Goal: Information Seeking & Learning: Learn about a topic

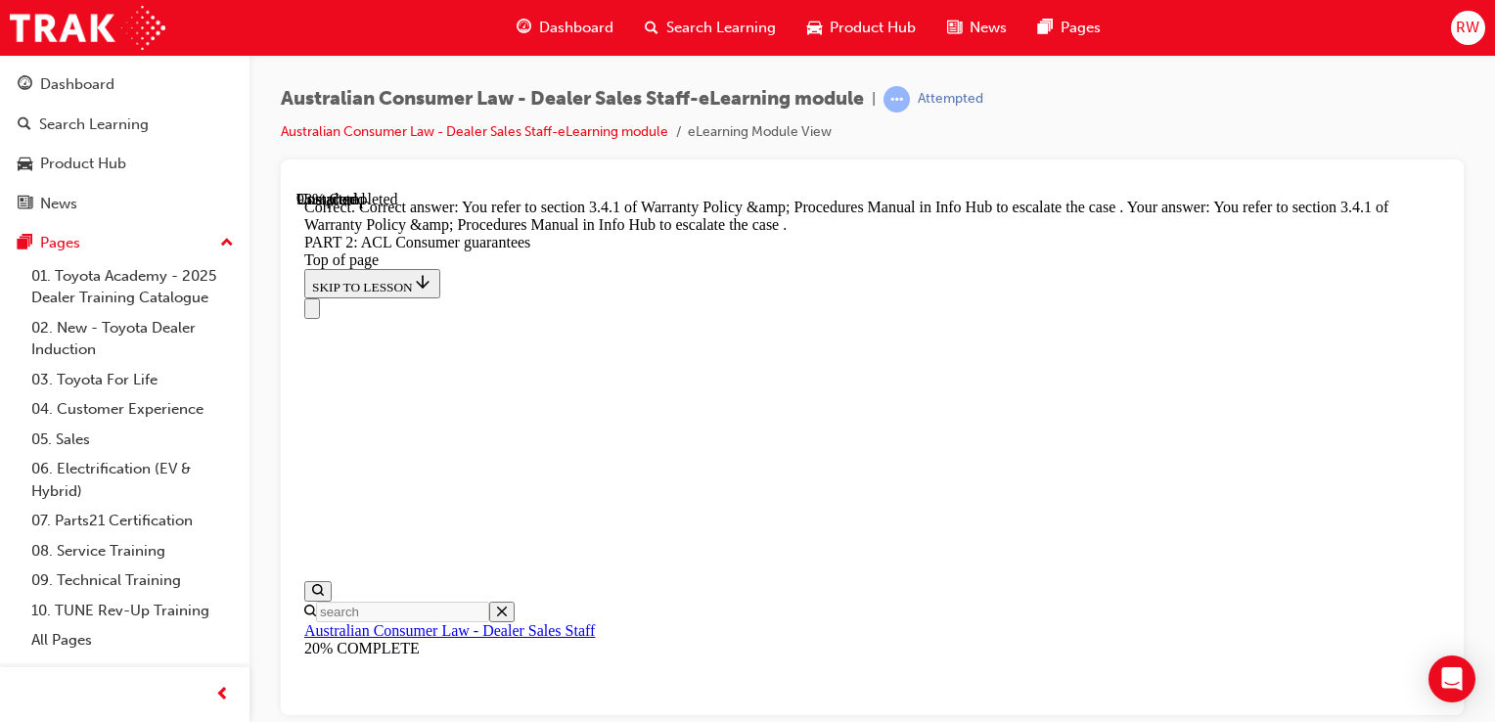
scroll to position [26522, 0]
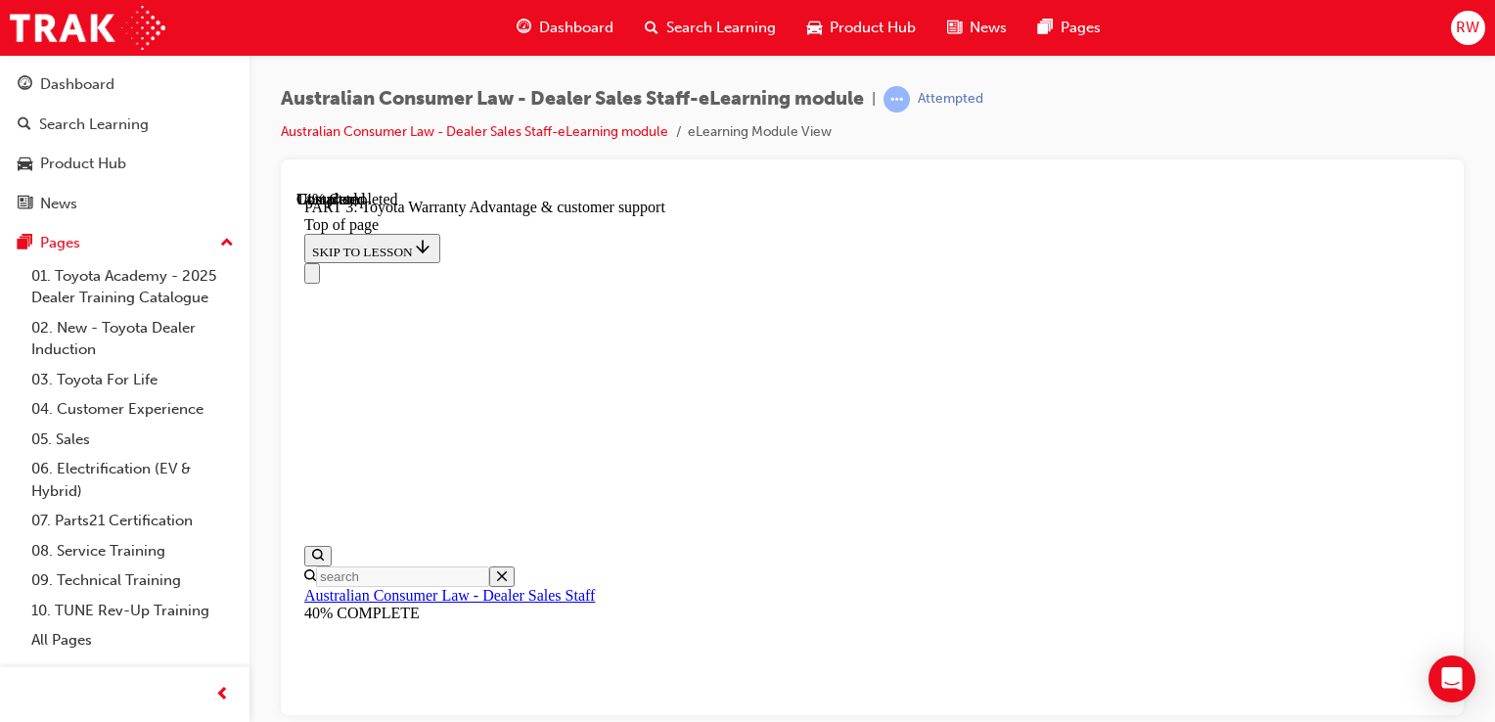
scroll to position [1431, 0]
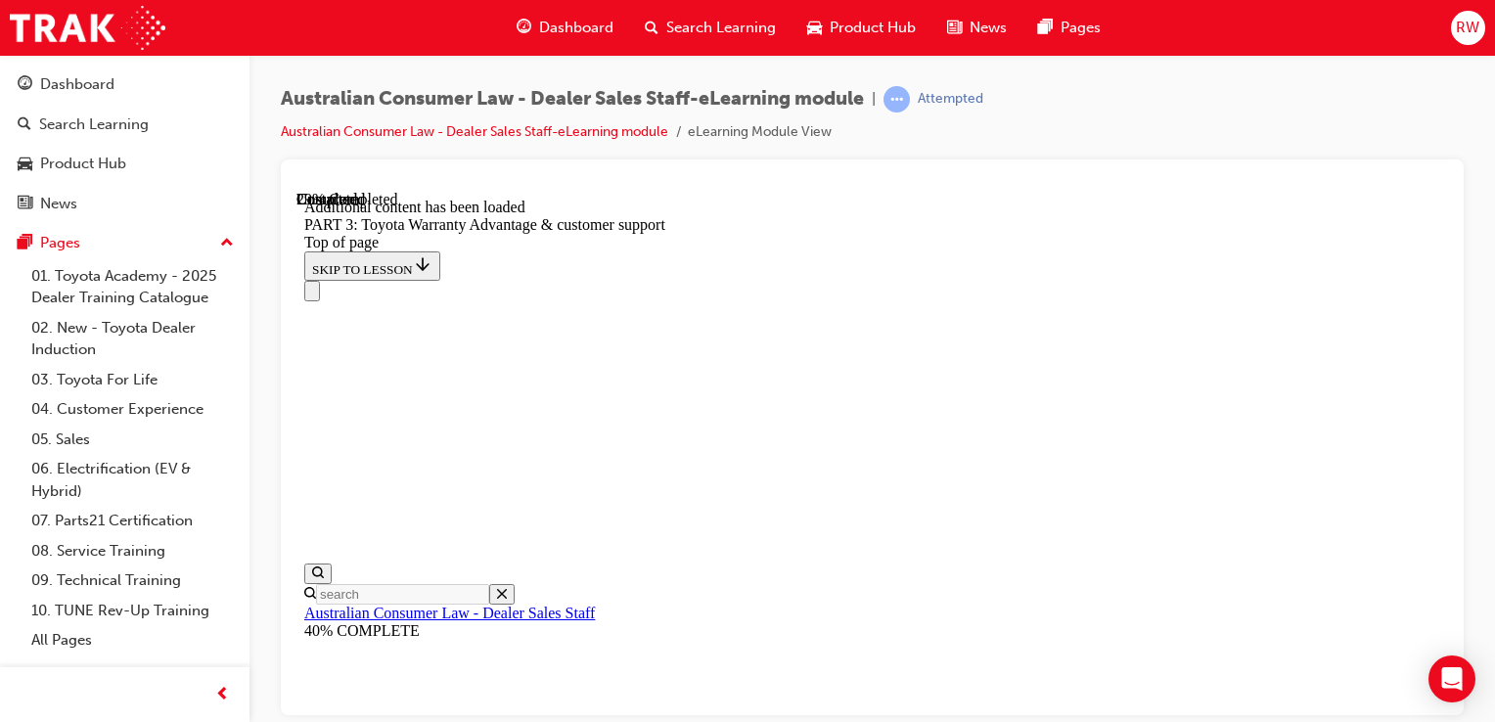
scroll to position [2646, 0]
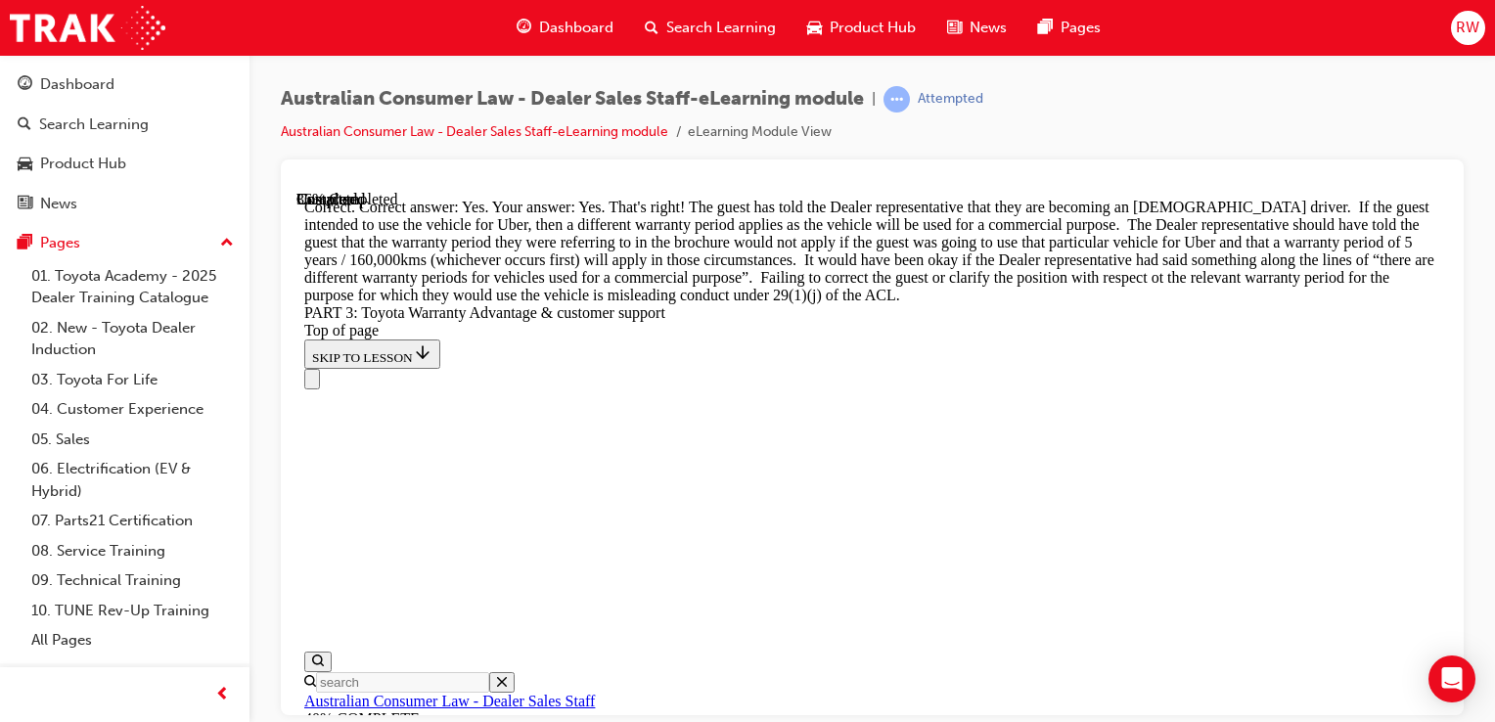
scroll to position [3042, 0]
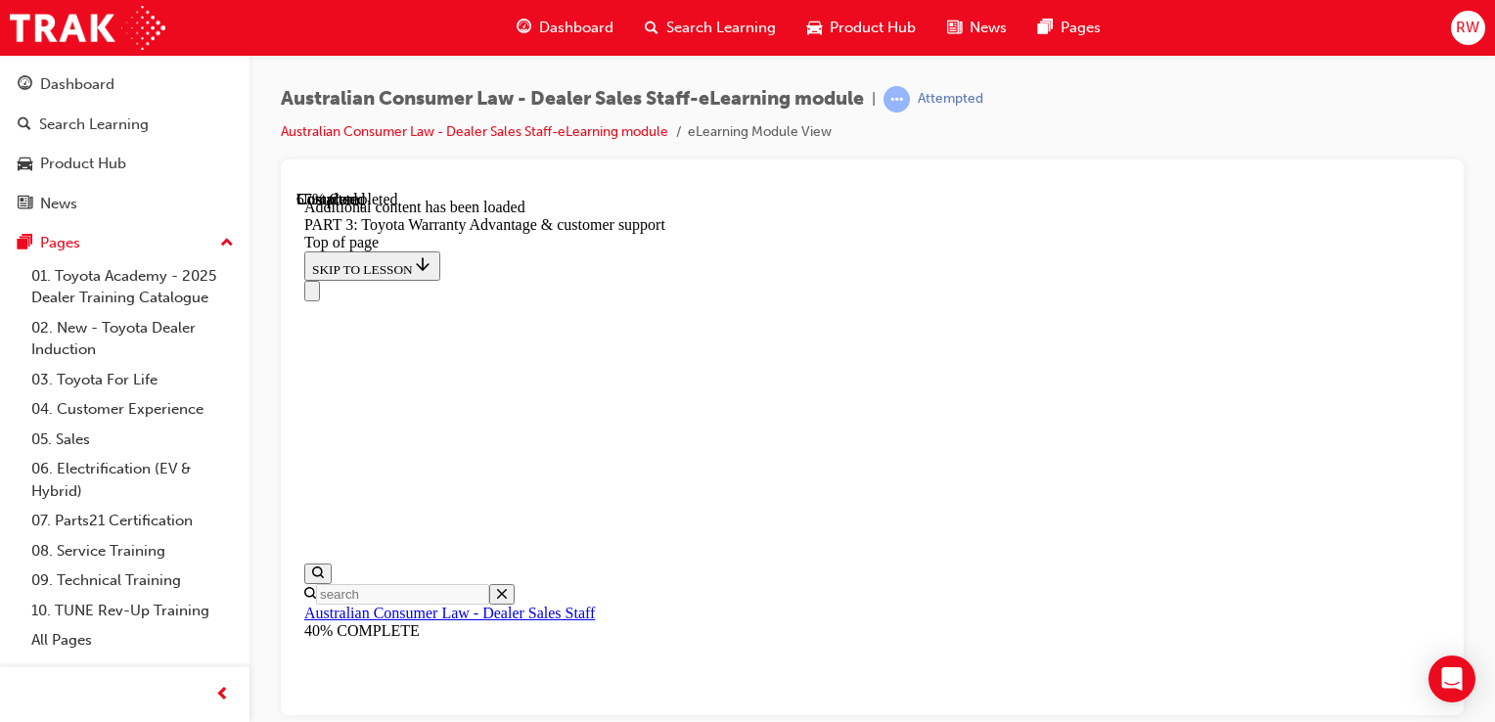
scroll to position [4652, 0]
drag, startPoint x: 986, startPoint y: 455, endPoint x: 1194, endPoint y: 451, distance: 207.5
drag, startPoint x: 1194, startPoint y: 451, endPoint x: 1055, endPoint y: 493, distance: 145.2
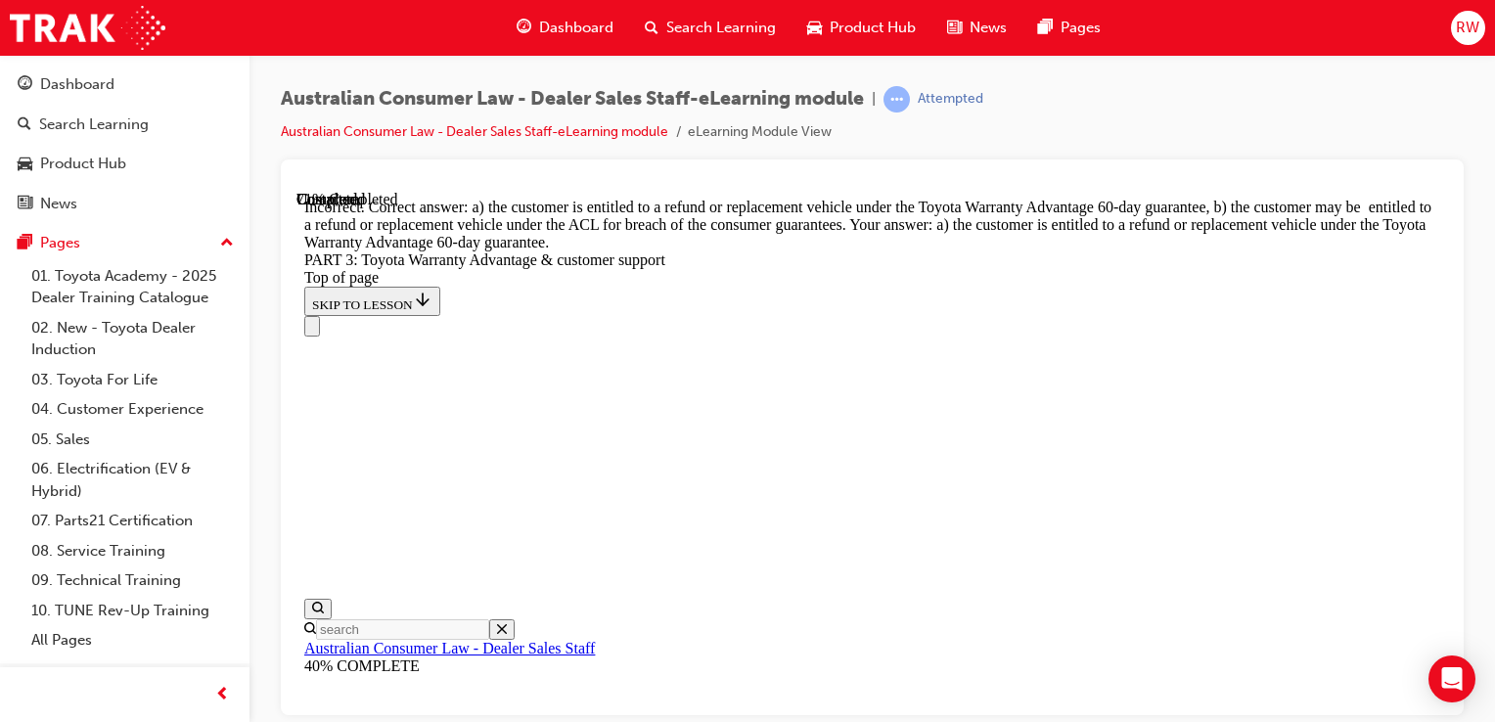
scroll to position [6036, 0]
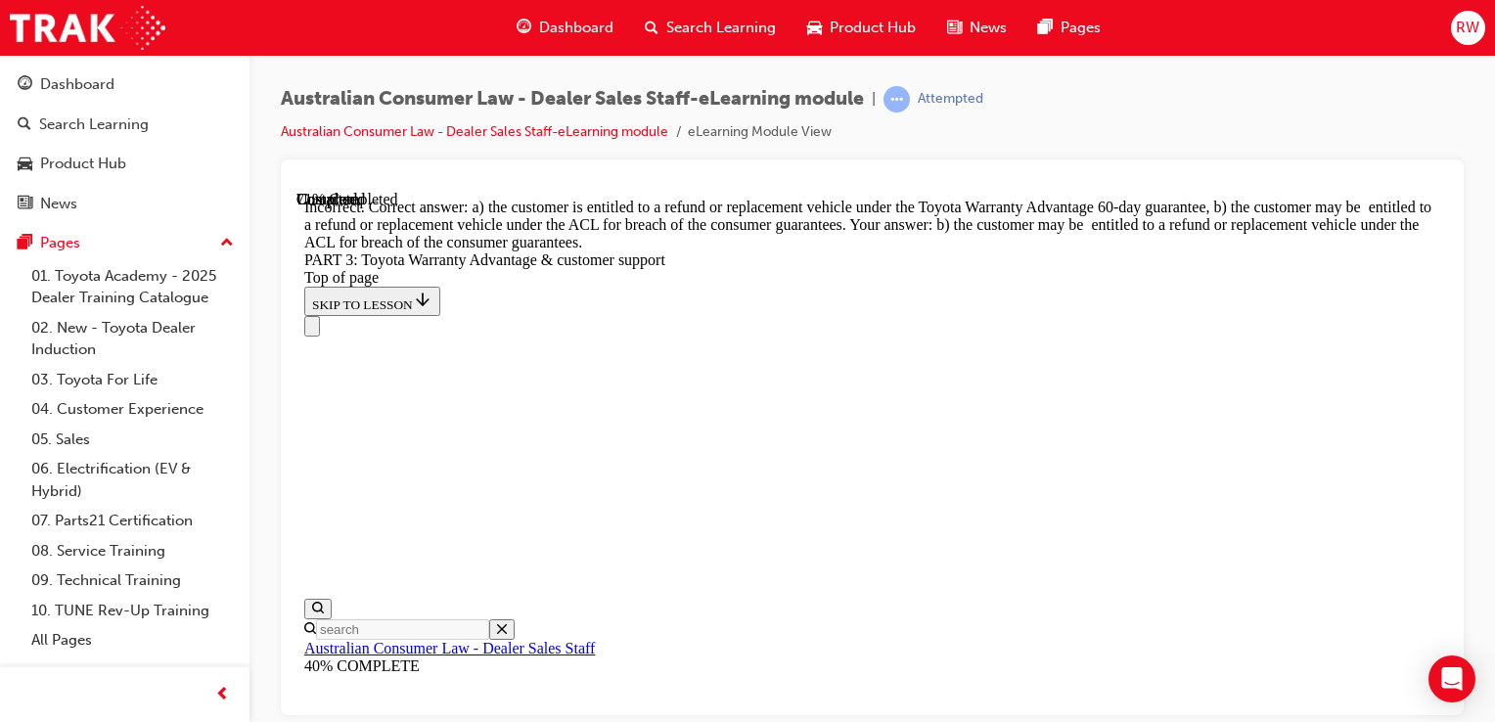
scroll to position [5964, 0]
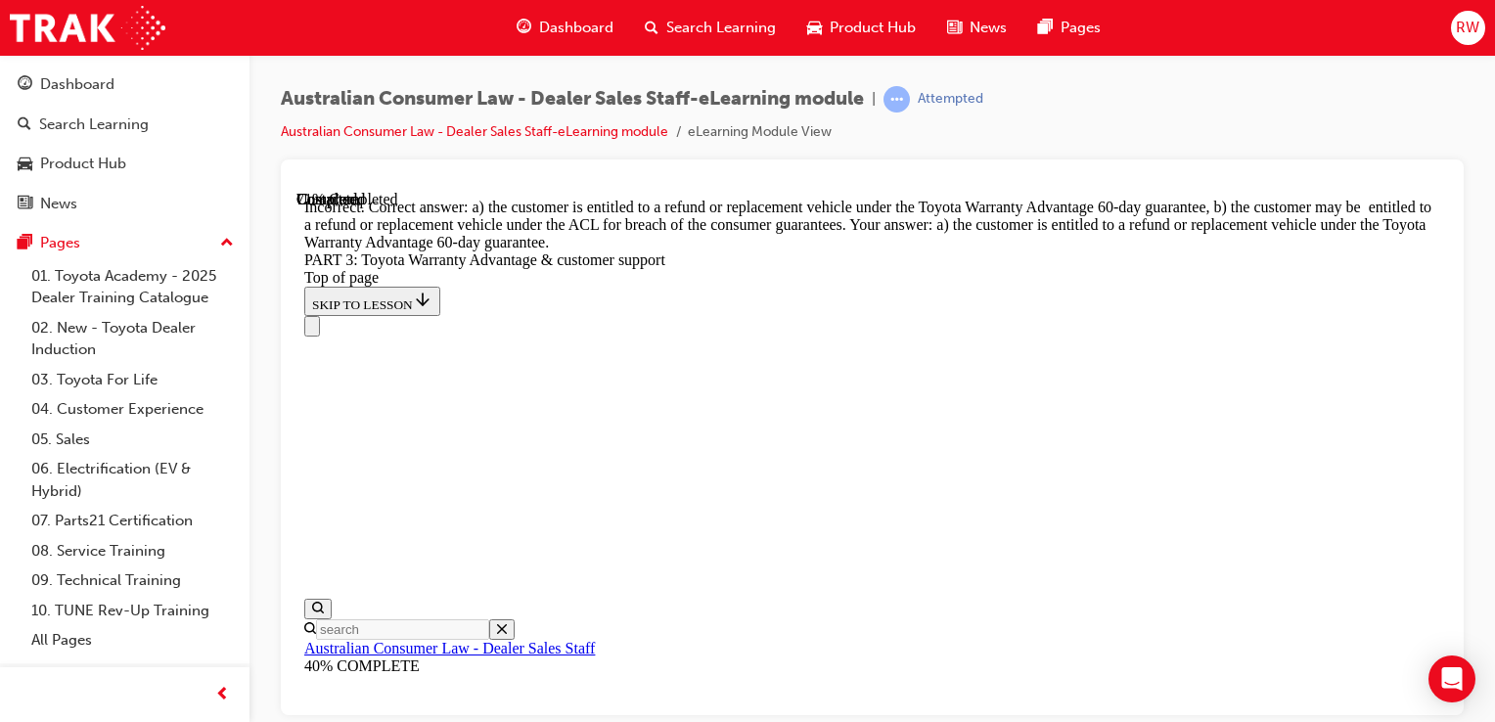
scroll to position [5602, 0]
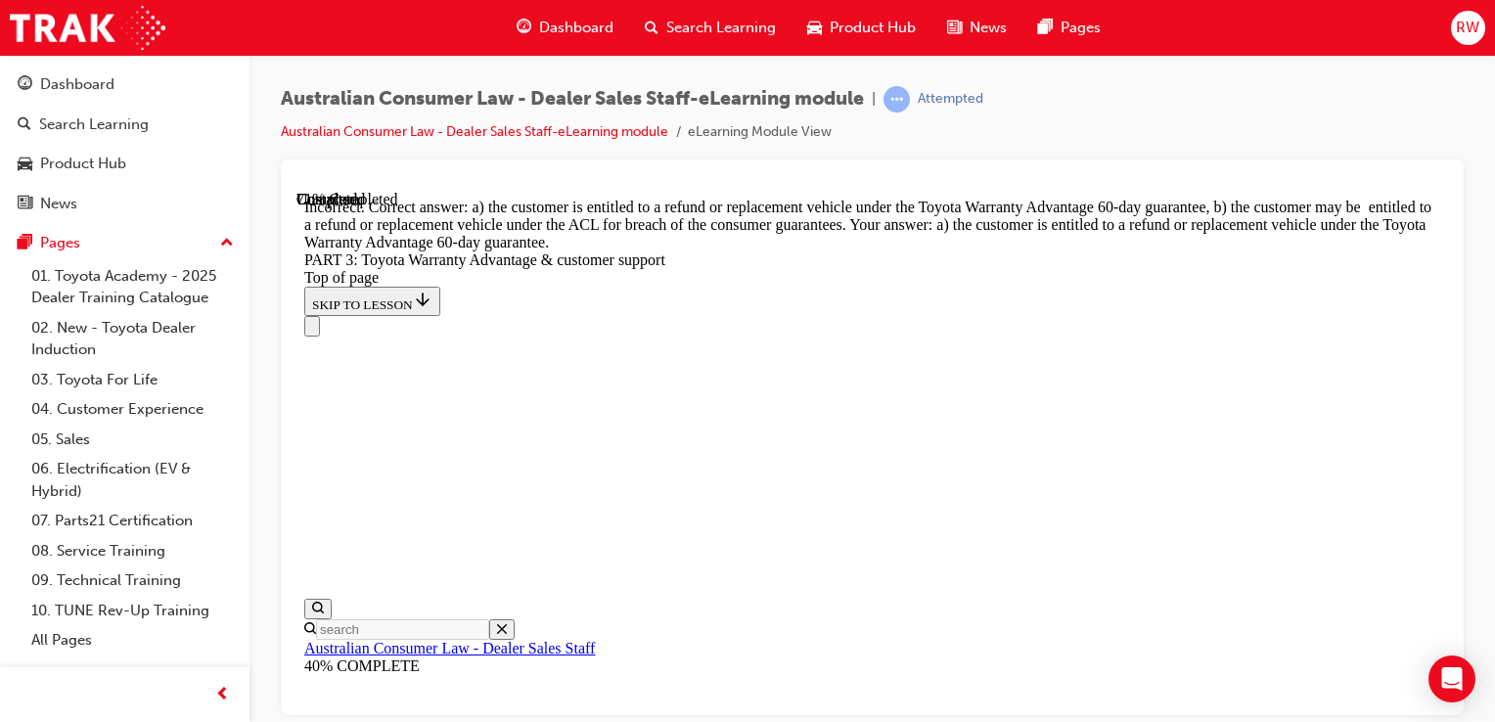
scroll to position [5866, 0]
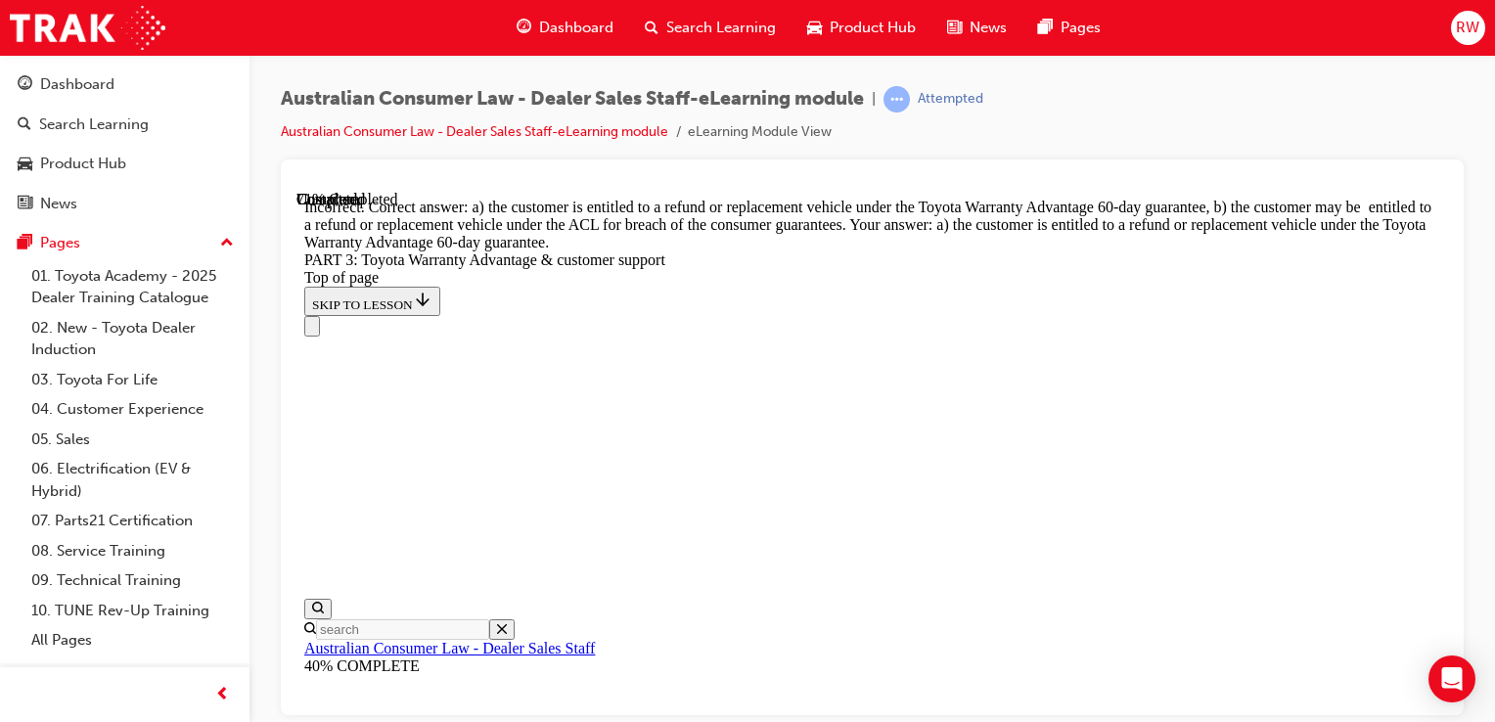
scroll to position [5993, 0]
drag, startPoint x: 1012, startPoint y: 681, endPoint x: 1010, endPoint y: 668, distance: 12.9
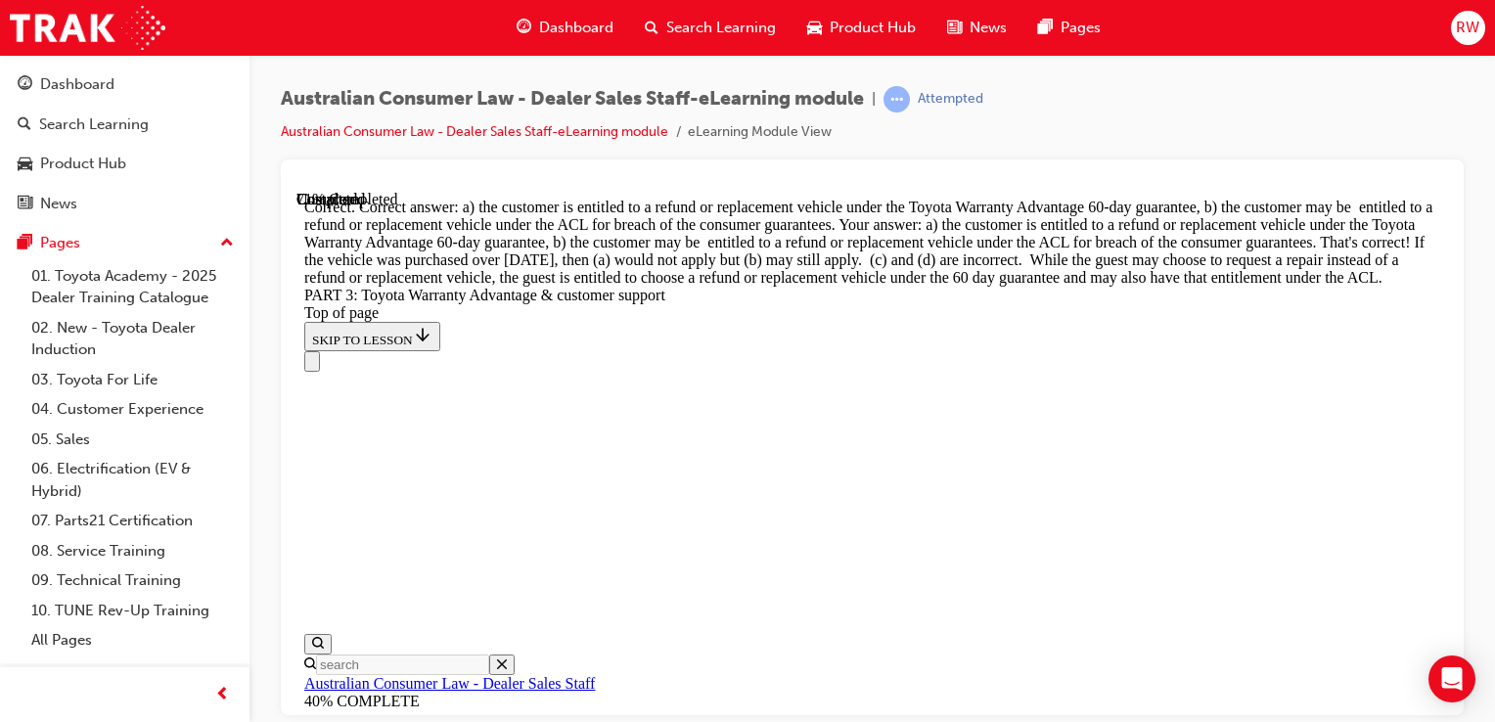
scroll to position [6510, 0]
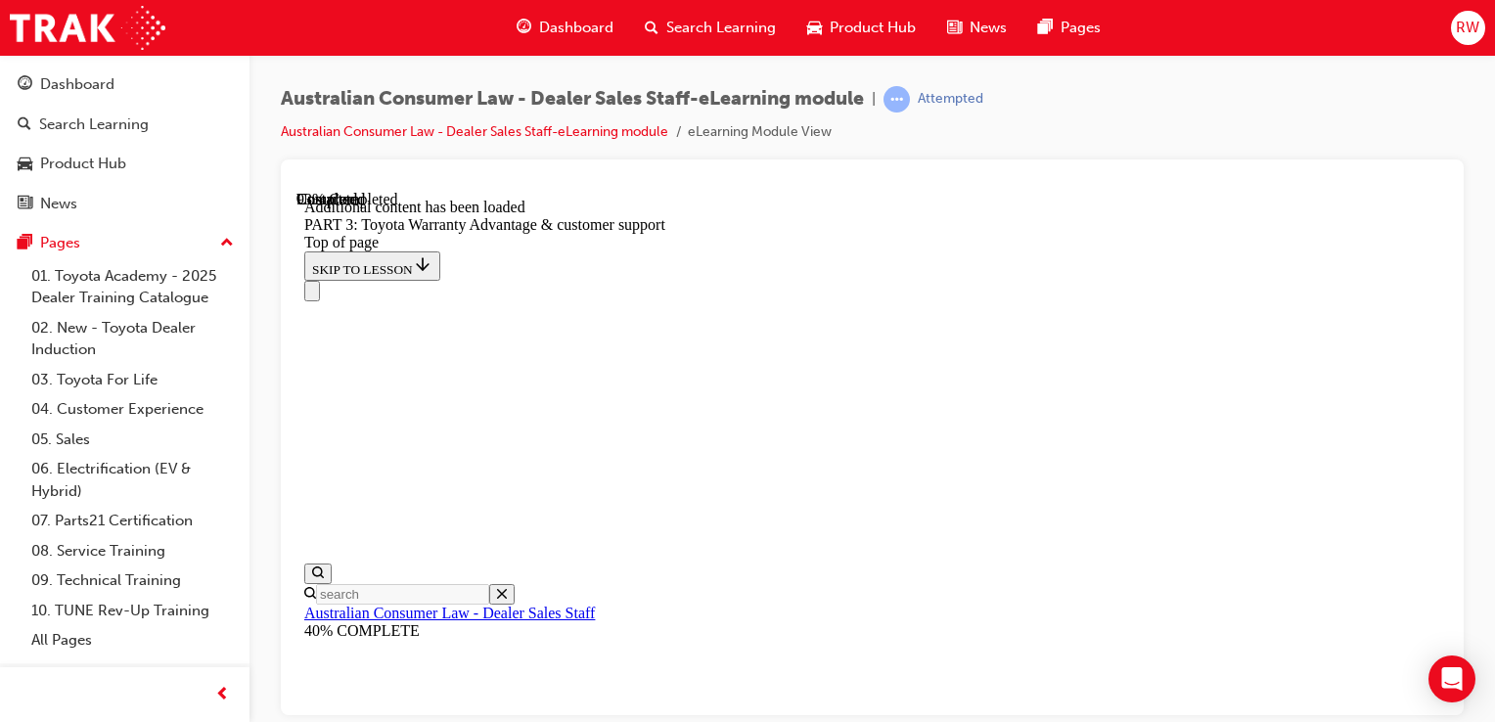
scroll to position [7028, 0]
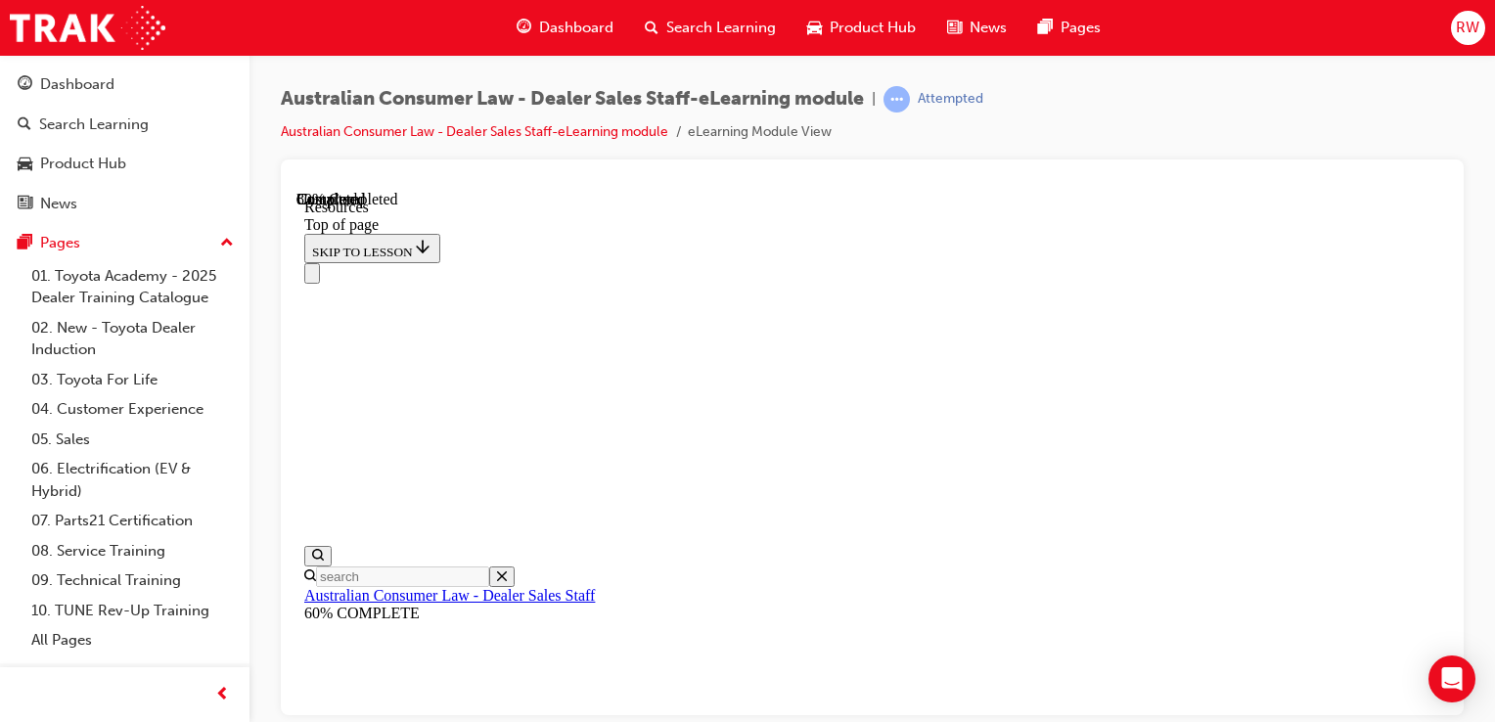
scroll to position [1229, 0]
drag, startPoint x: 725, startPoint y: 276, endPoint x: 978, endPoint y: 362, distance: 266.8
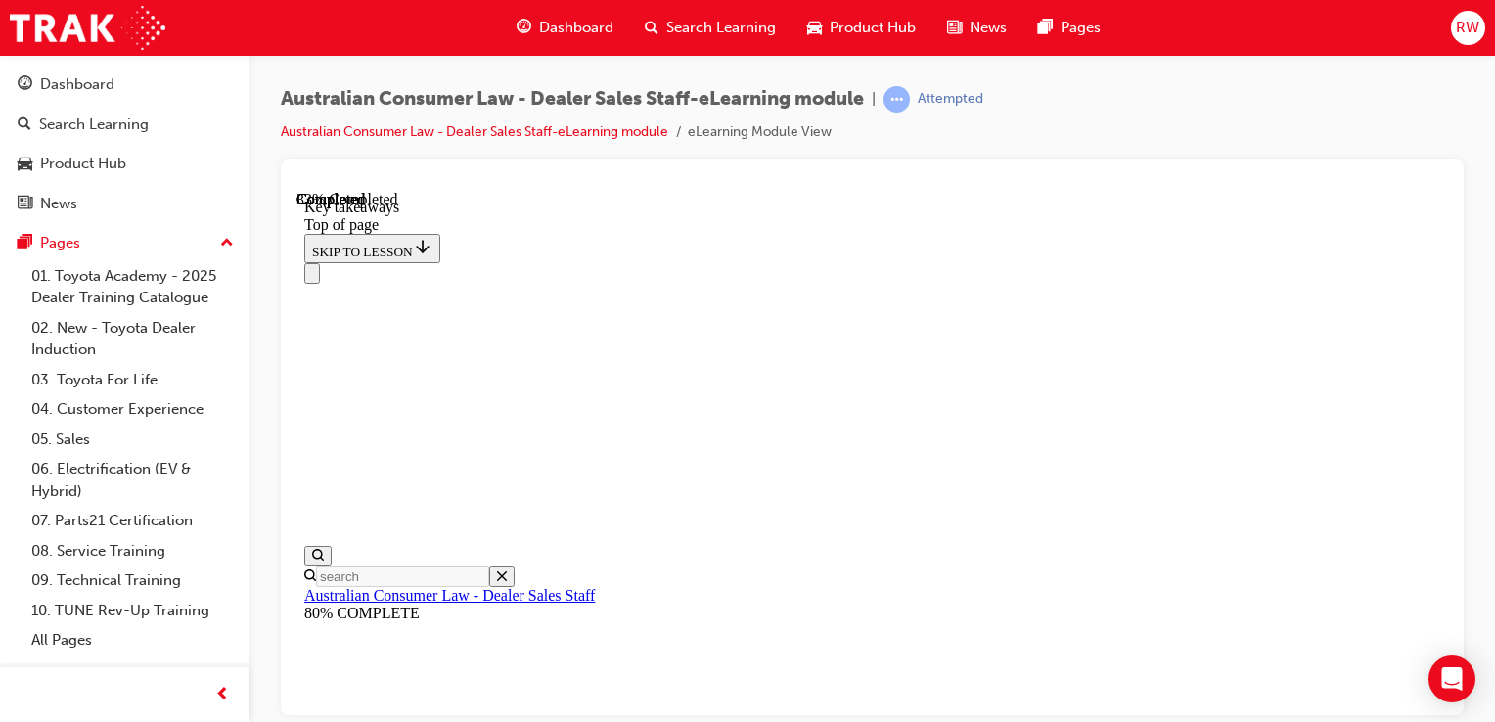
drag, startPoint x: 978, startPoint y: 362, endPoint x: 1063, endPoint y: 380, distance: 86.9
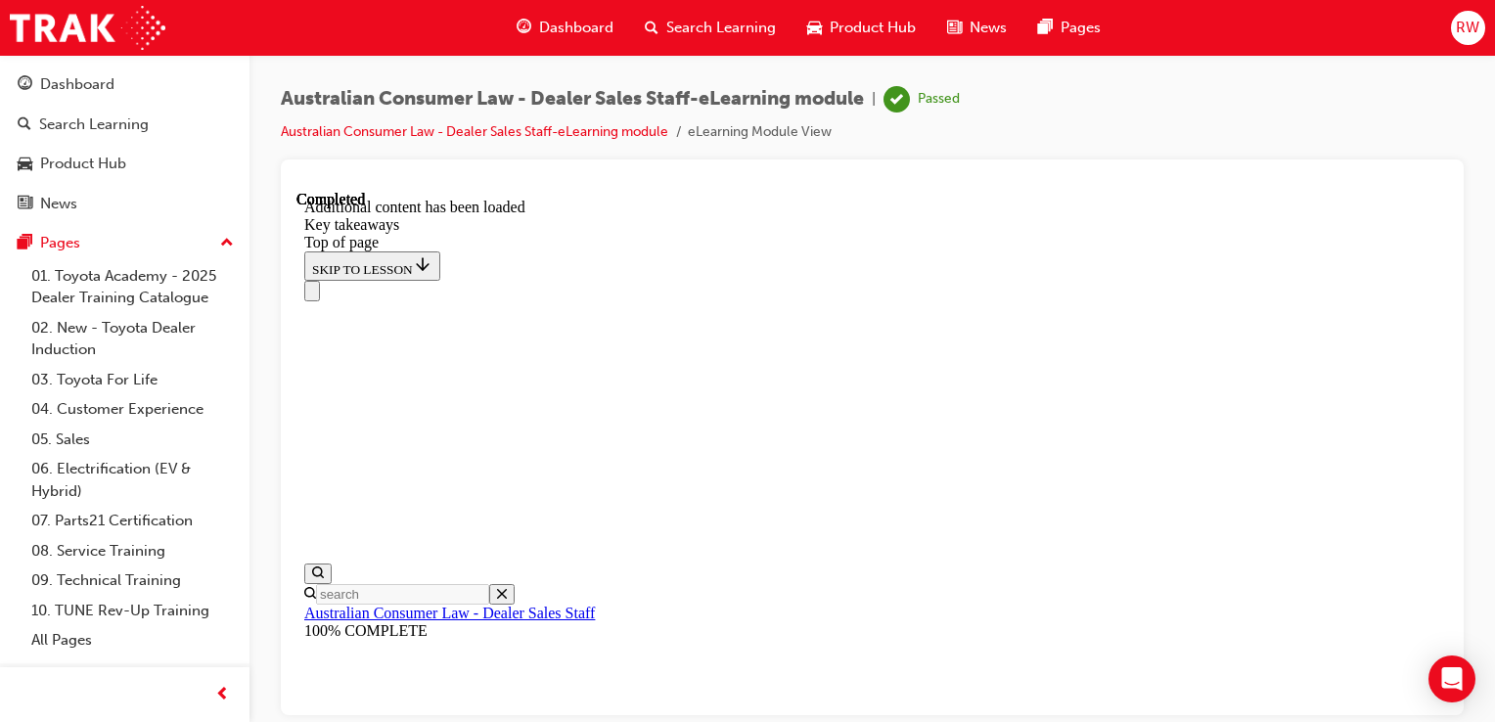
scroll to position [615, 0]
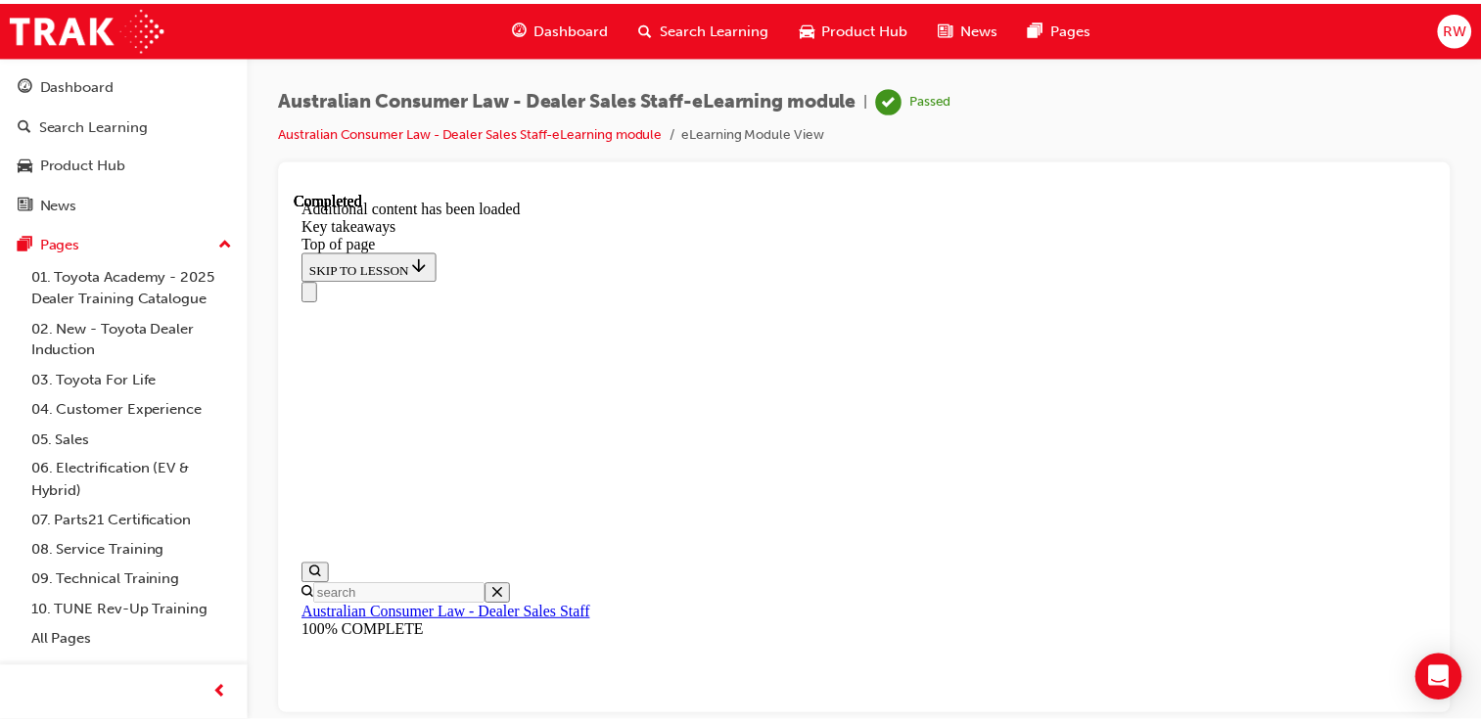
scroll to position [0, 0]
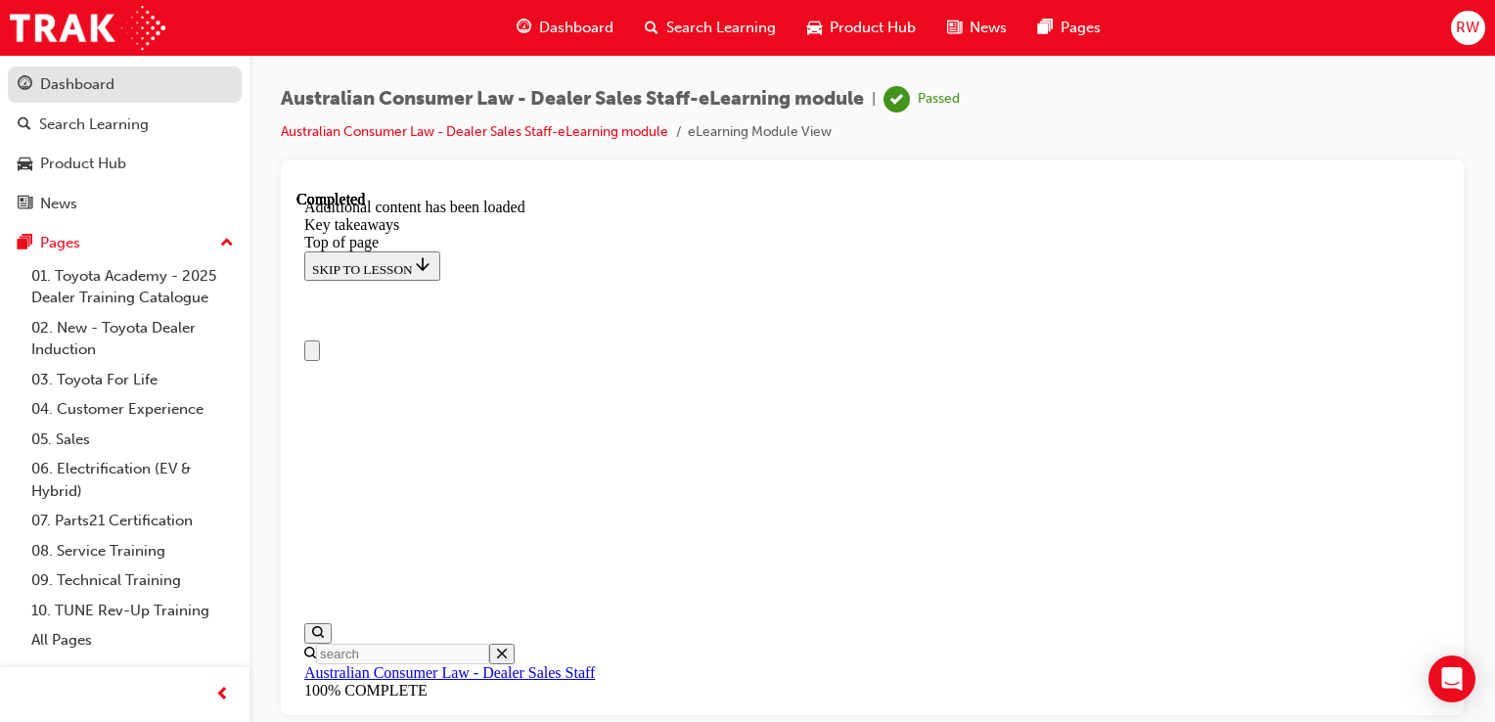
click at [91, 92] on div "Dashboard" at bounding box center [77, 84] width 74 height 23
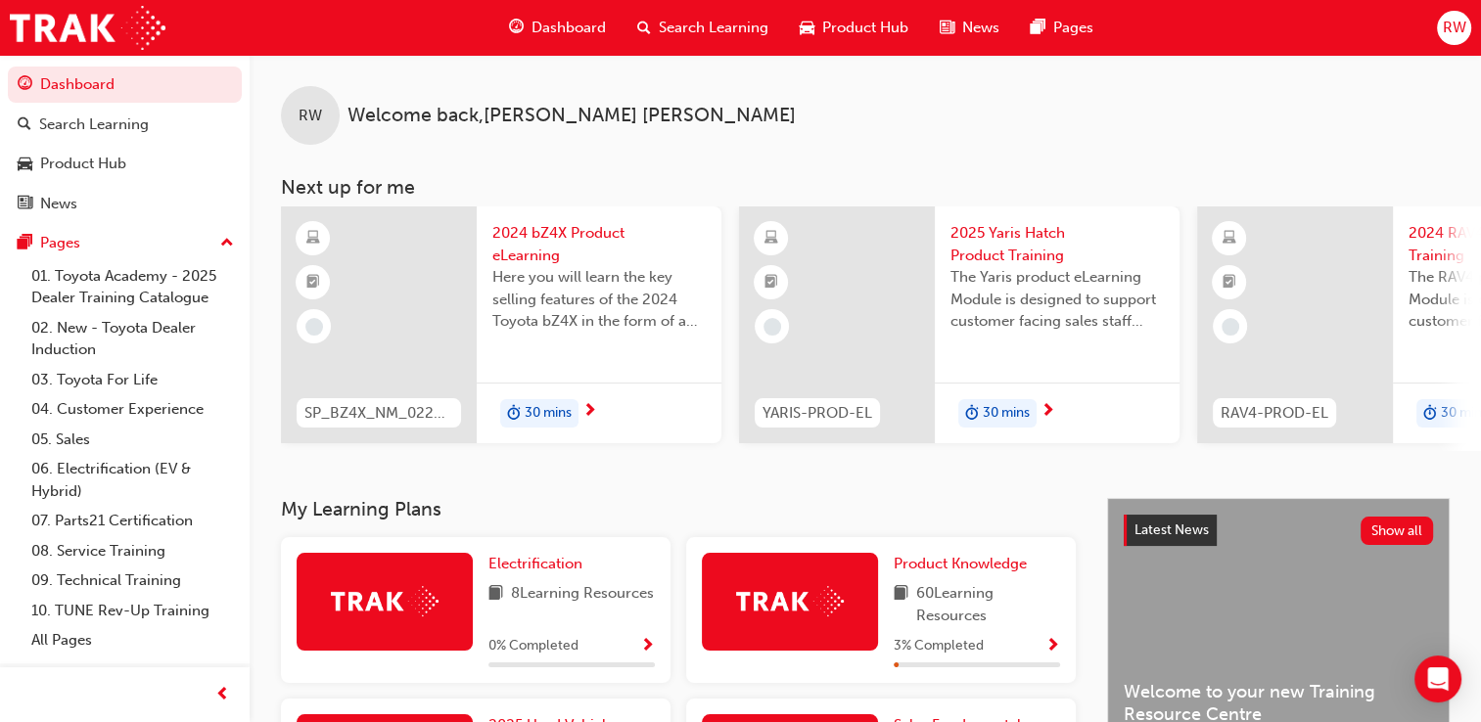
scroll to position [294, 0]
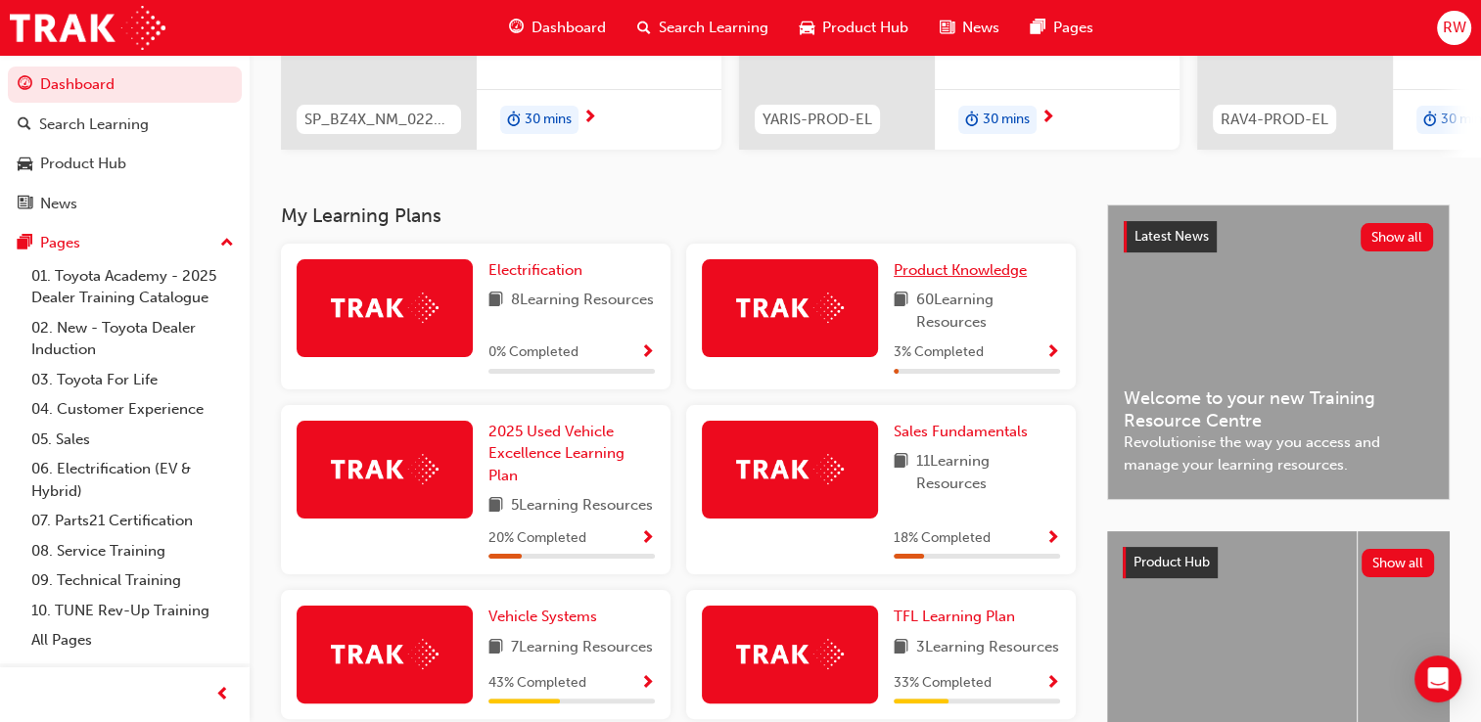
click at [962, 277] on span "Product Knowledge" at bounding box center [959, 270] width 133 height 18
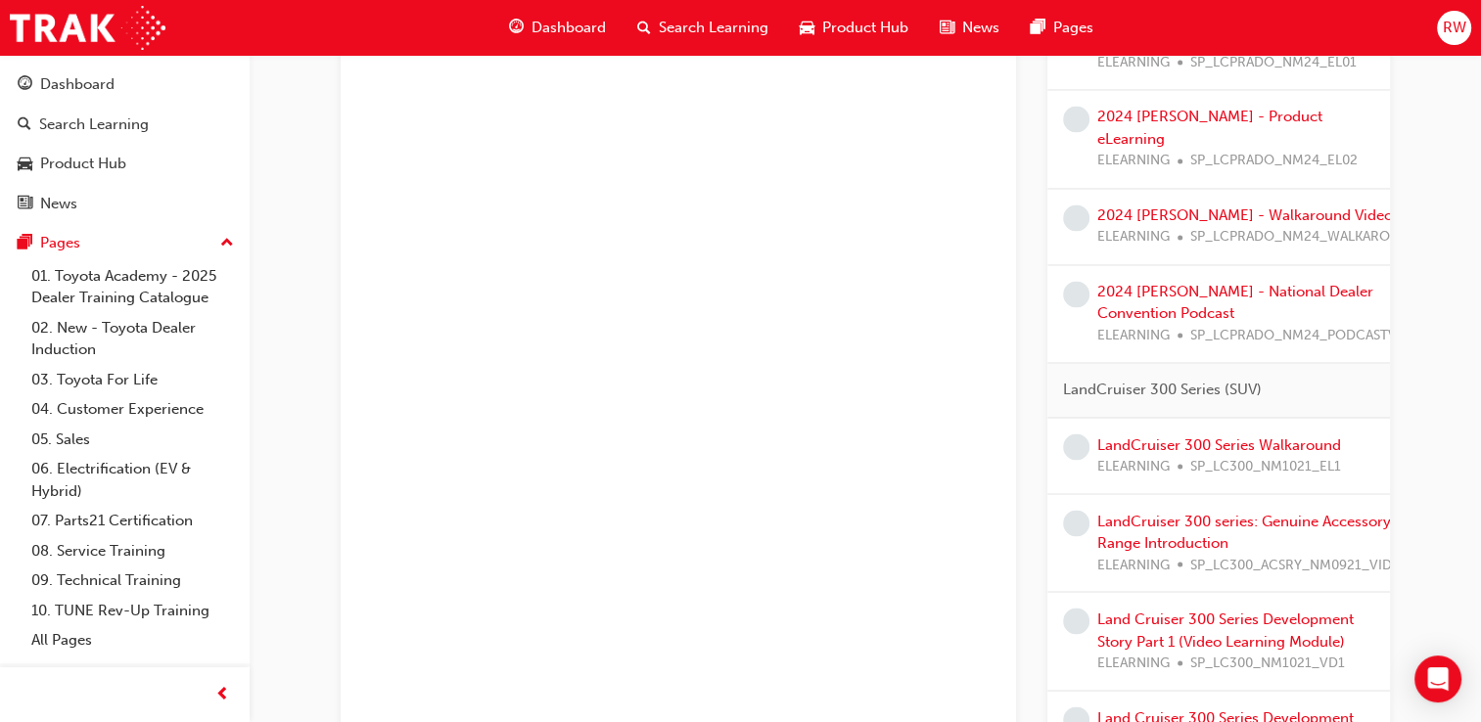
scroll to position [3229, 0]
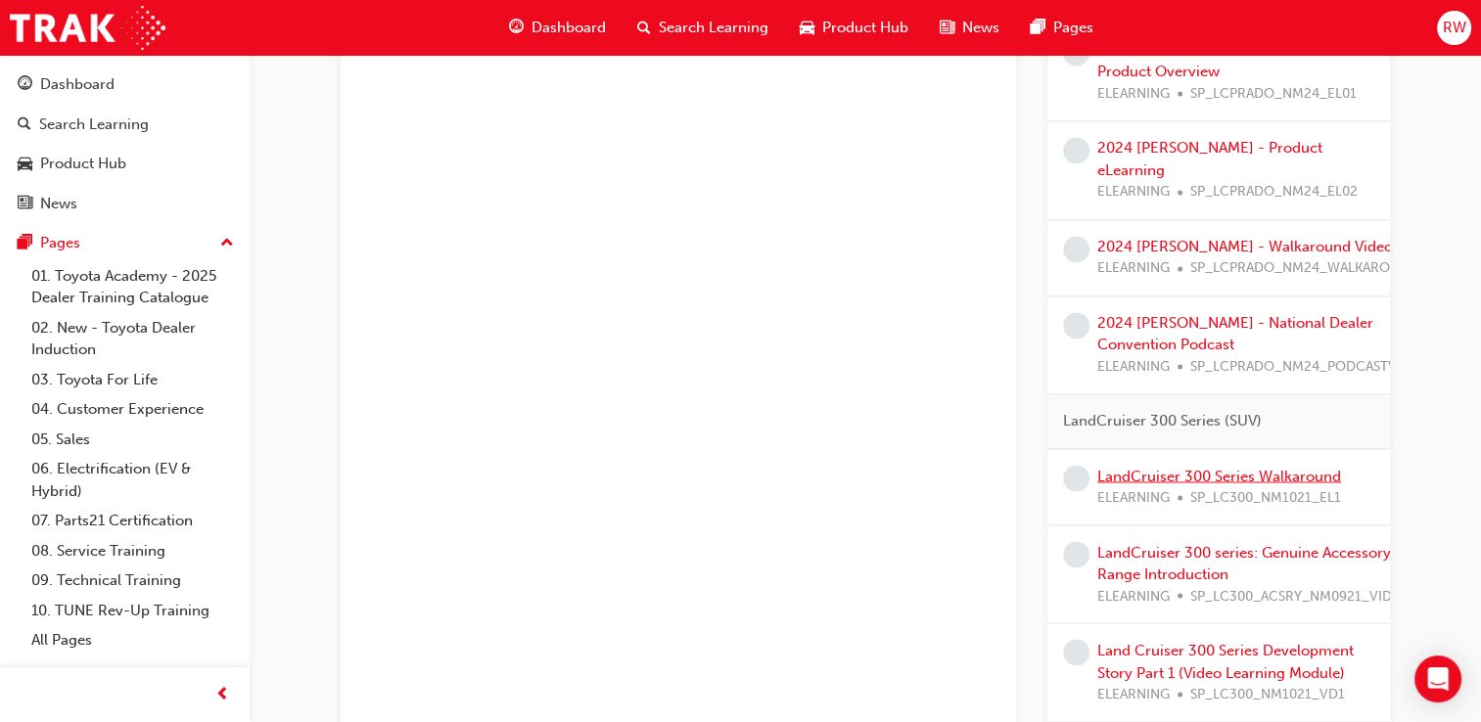
click at [1201, 467] on link "LandCruiser 300 Series Walkaround" at bounding box center [1219, 476] width 244 height 18
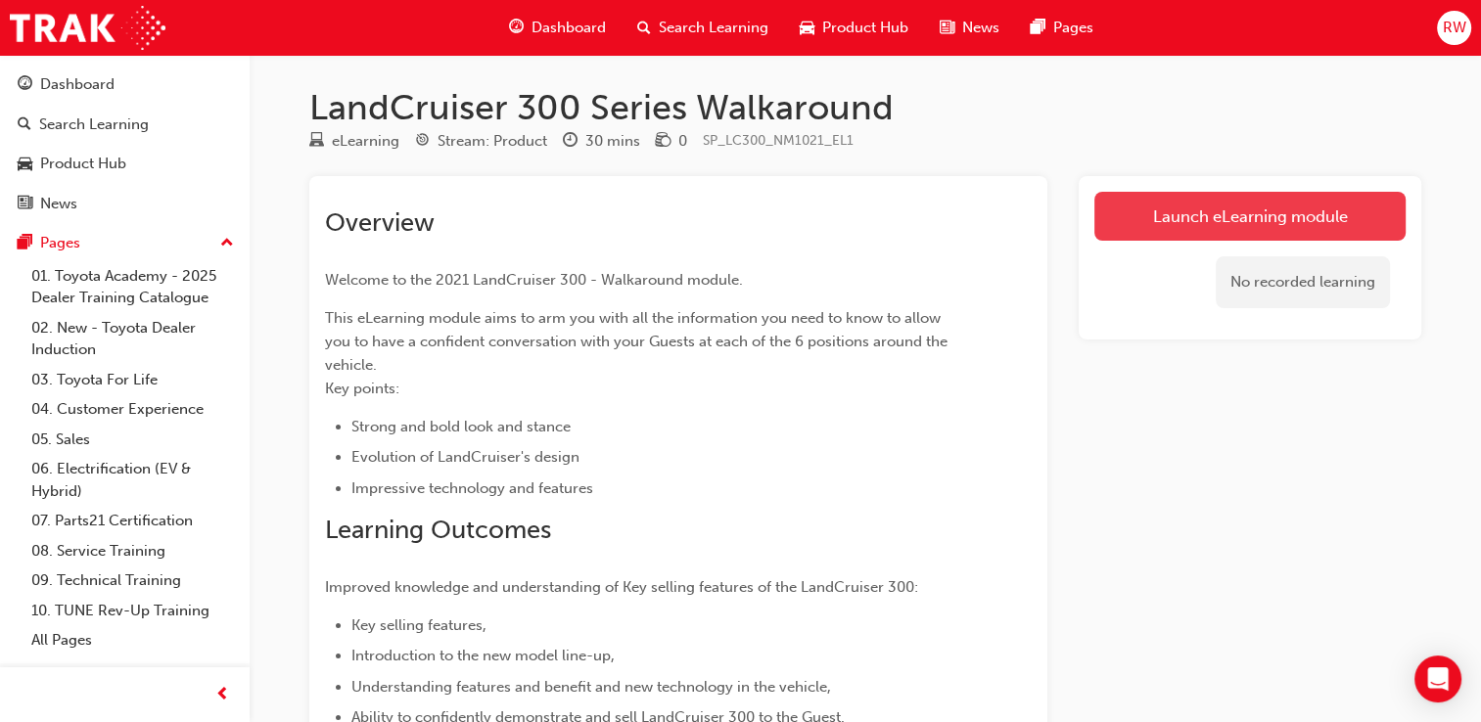
click at [1243, 210] on link "Launch eLearning module" at bounding box center [1249, 216] width 311 height 49
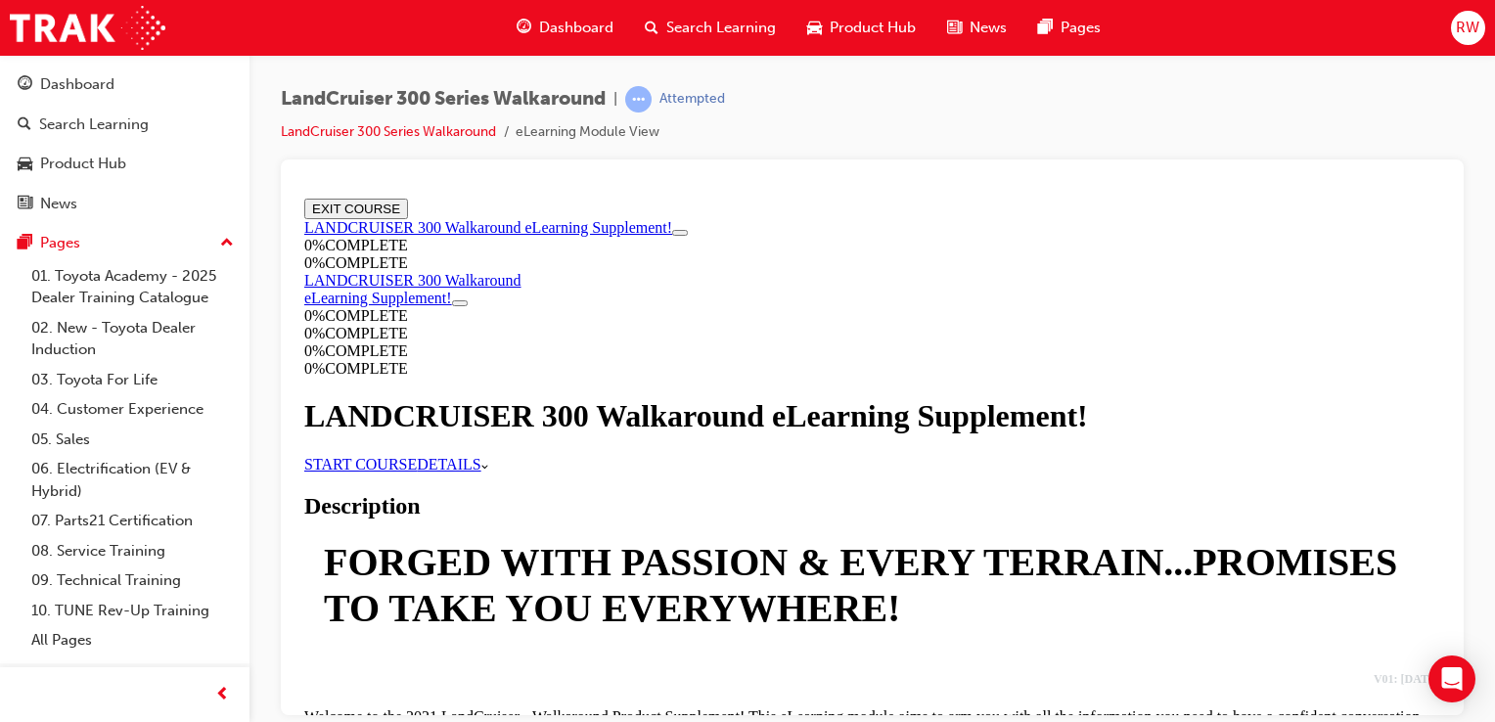
click at [417, 472] on link "START COURSE" at bounding box center [360, 463] width 113 height 17
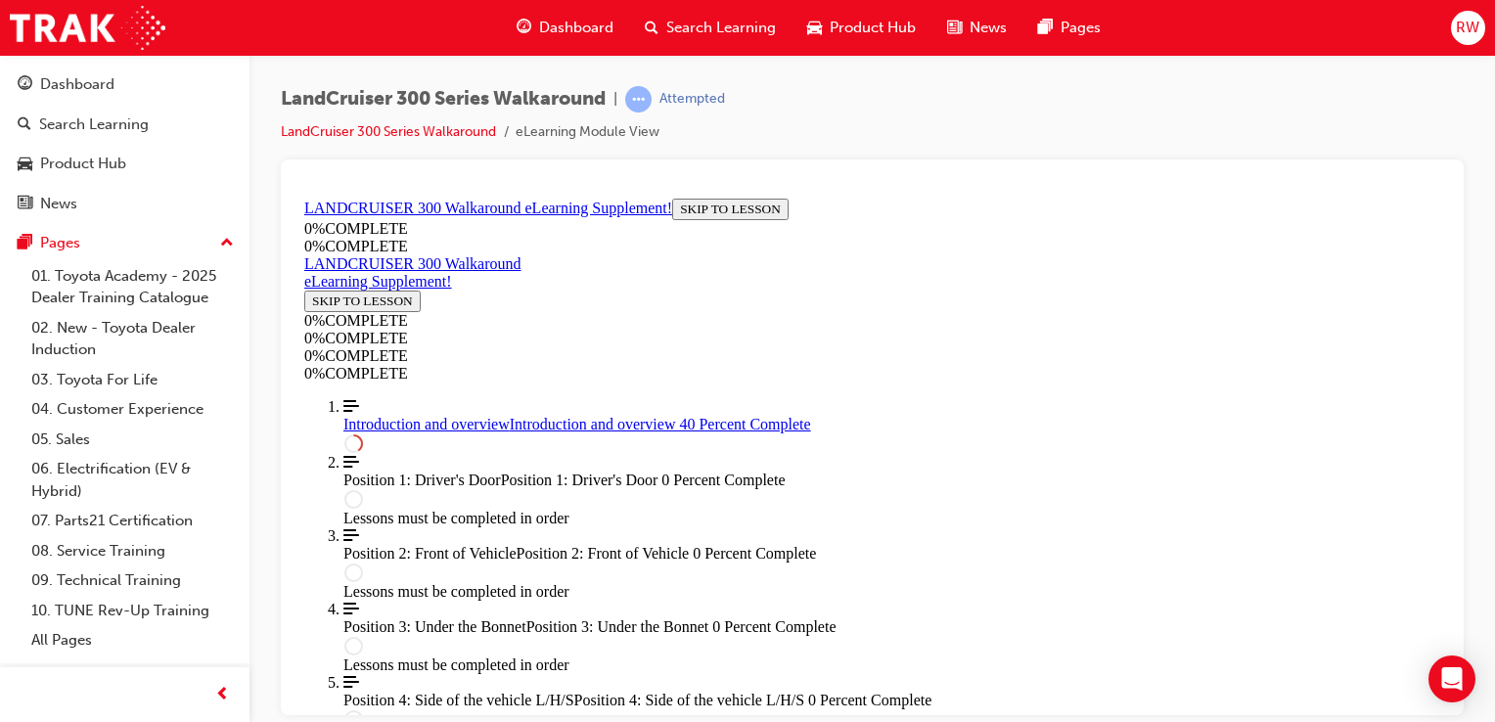
scroll to position [1633, 0]
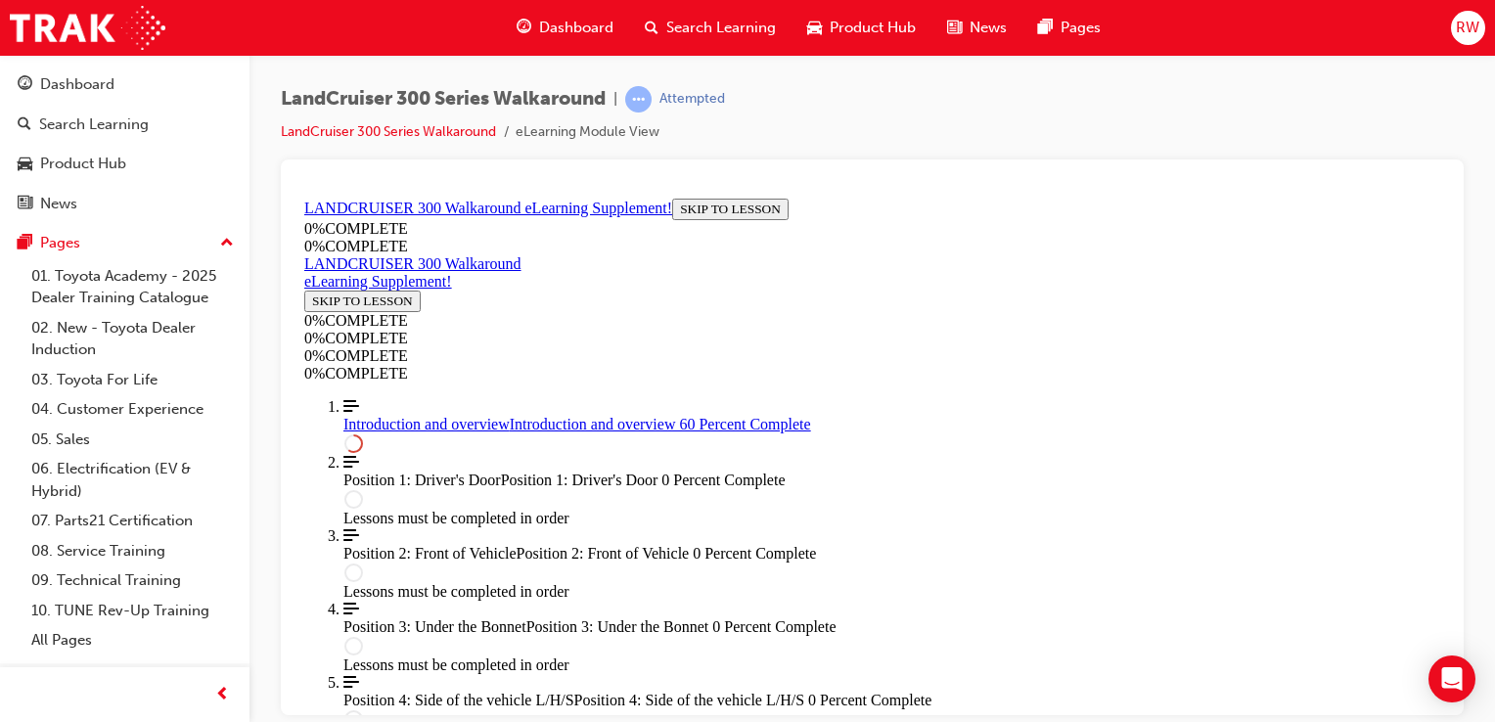
scroll to position [1927, 0]
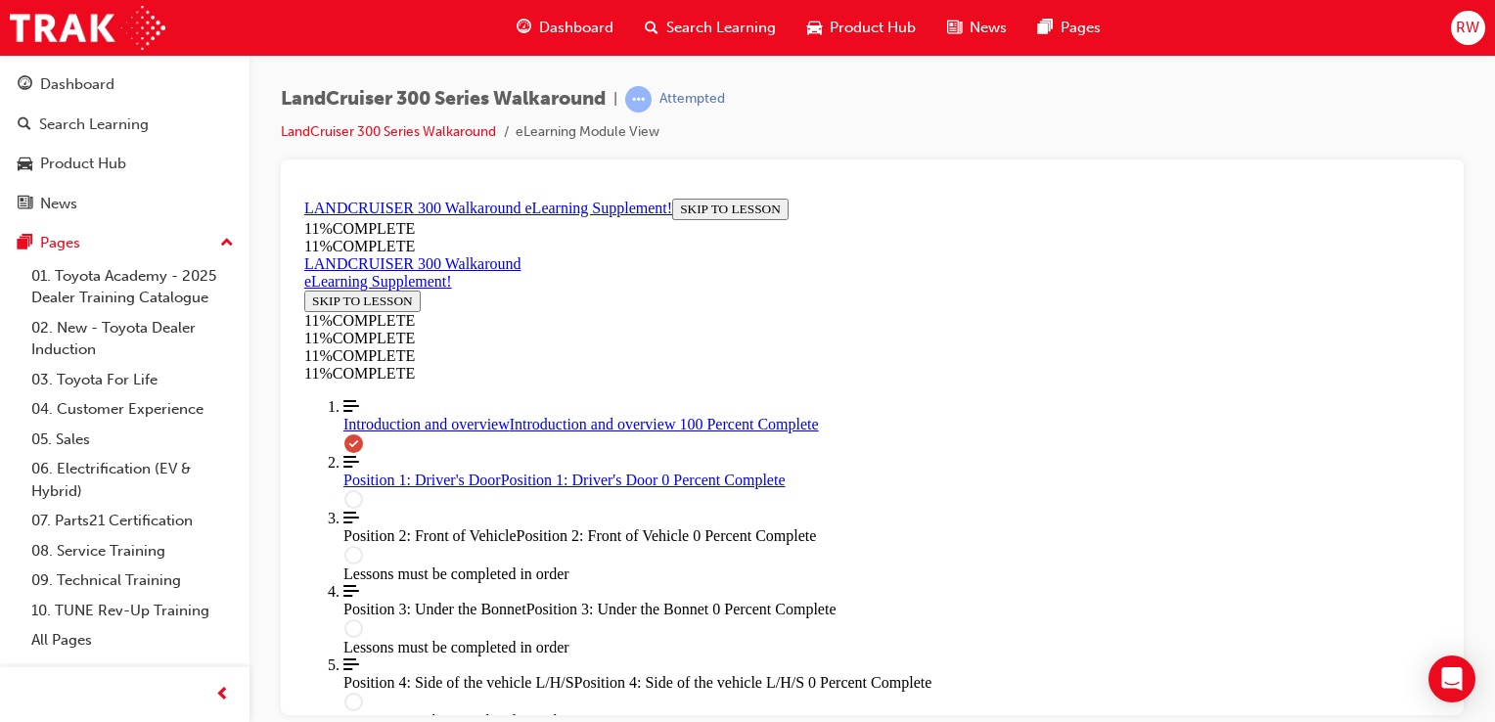
scroll to position [2639, 0]
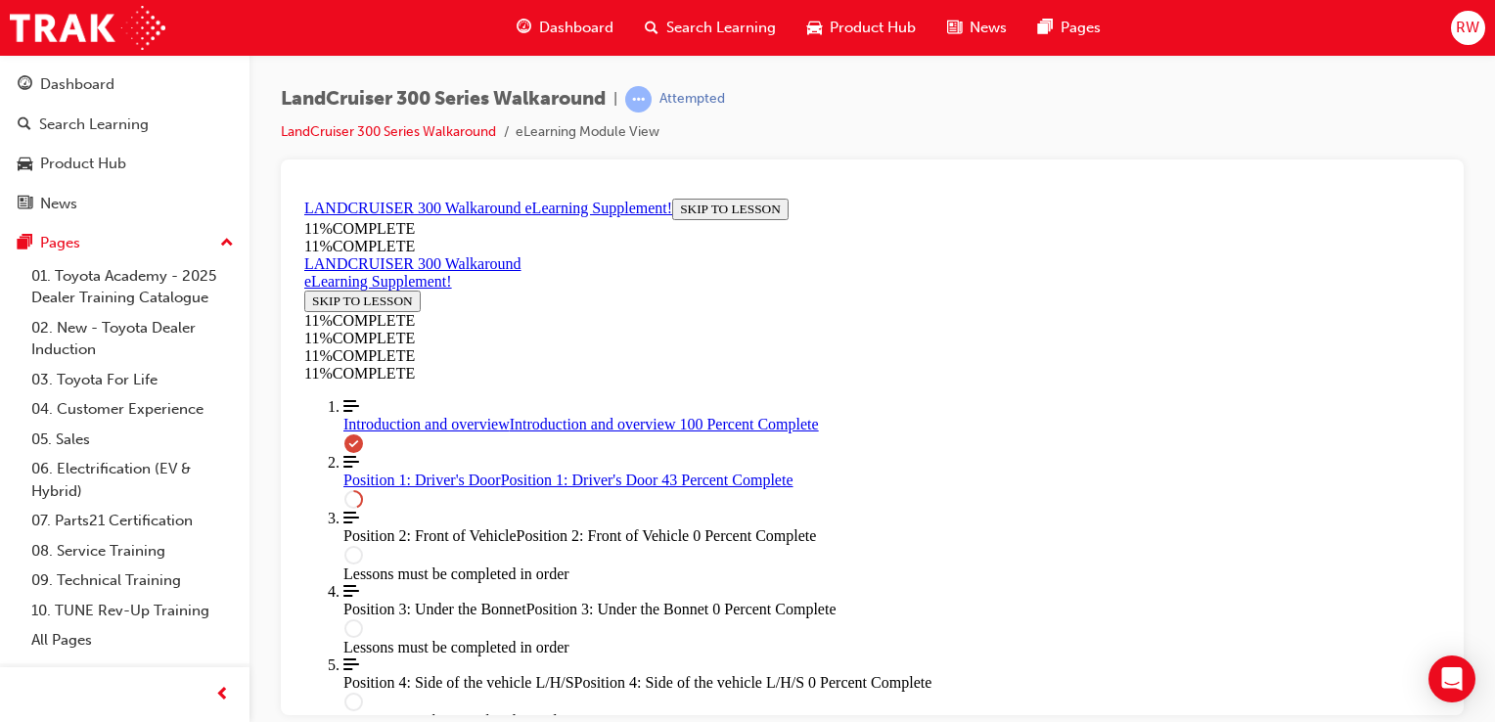
scroll to position [1499, 0]
drag, startPoint x: 1312, startPoint y: 561, endPoint x: 1298, endPoint y: 560, distance: 14.7
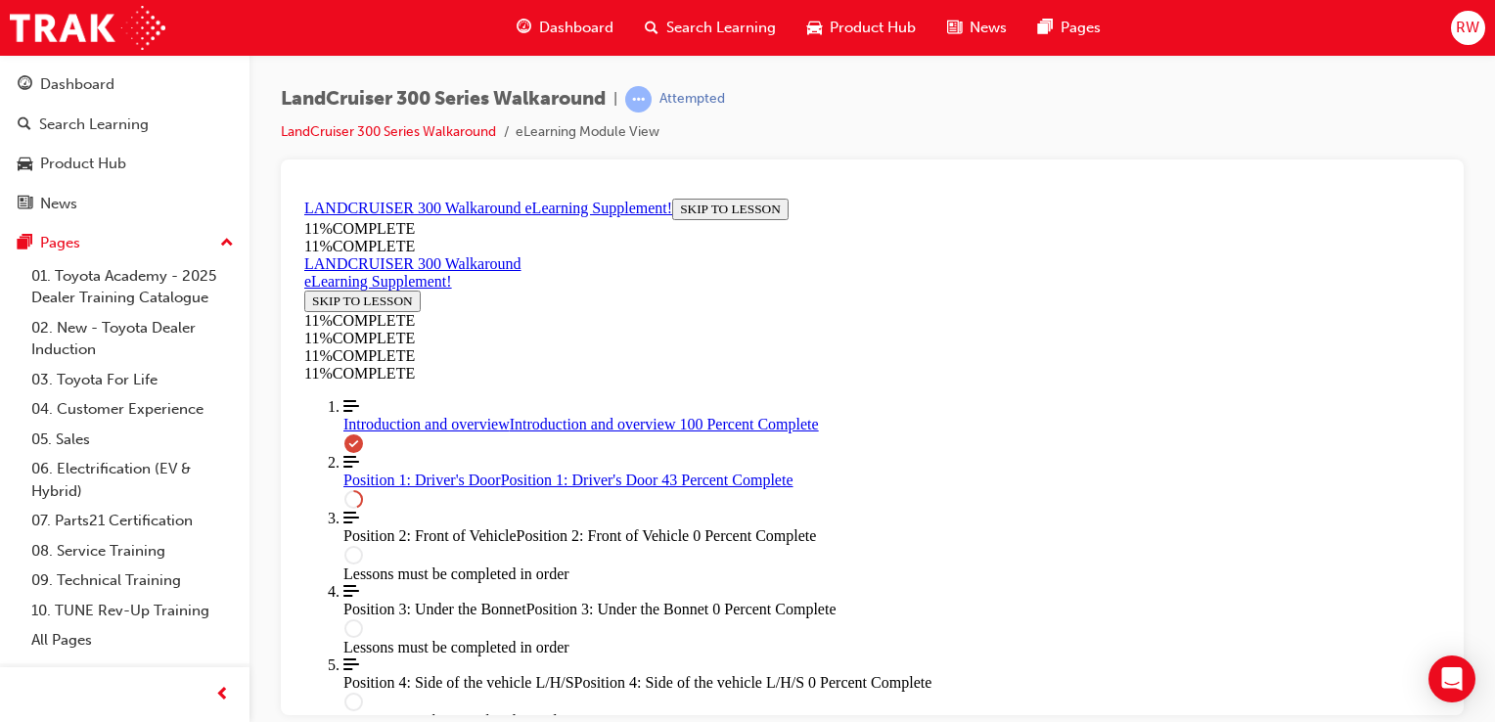
scroll to position [1401, 0]
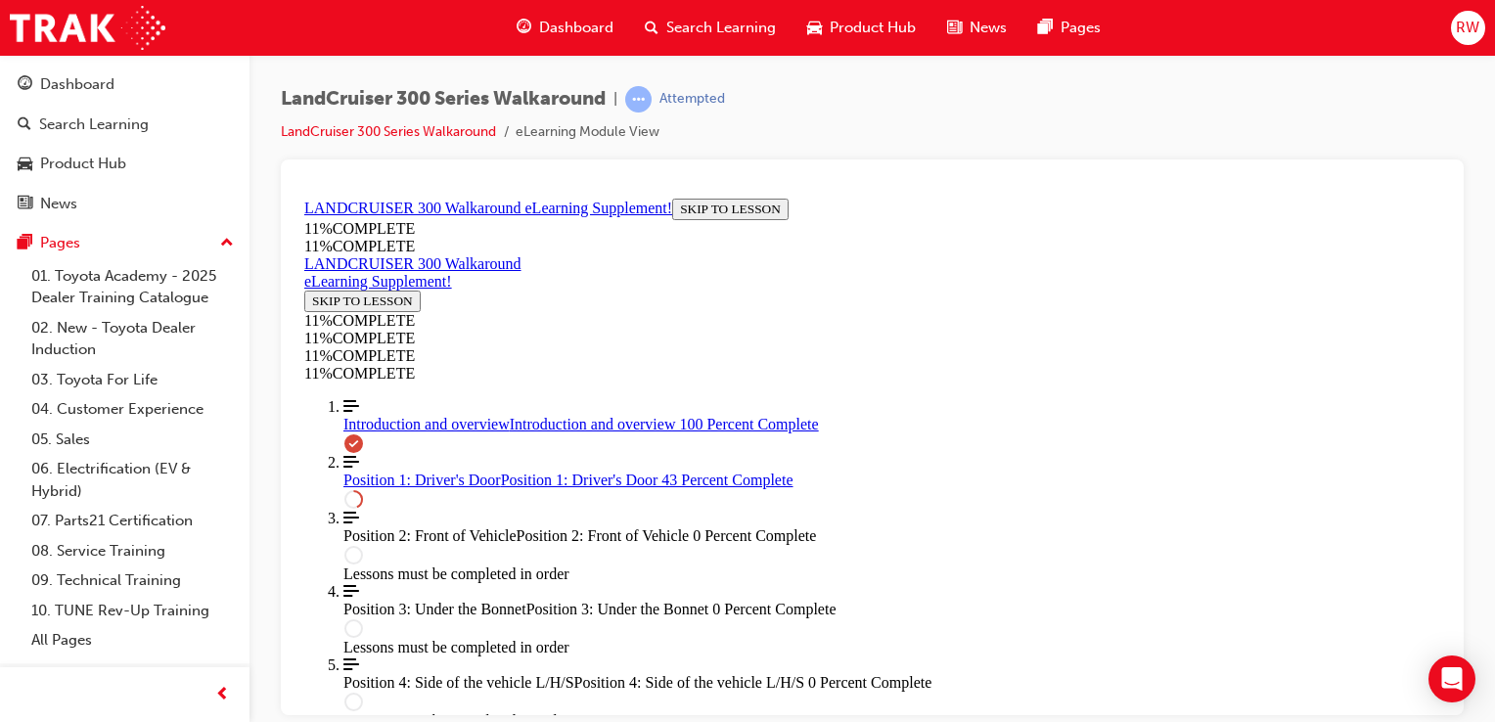
drag, startPoint x: 1095, startPoint y: 207, endPoint x: 1099, endPoint y: 218, distance: 11.5
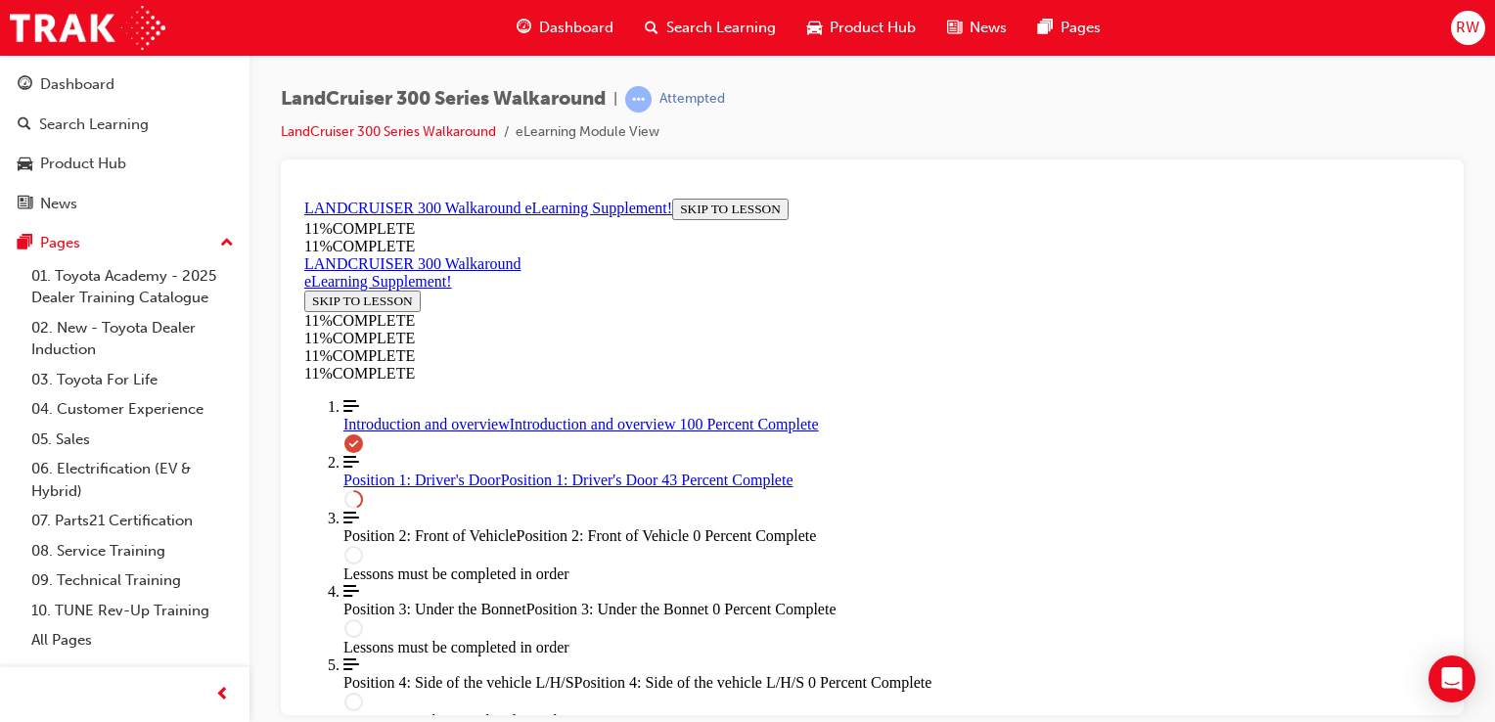
scroll to position [0, 0]
drag, startPoint x: 914, startPoint y: 293, endPoint x: 918, endPoint y: 247, distance: 46.2
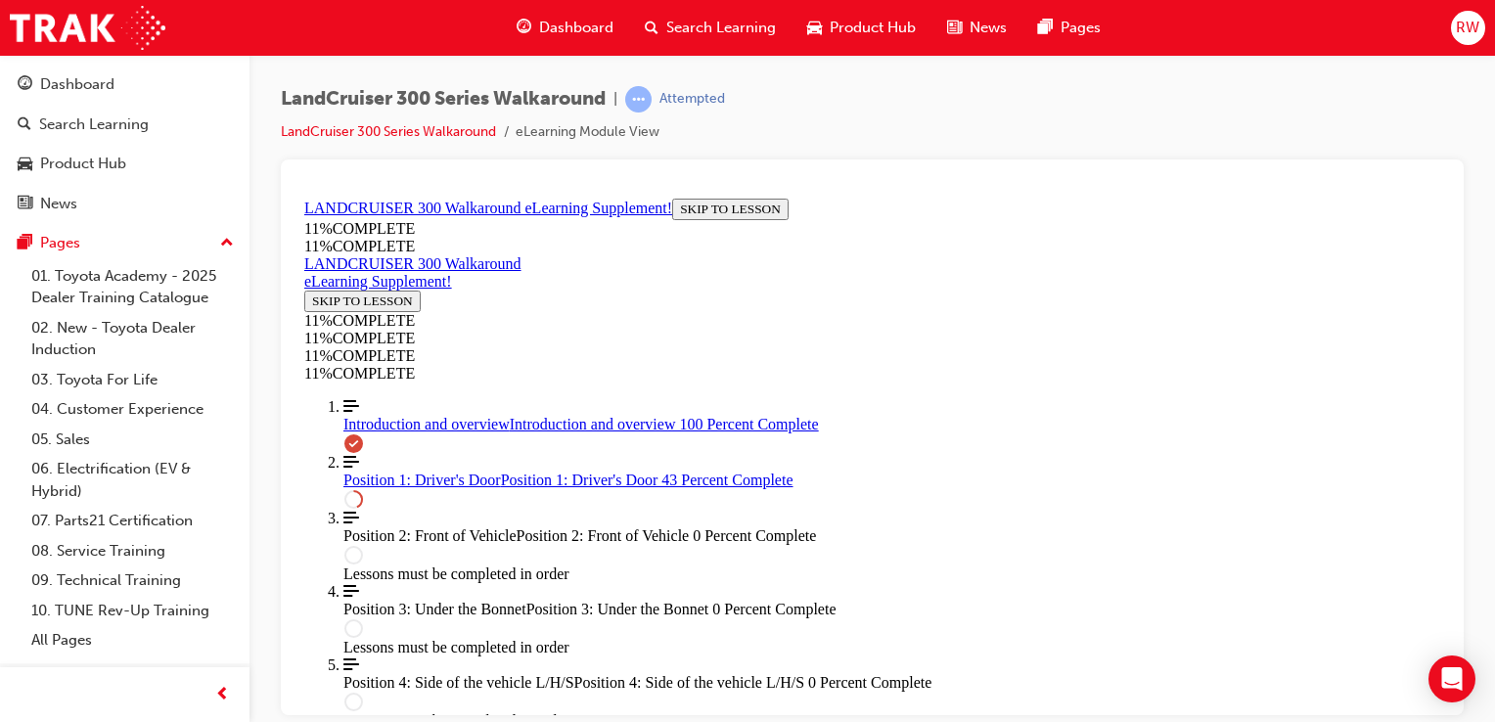
scroll to position [312, 0]
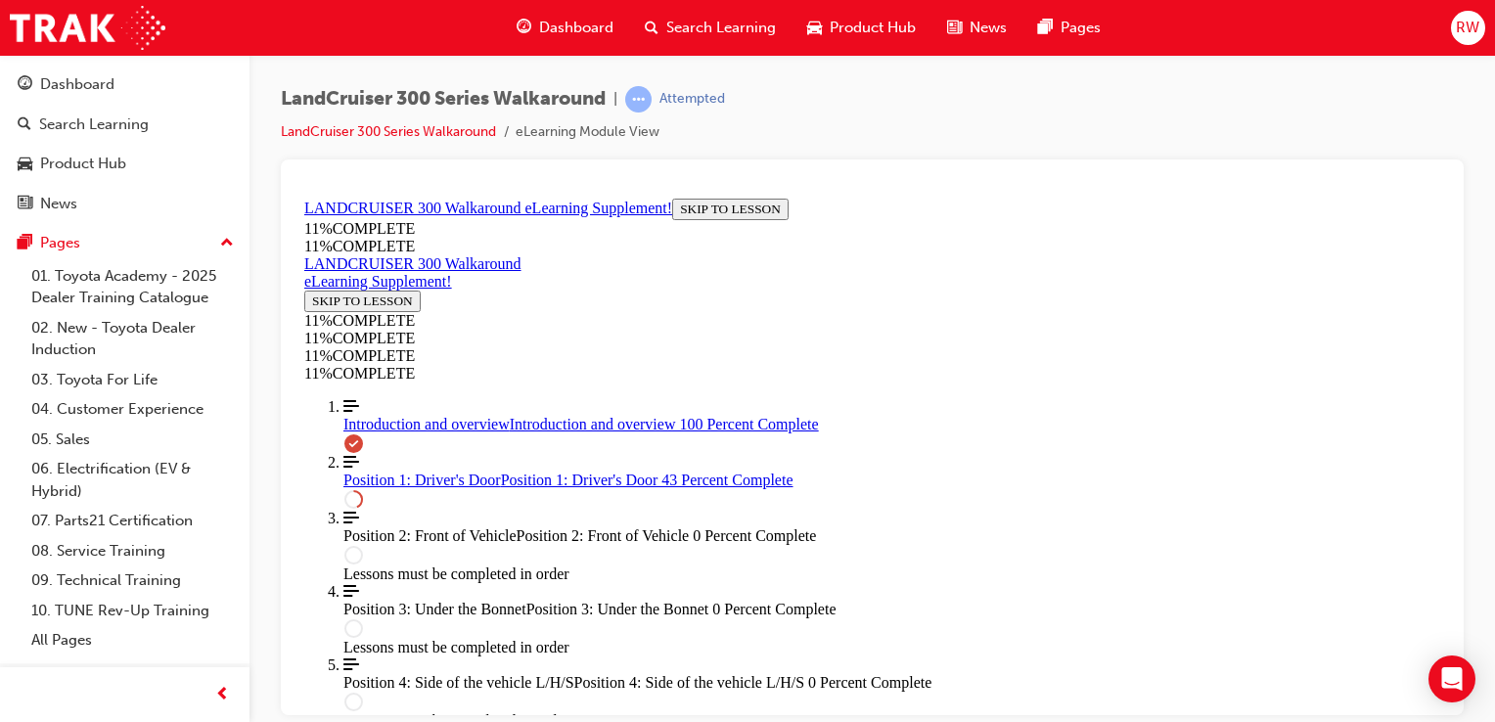
drag, startPoint x: 1152, startPoint y: 580, endPoint x: 1155, endPoint y: 571, distance: 10.2
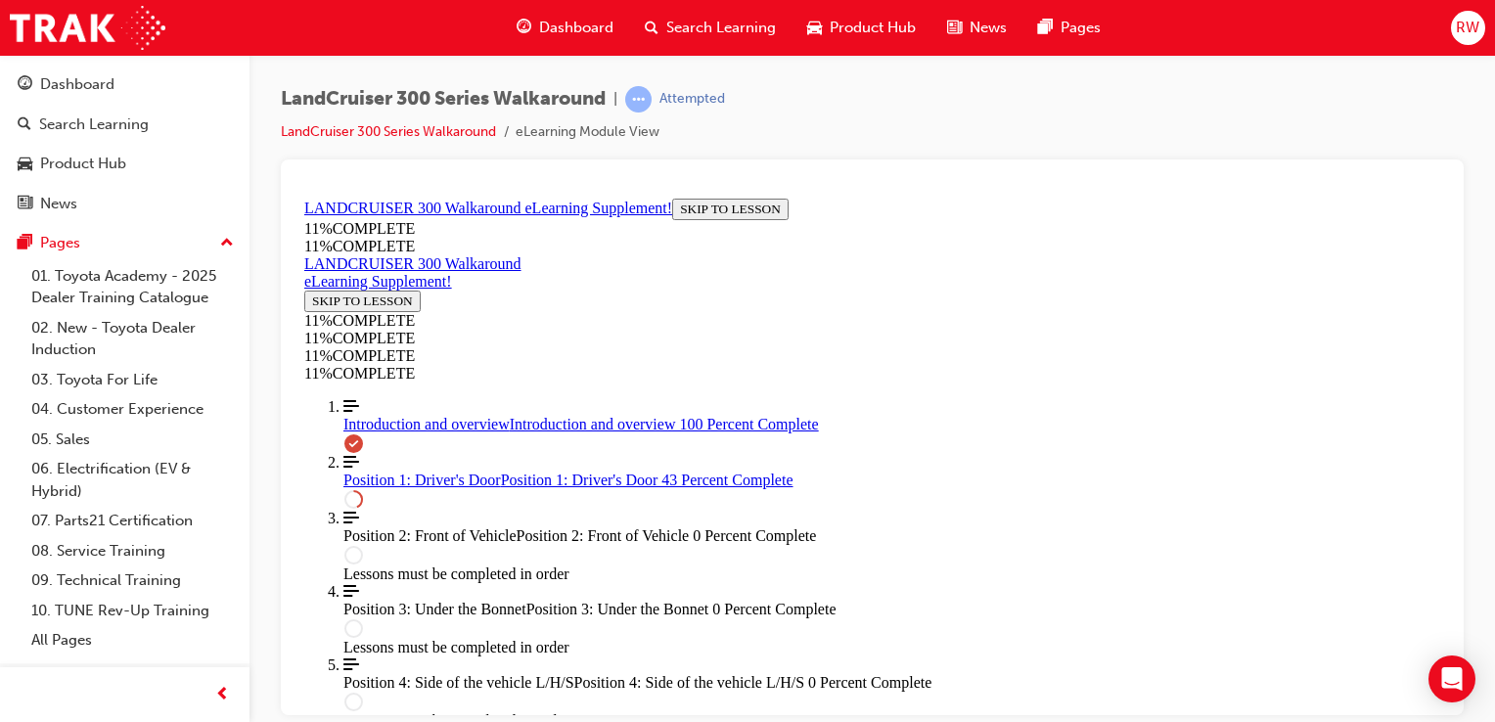
drag, startPoint x: 873, startPoint y: 441, endPoint x: 1141, endPoint y: 535, distance: 284.1
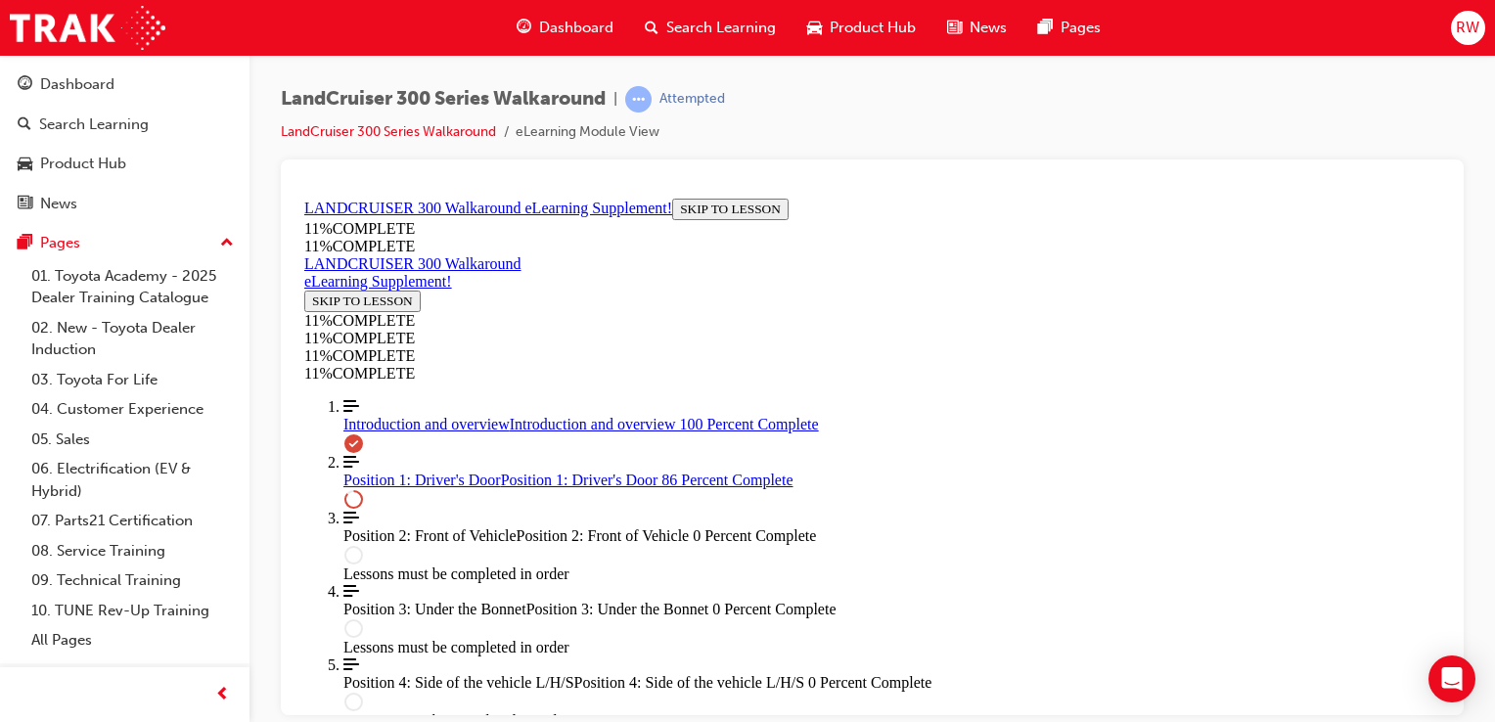
drag, startPoint x: 858, startPoint y: 450, endPoint x: 1152, endPoint y: 550, distance: 310.1
drag, startPoint x: 855, startPoint y: 458, endPoint x: 1137, endPoint y: 454, distance: 281.9
drag, startPoint x: 890, startPoint y: 432, endPoint x: 1120, endPoint y: 432, distance: 230.0
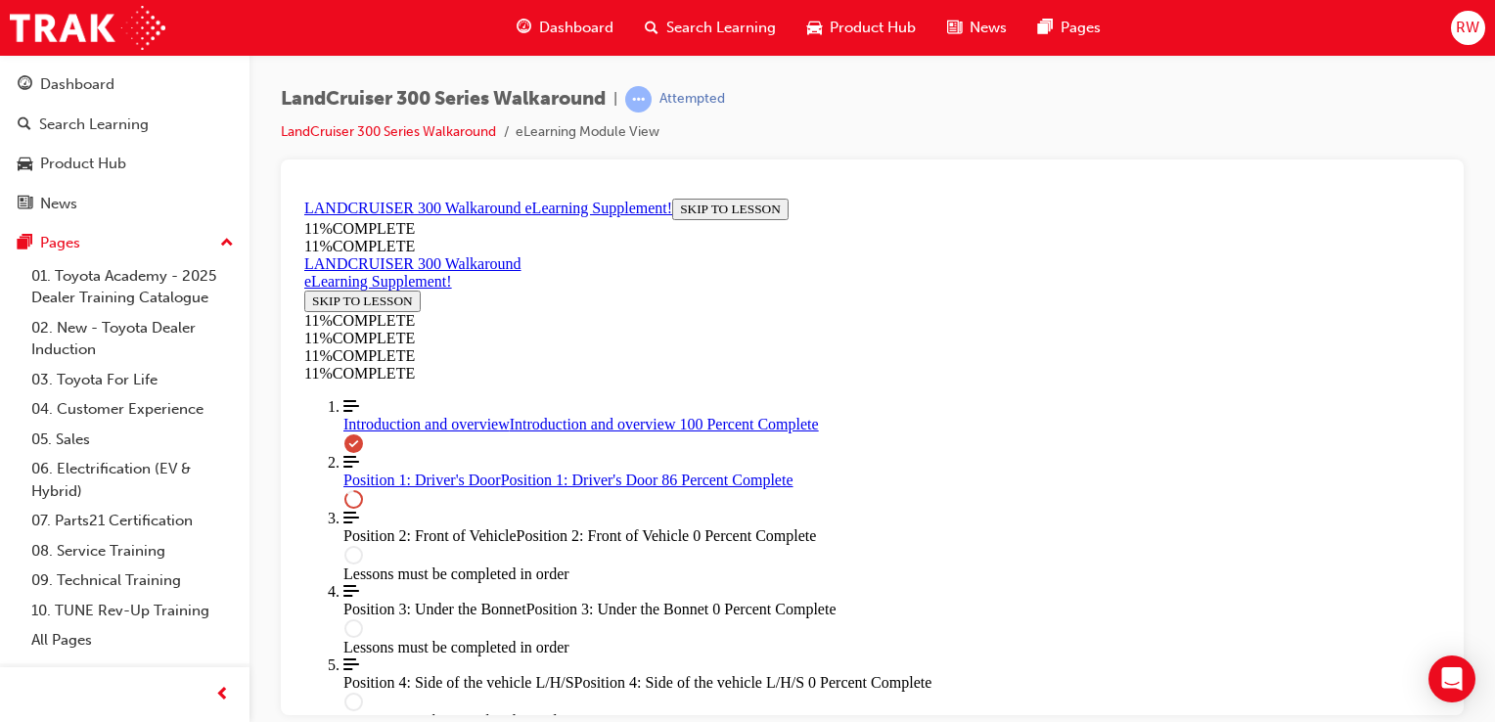
drag, startPoint x: 838, startPoint y: 642, endPoint x: 890, endPoint y: 434, distance: 214.8
drag, startPoint x: 853, startPoint y: 653, endPoint x: 883, endPoint y: 650, distance: 29.5
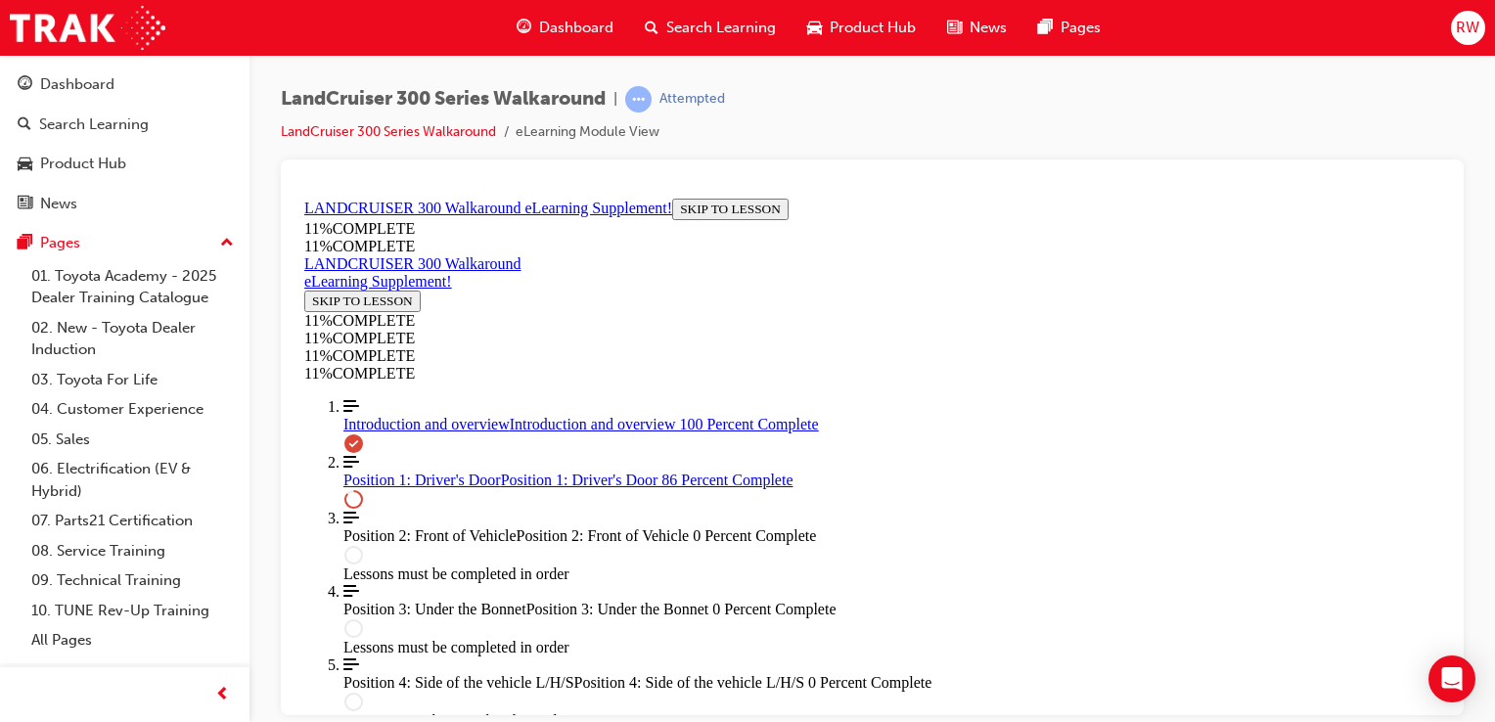
scroll to position [2107, 0]
drag, startPoint x: 865, startPoint y: 431, endPoint x: 912, endPoint y: 427, distance: 47.1
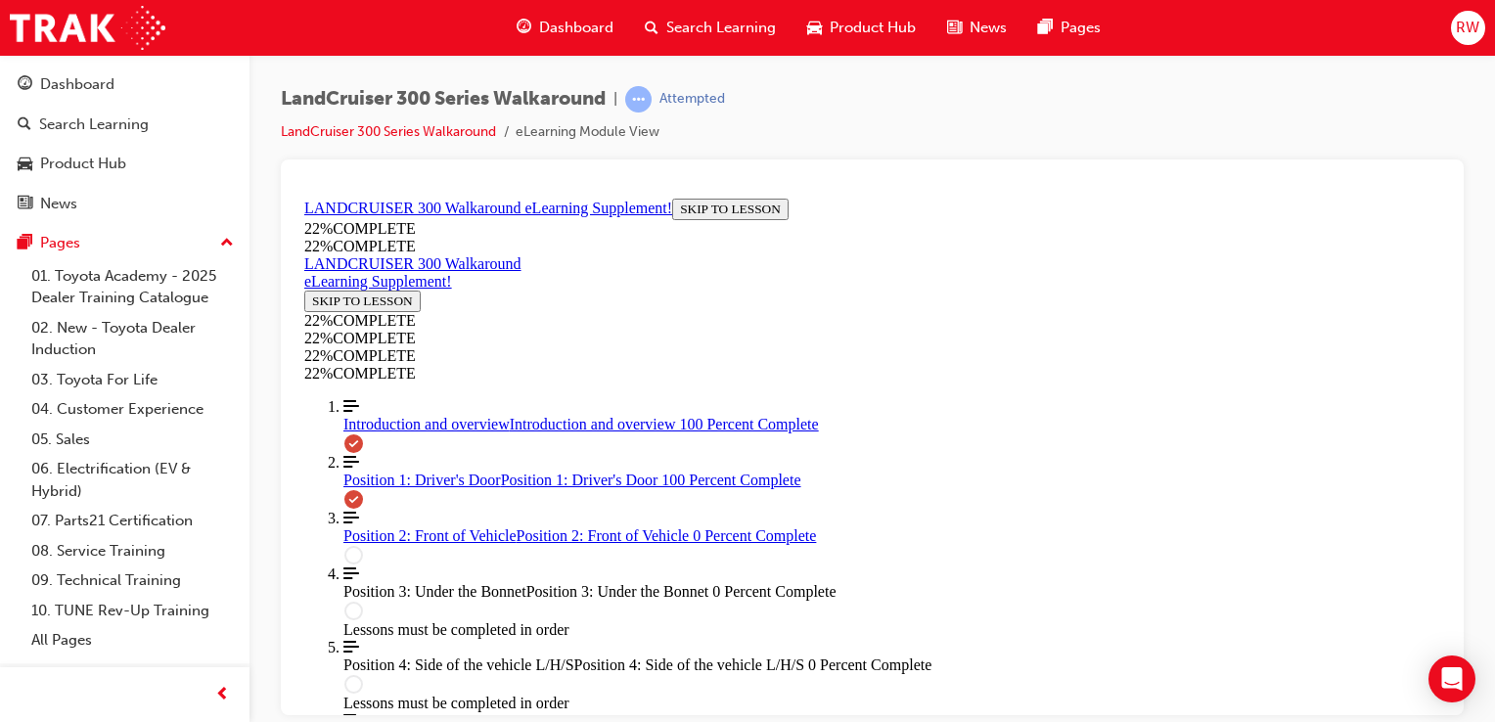
scroll to position [2890, 0]
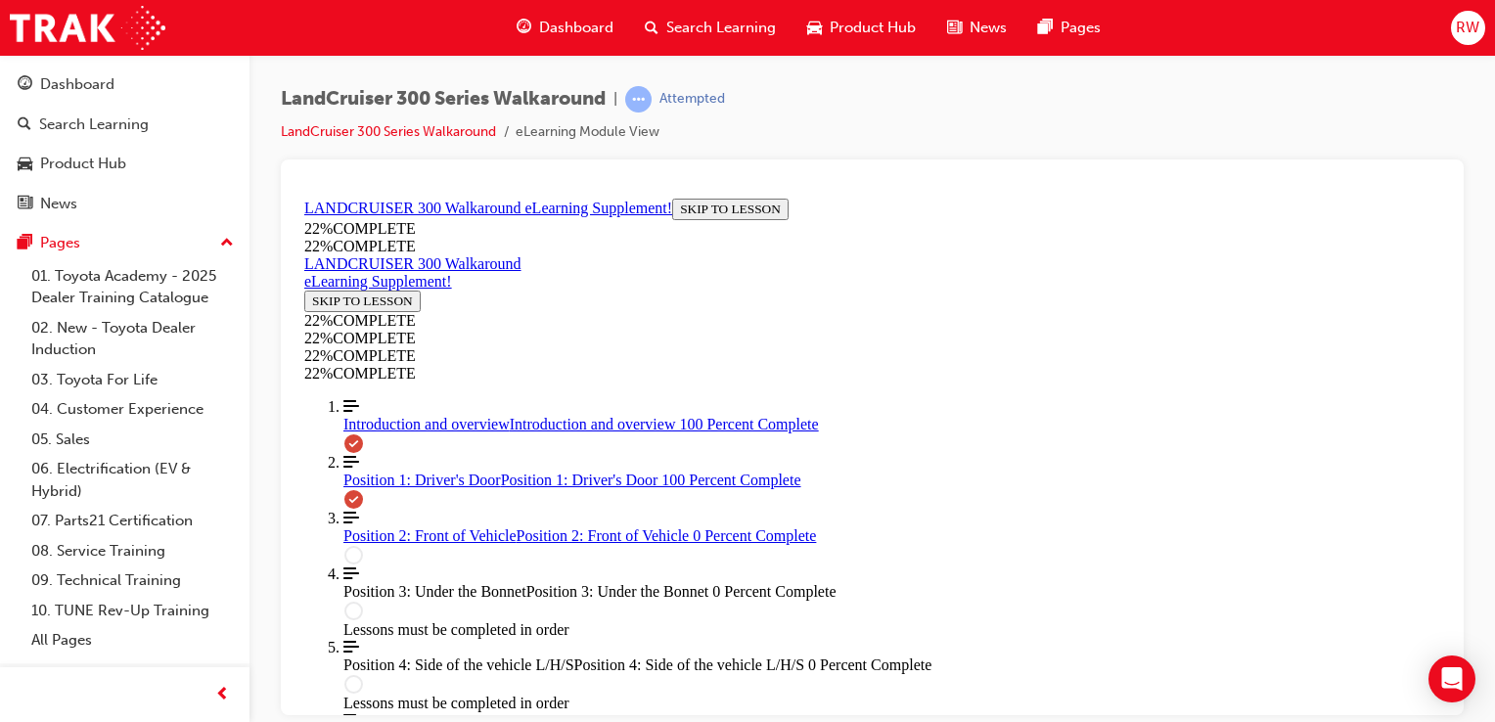
drag, startPoint x: 974, startPoint y: 568, endPoint x: 857, endPoint y: 403, distance: 201.5
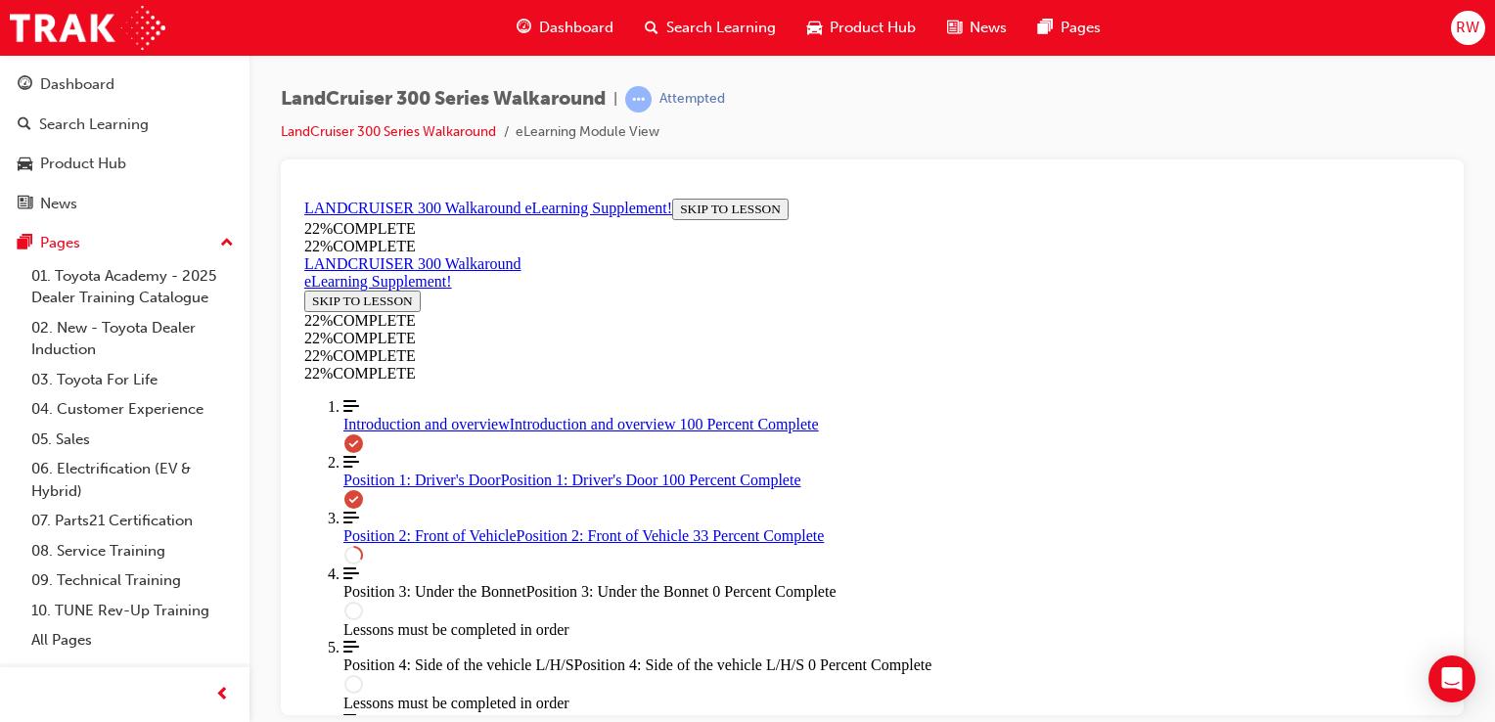
scroll to position [955, 0]
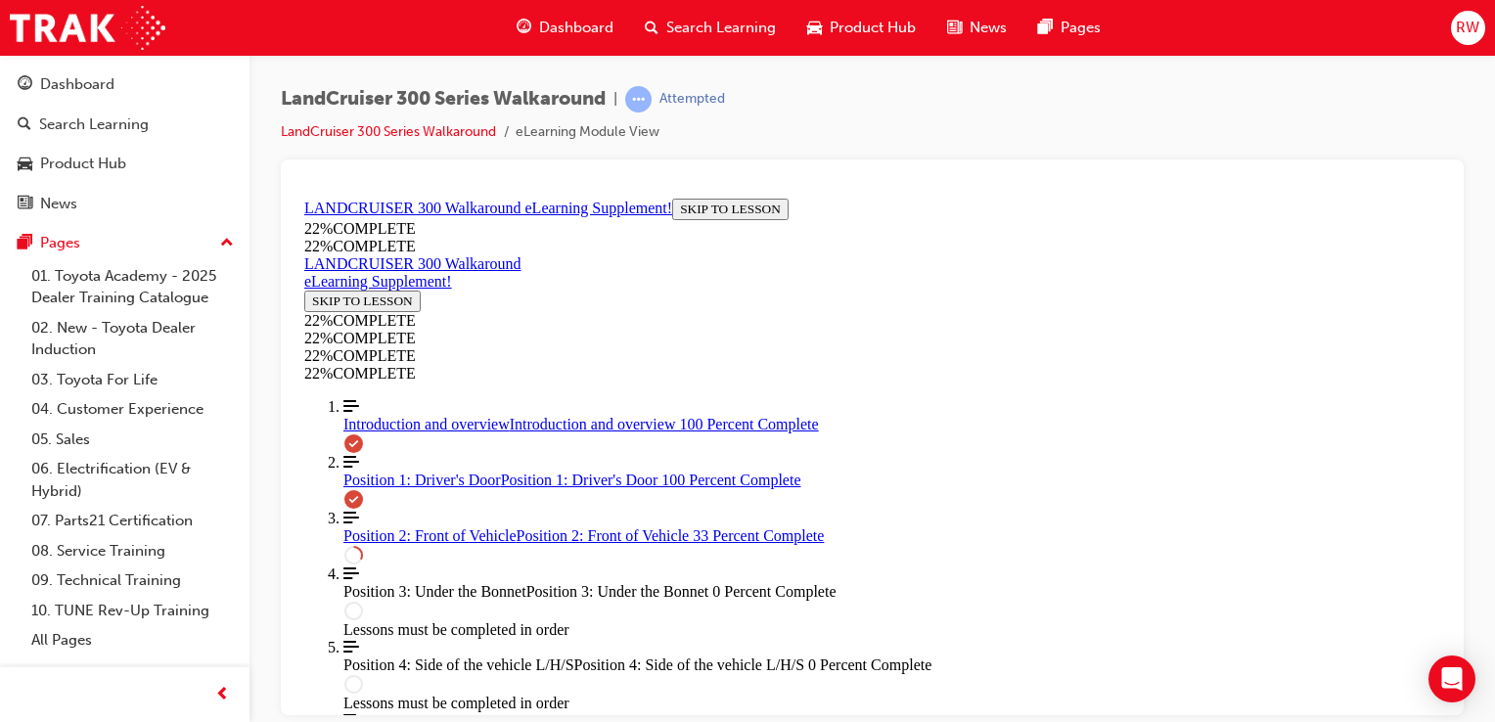
drag, startPoint x: 959, startPoint y: 218, endPoint x: 1030, endPoint y: 275, distance: 90.5
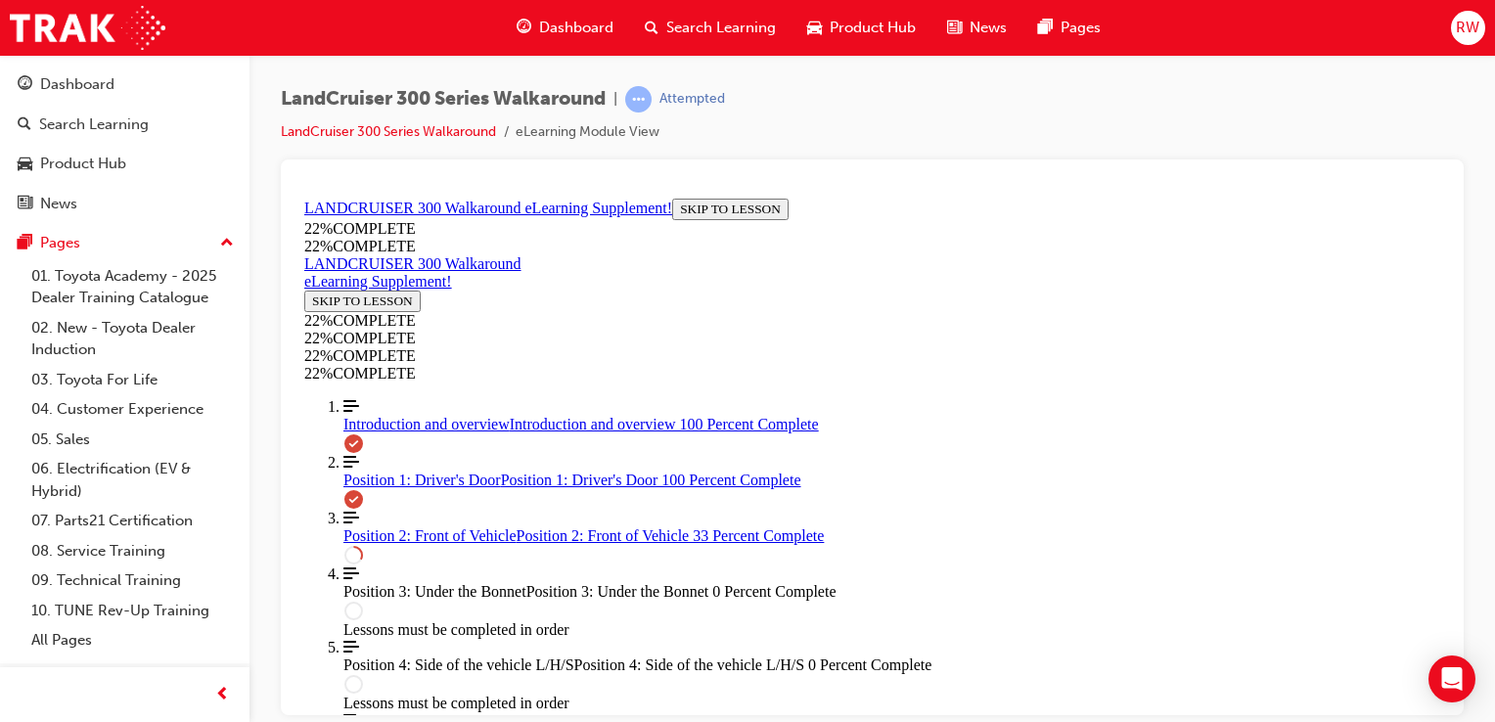
scroll to position [899, 0]
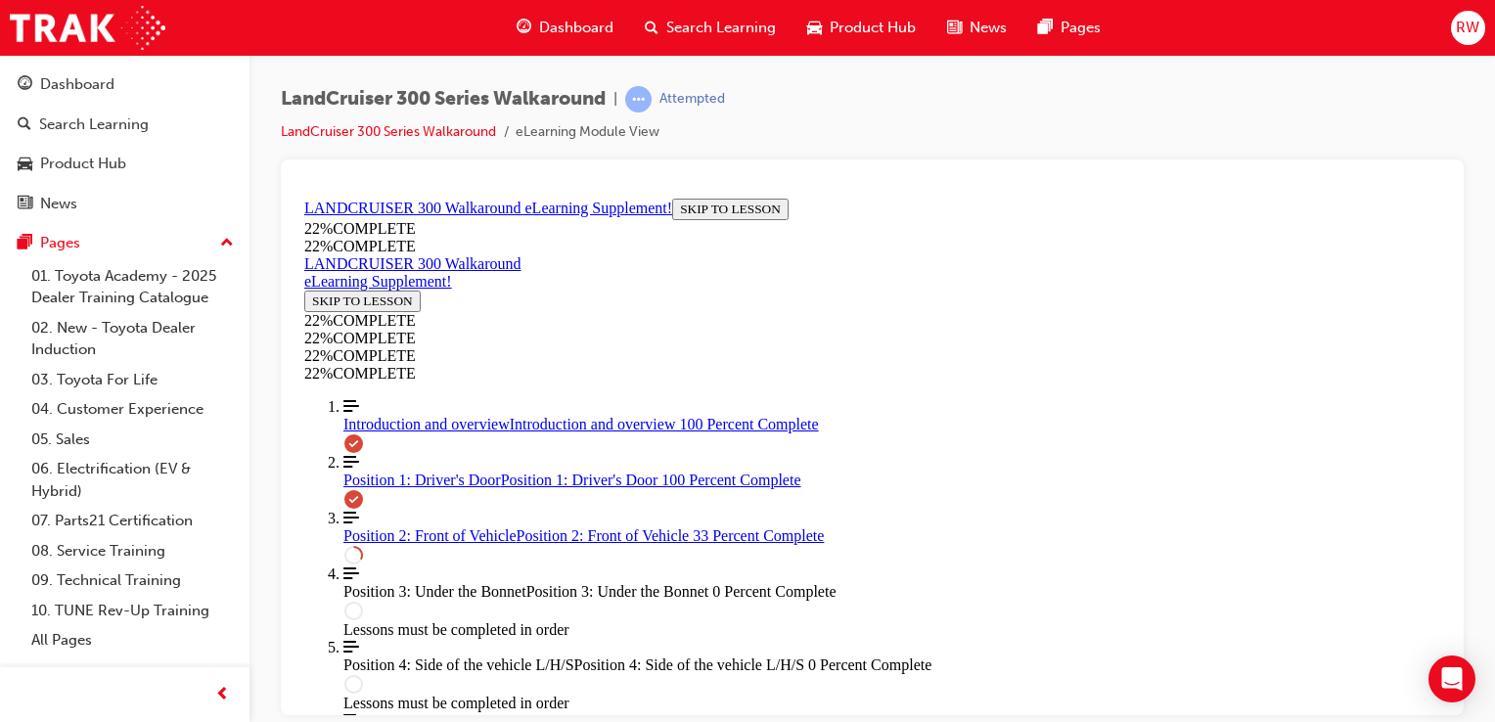
scroll to position [828, 0]
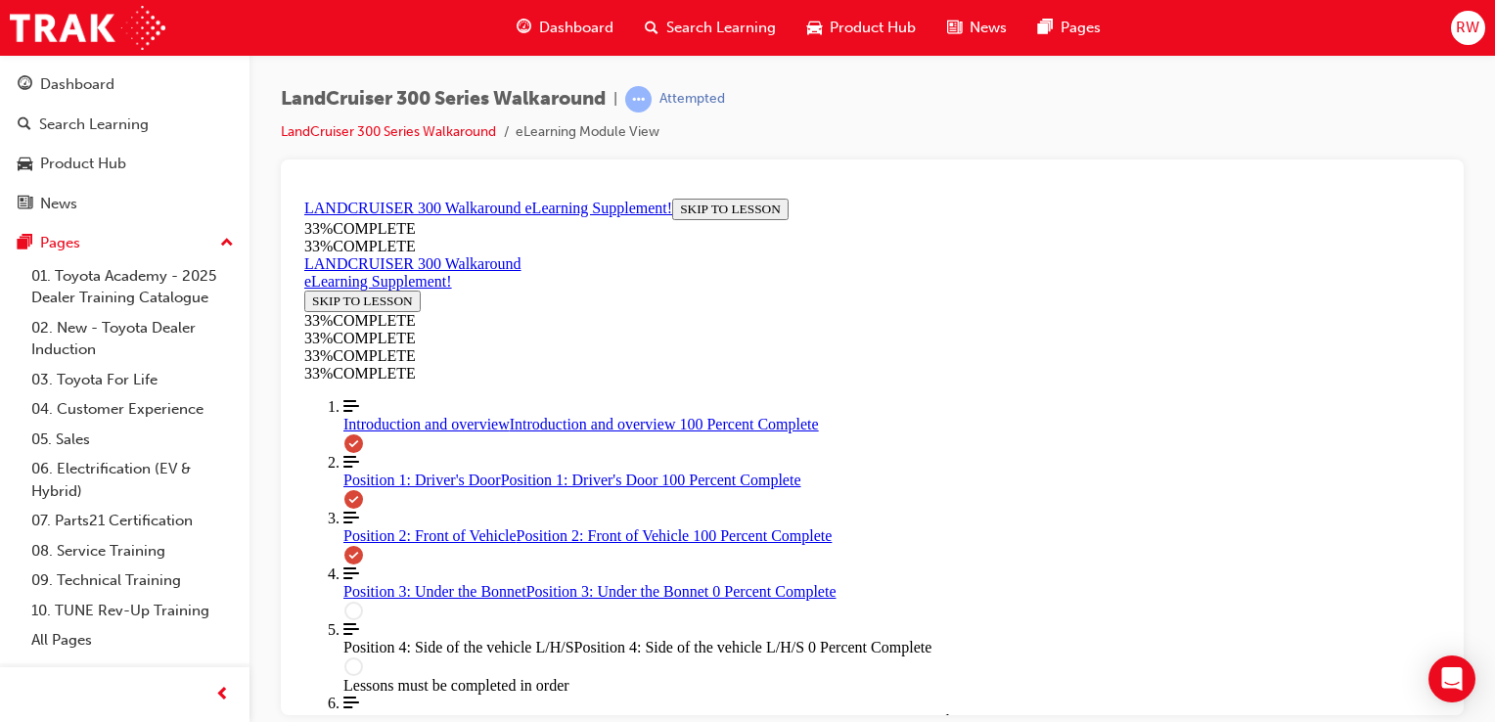
drag, startPoint x: 994, startPoint y: 673, endPoint x: 984, endPoint y: 673, distance: 10.8
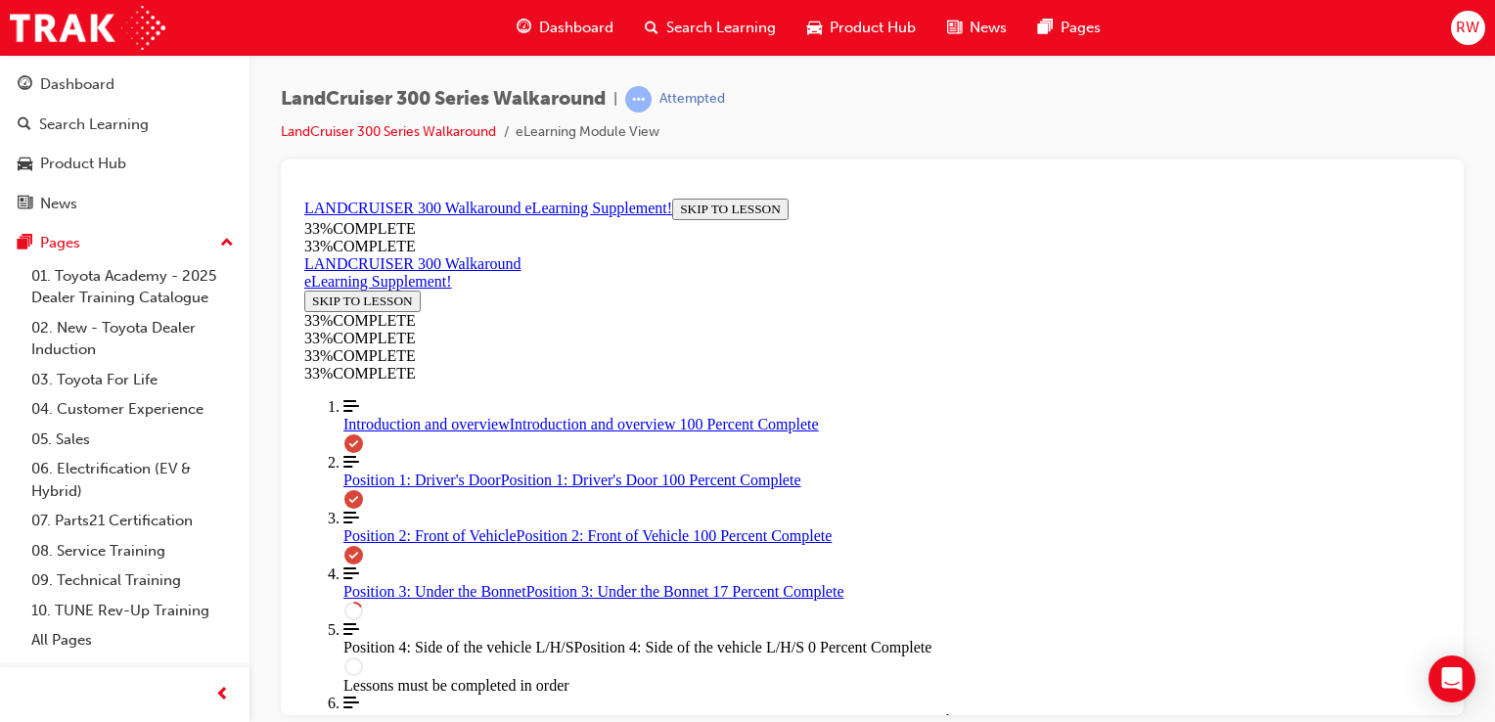
drag, startPoint x: 979, startPoint y: 479, endPoint x: 975, endPoint y: 466, distance: 13.3
drag, startPoint x: 975, startPoint y: 466, endPoint x: 928, endPoint y: 371, distance: 105.9
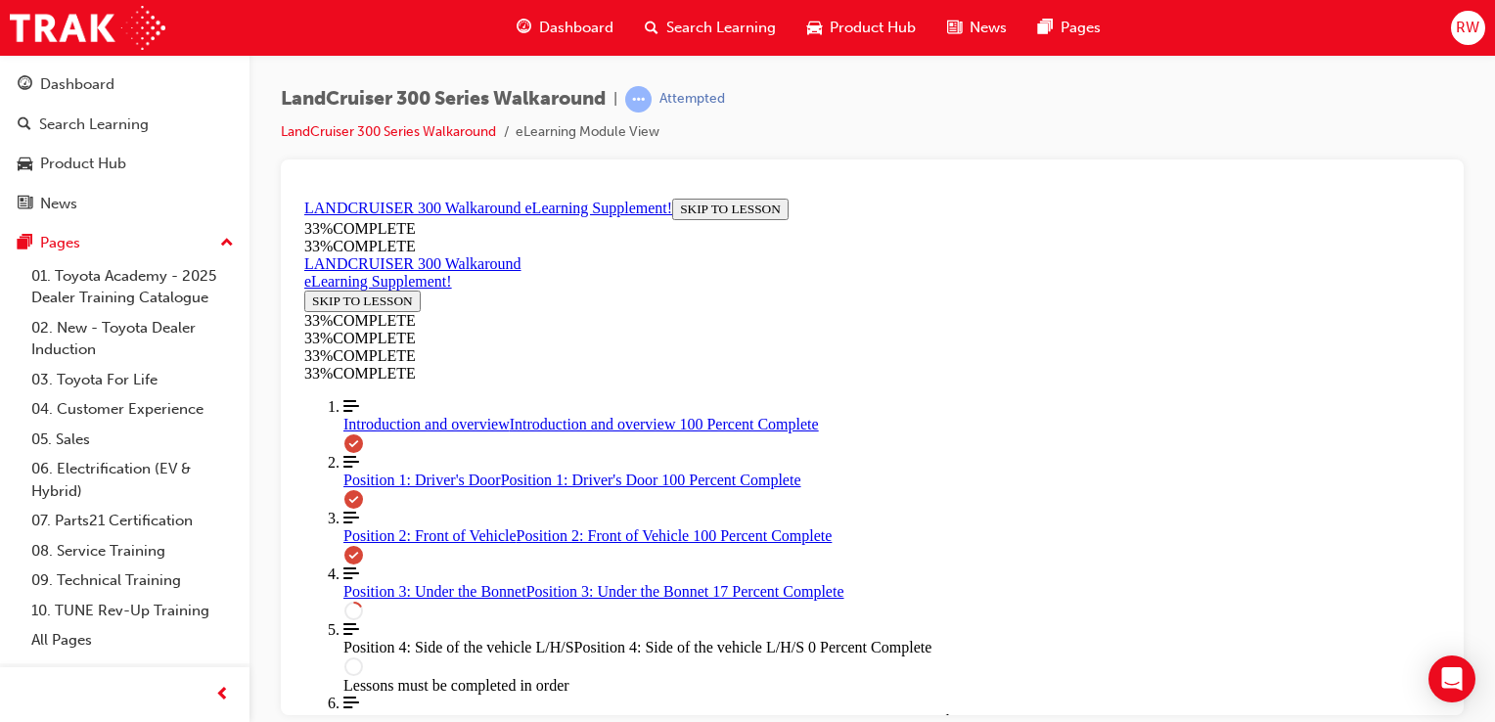
drag, startPoint x: 1004, startPoint y: 364, endPoint x: 718, endPoint y: 346, distance: 286.3
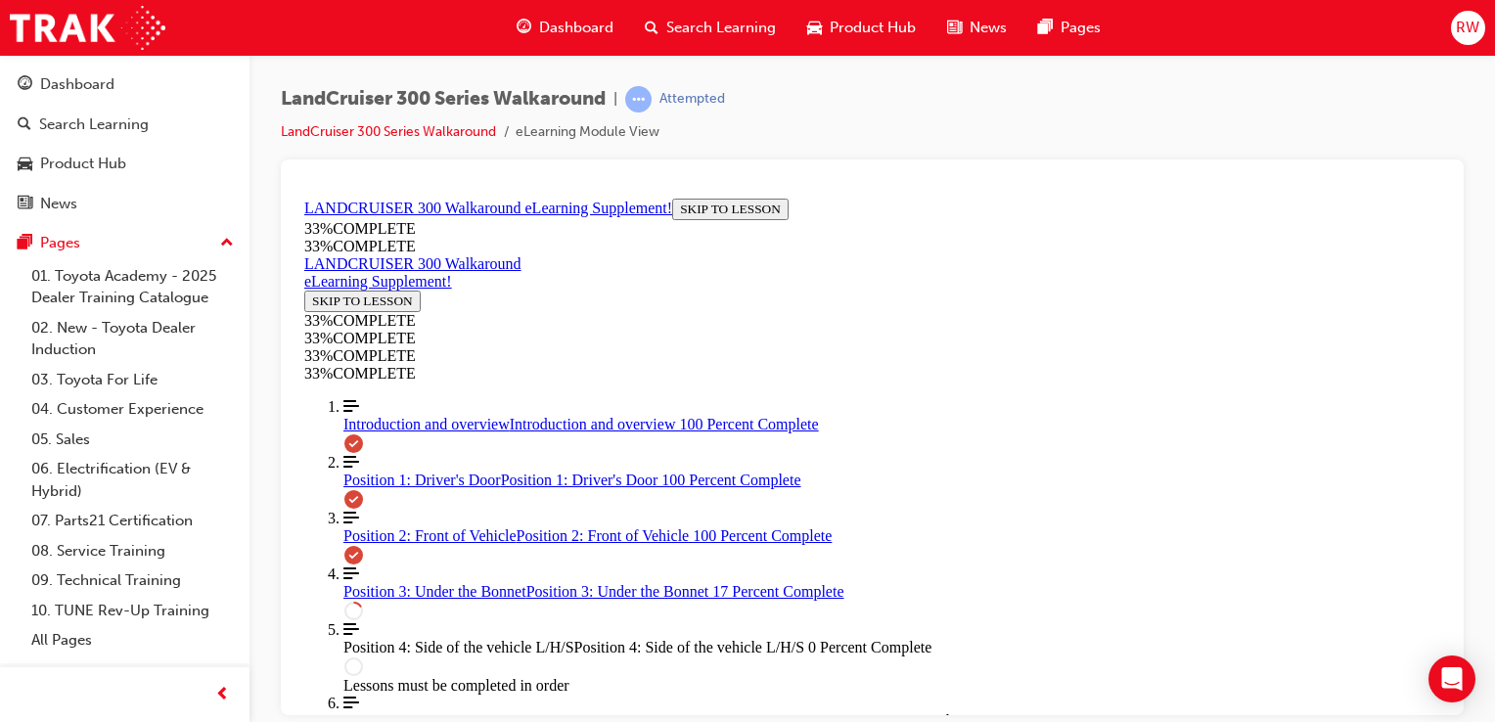
scroll to position [0, 376]
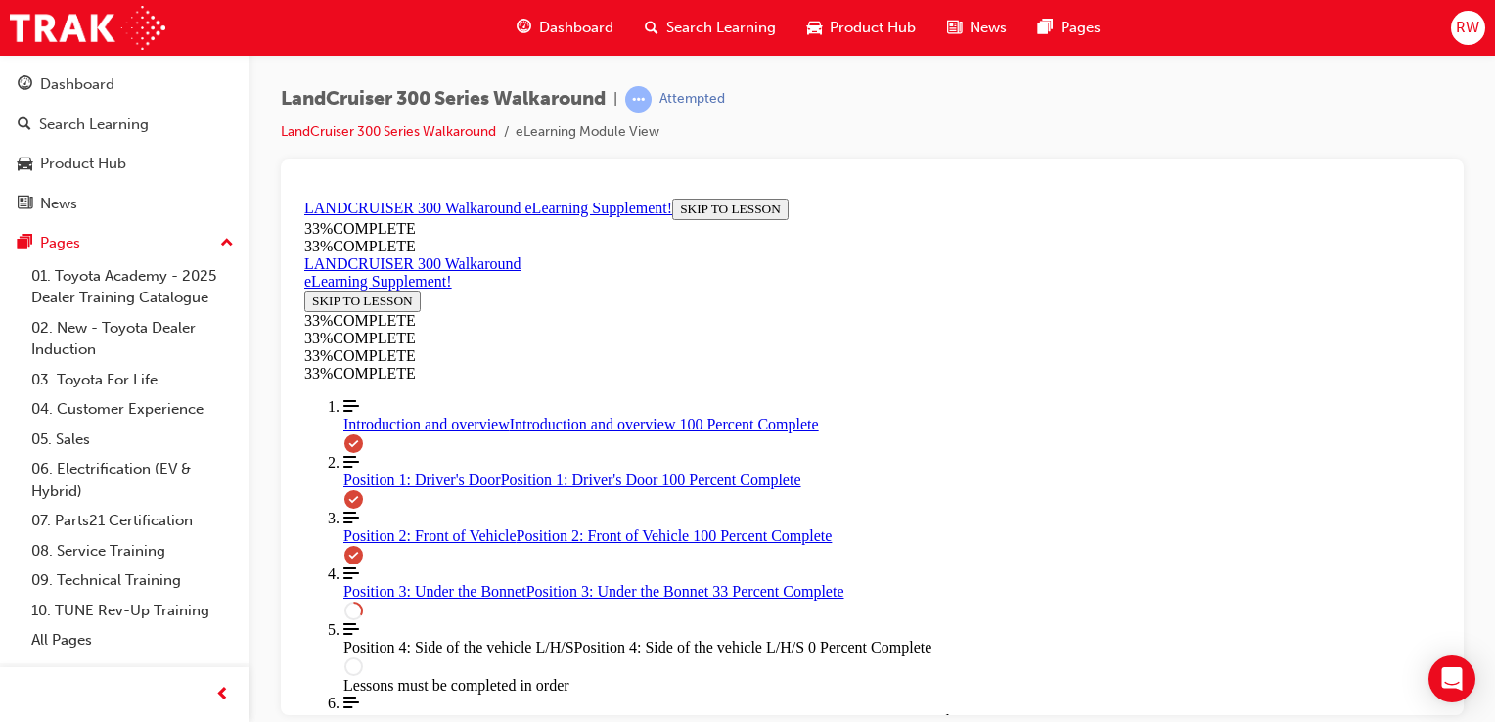
scroll to position [1386, 0]
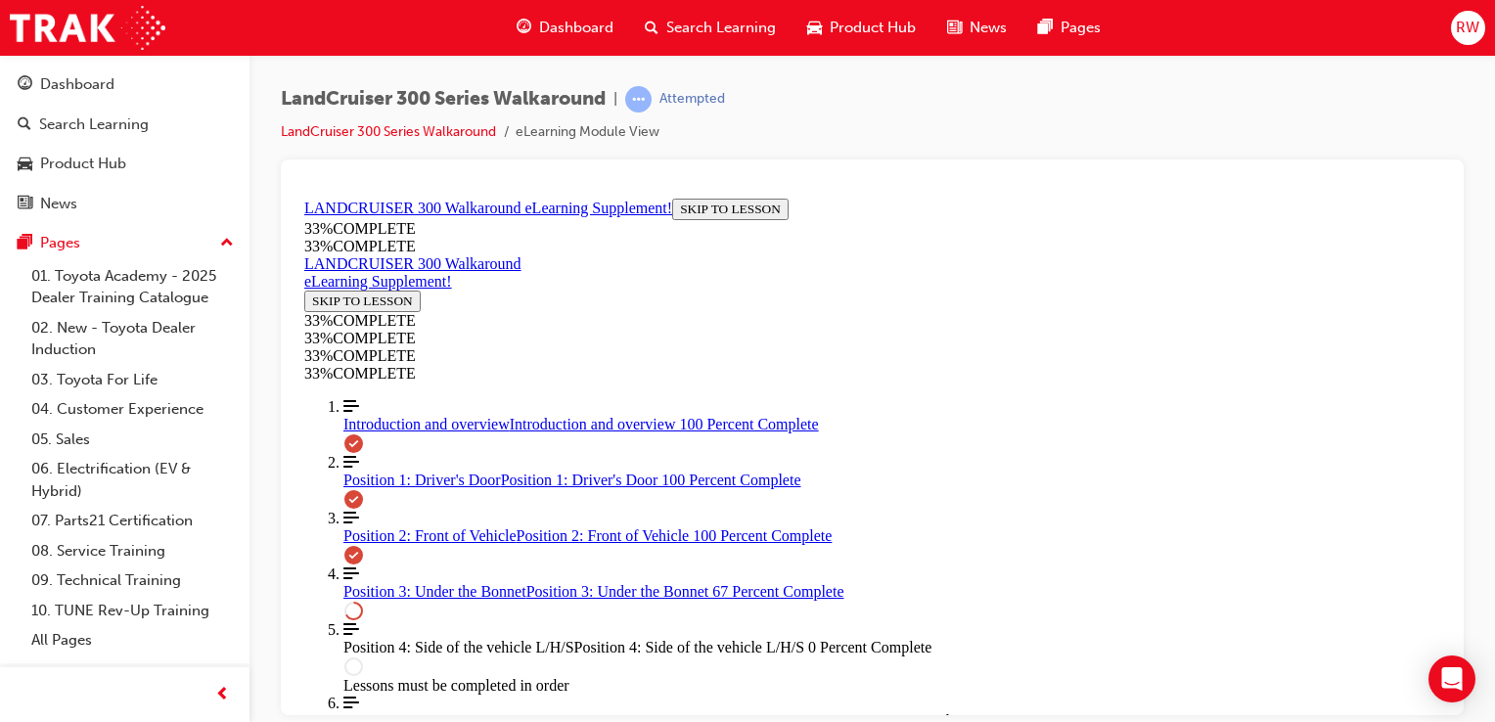
scroll to position [0, 4]
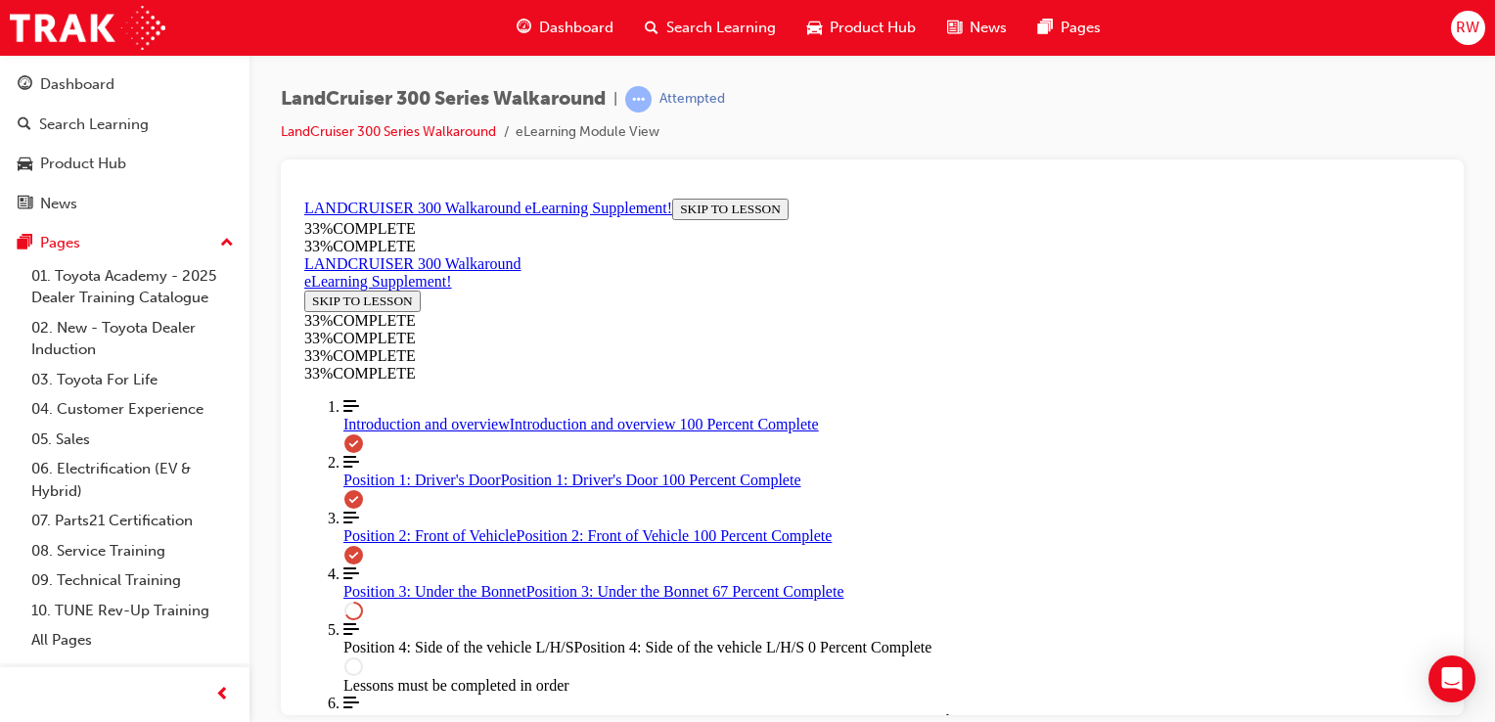
scroll to position [1762, 0]
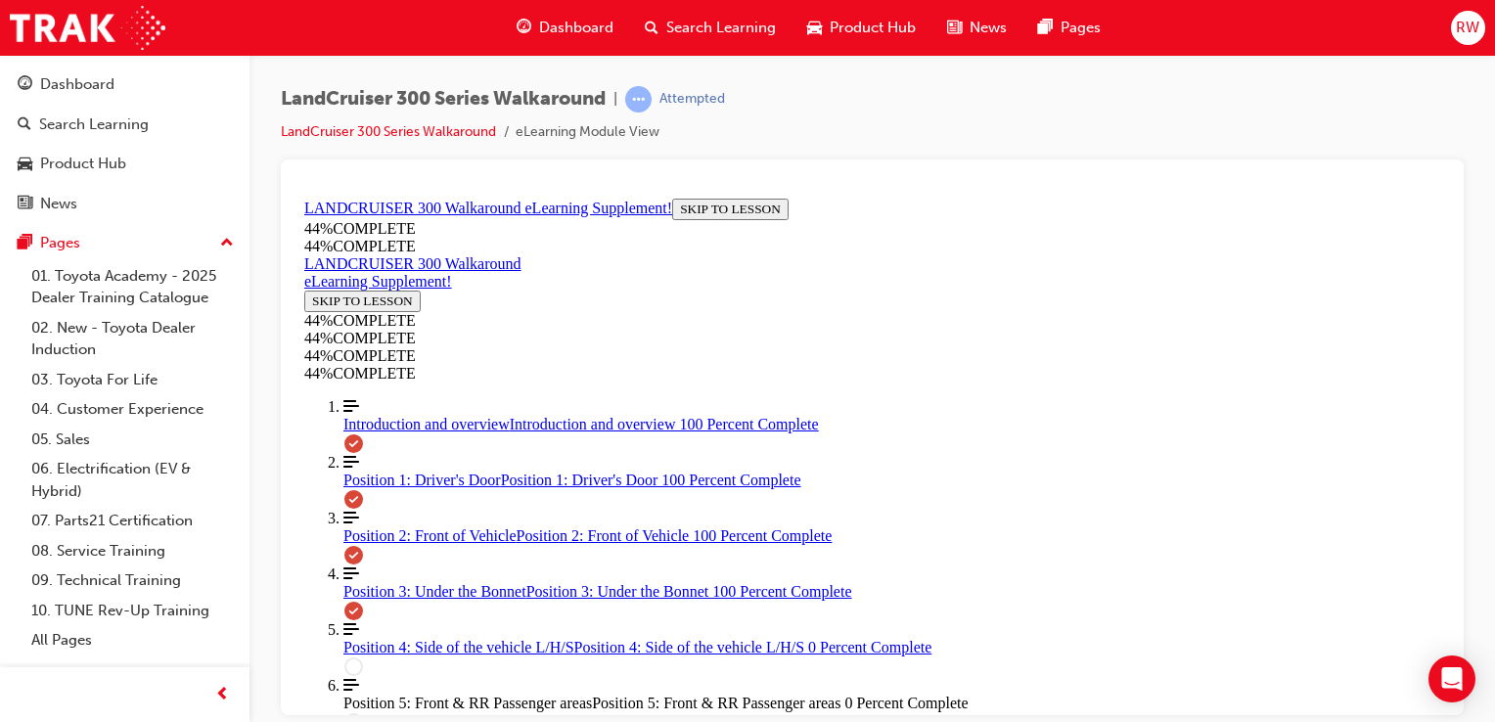
scroll to position [3327, 0]
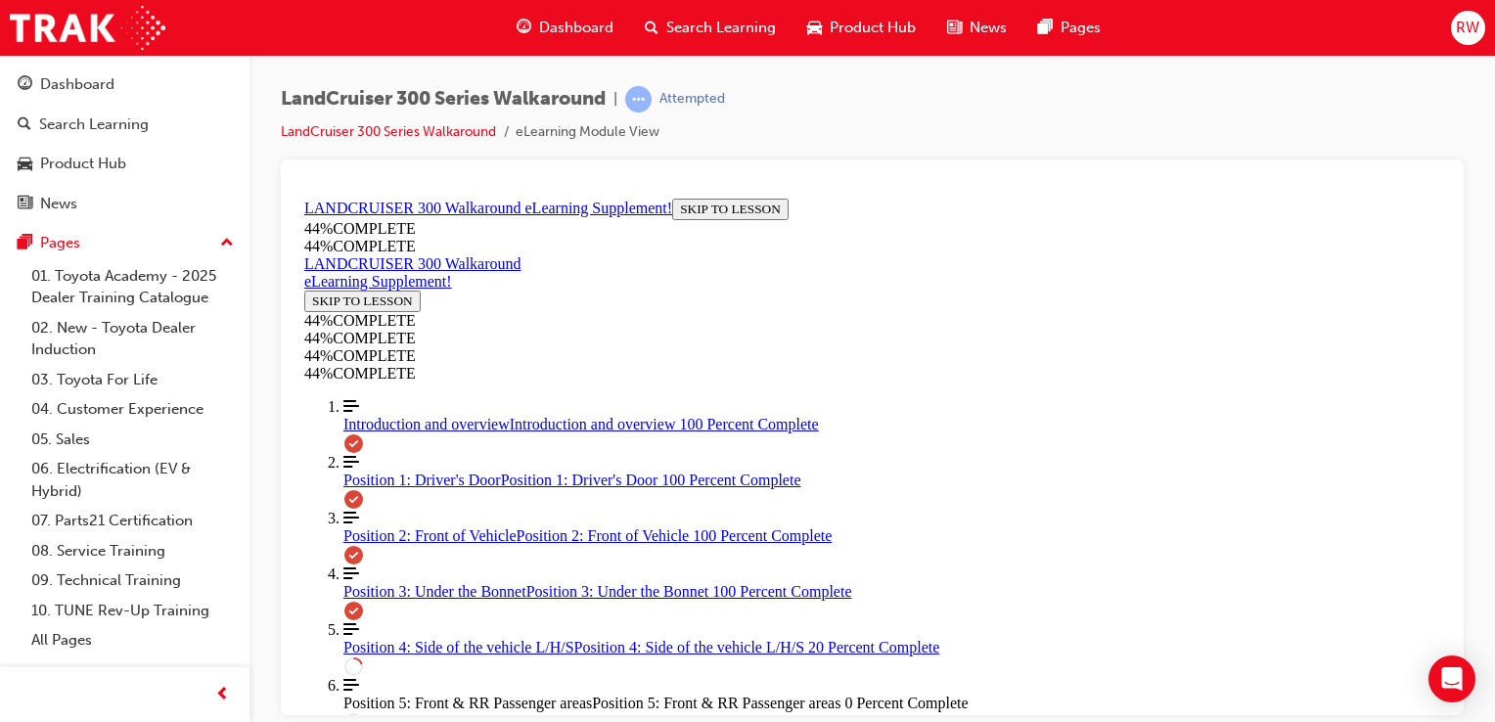
scroll to position [655, 0]
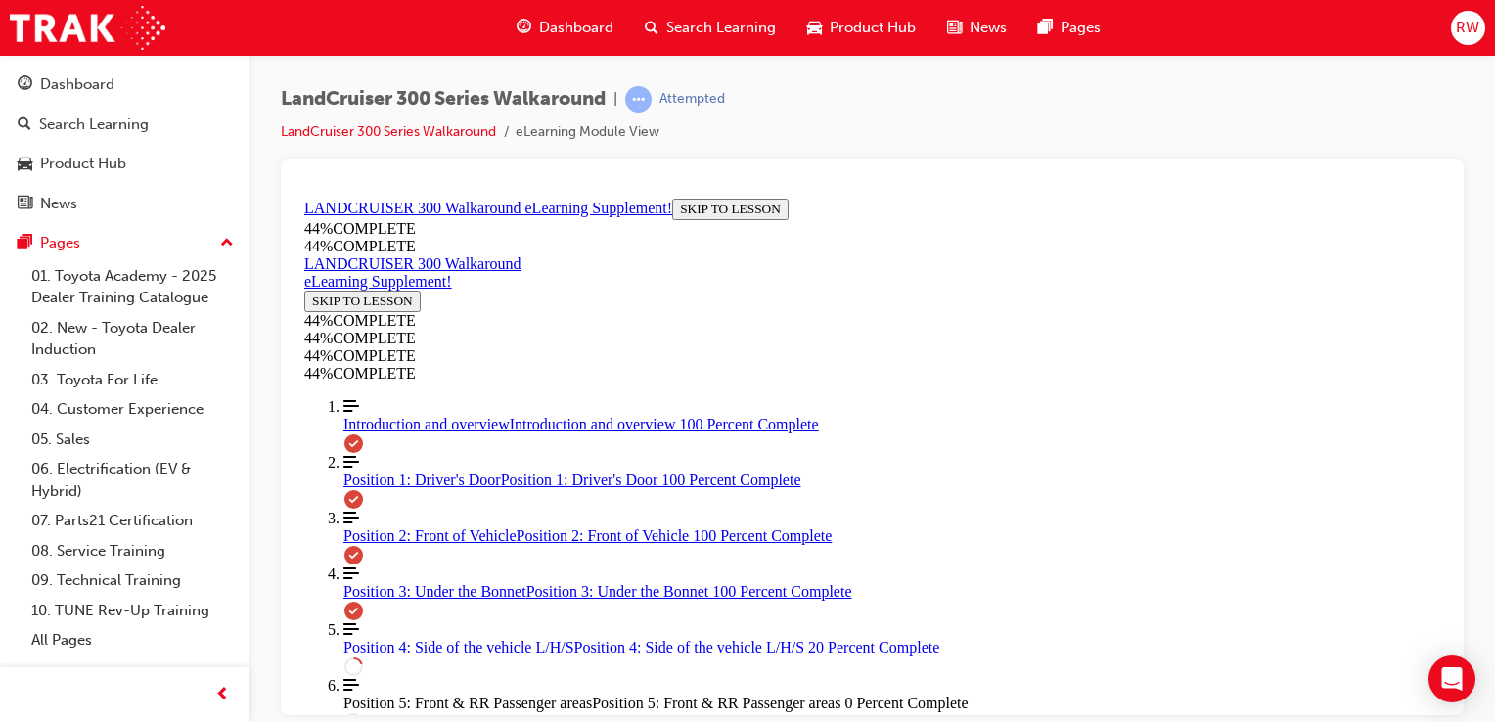
scroll to position [0, 0]
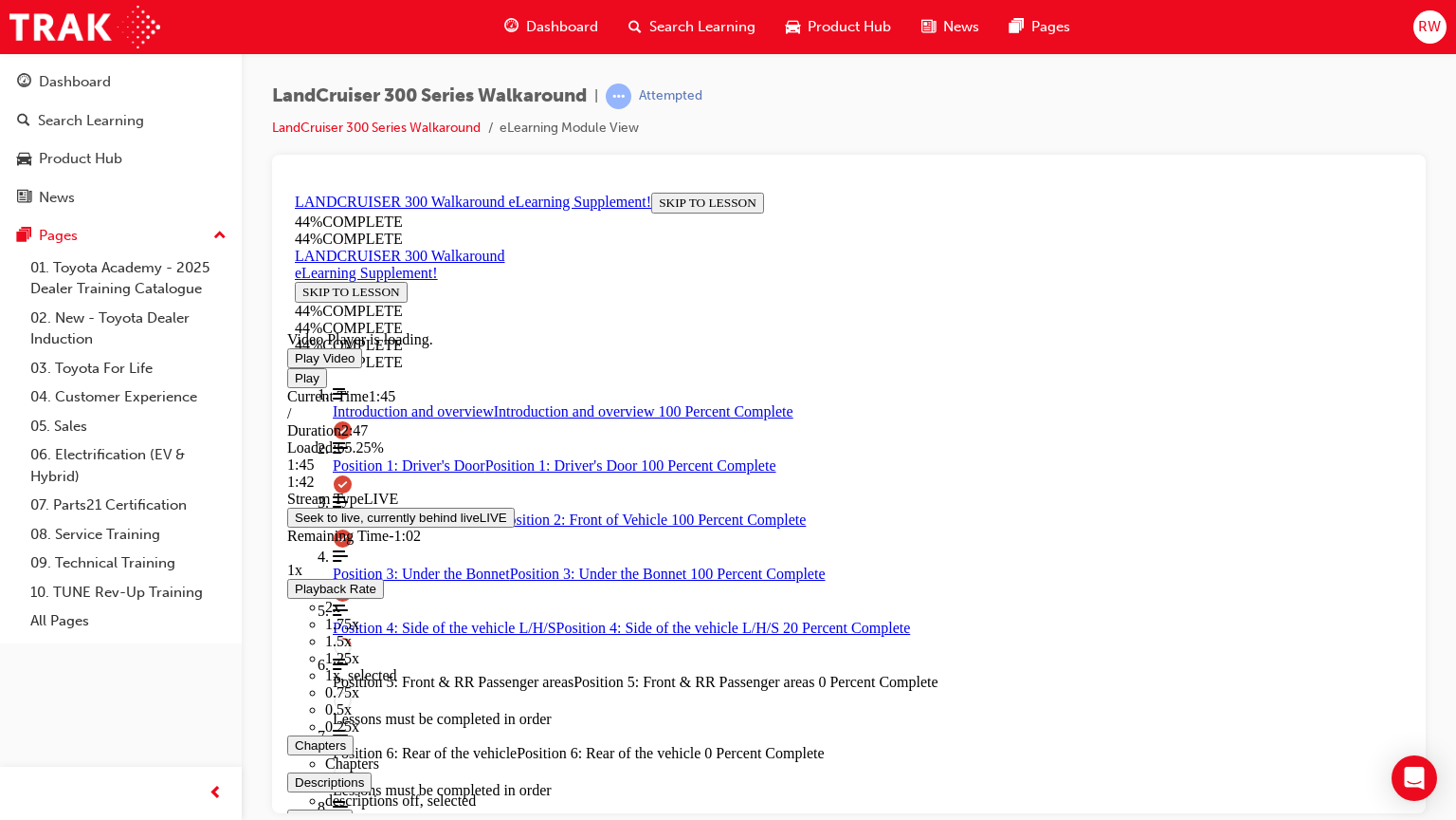
click at [1090, 489] on div "Loaded : 65.25% 1:45 1:42" at bounding box center [850, 463] width 1124 height 51
click at [1114, 489] on div "Loaded : 66.23% 1:49 1:49" at bounding box center [850, 463] width 1124 height 51
click at [1252, 489] on div "Loaded : 80.38% 2:09 2:09" at bounding box center [850, 463] width 1124 height 51
click at [1299, 489] on div "Loaded : 82.47% 2:15 2:10" at bounding box center [850, 463] width 1124 height 51
click at [1342, 489] on div "Loaded : 85.40% 2:22 2:17" at bounding box center [850, 463] width 1124 height 51
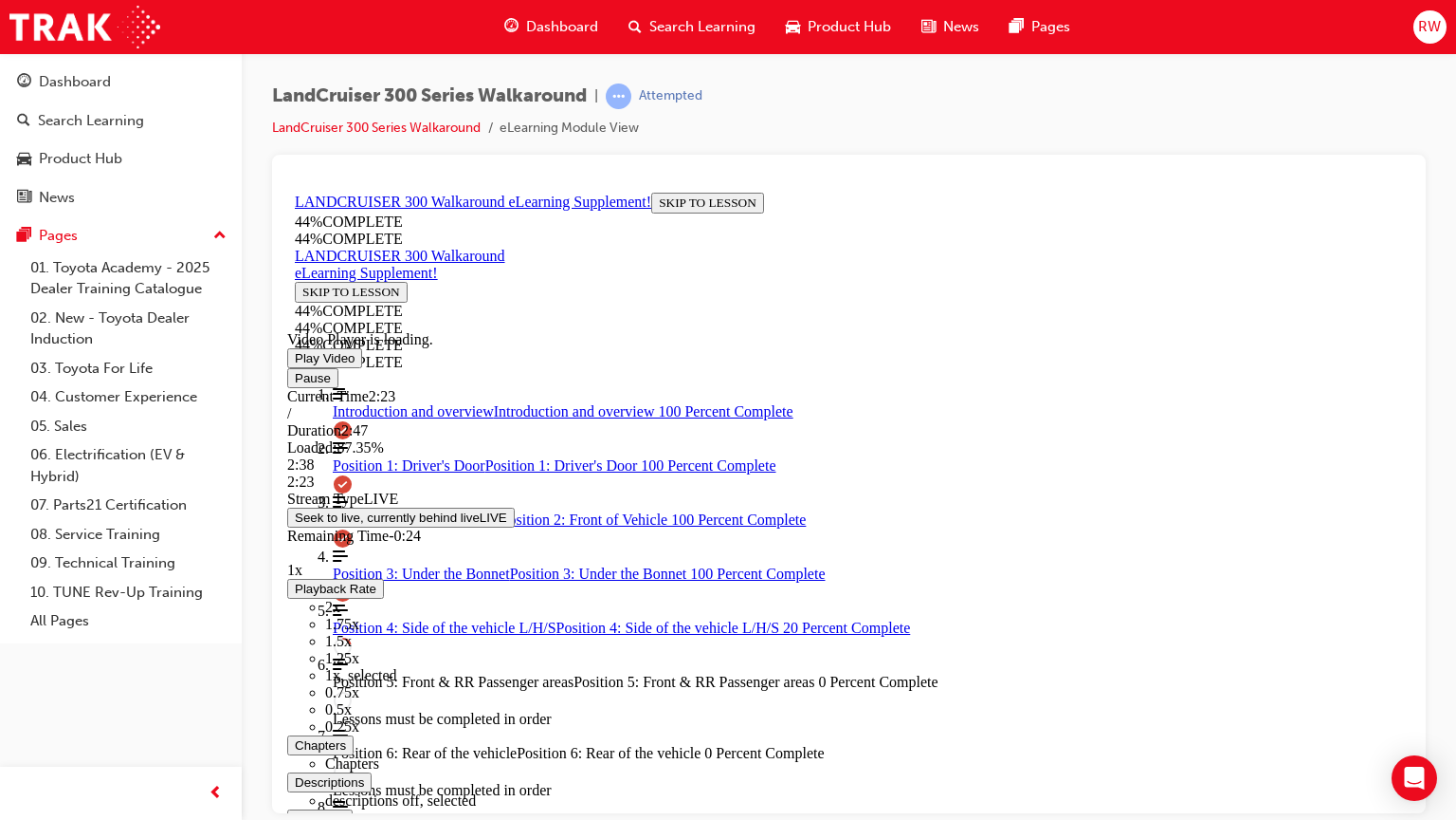
click at [1410, 489] on div "Loaded : 87.35% 2:38 2:23" at bounding box center [850, 463] width 1124 height 51
click at [1410, 489] on div "Loaded : 100.00% 2:44 2:40" at bounding box center [850, 463] width 1124 height 51
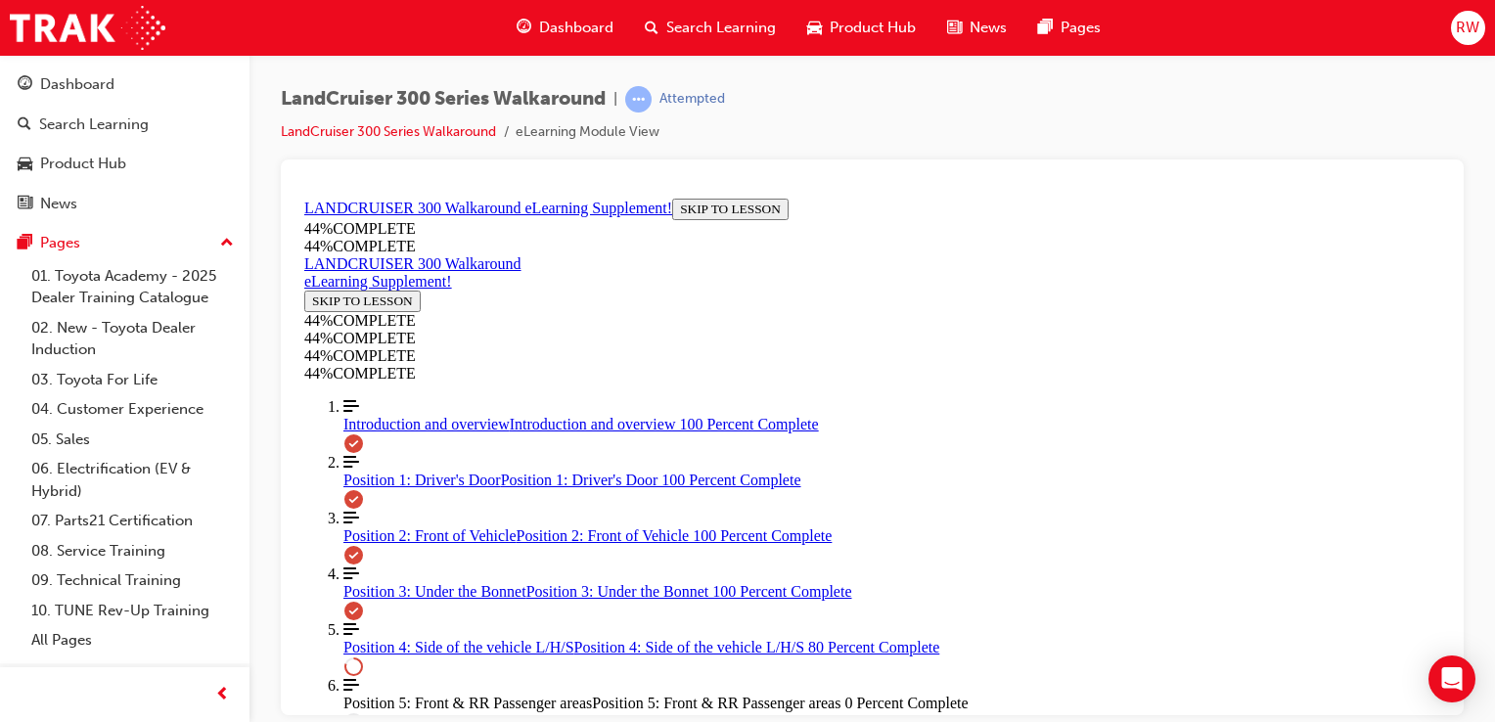
scroll to position [1423, 0]
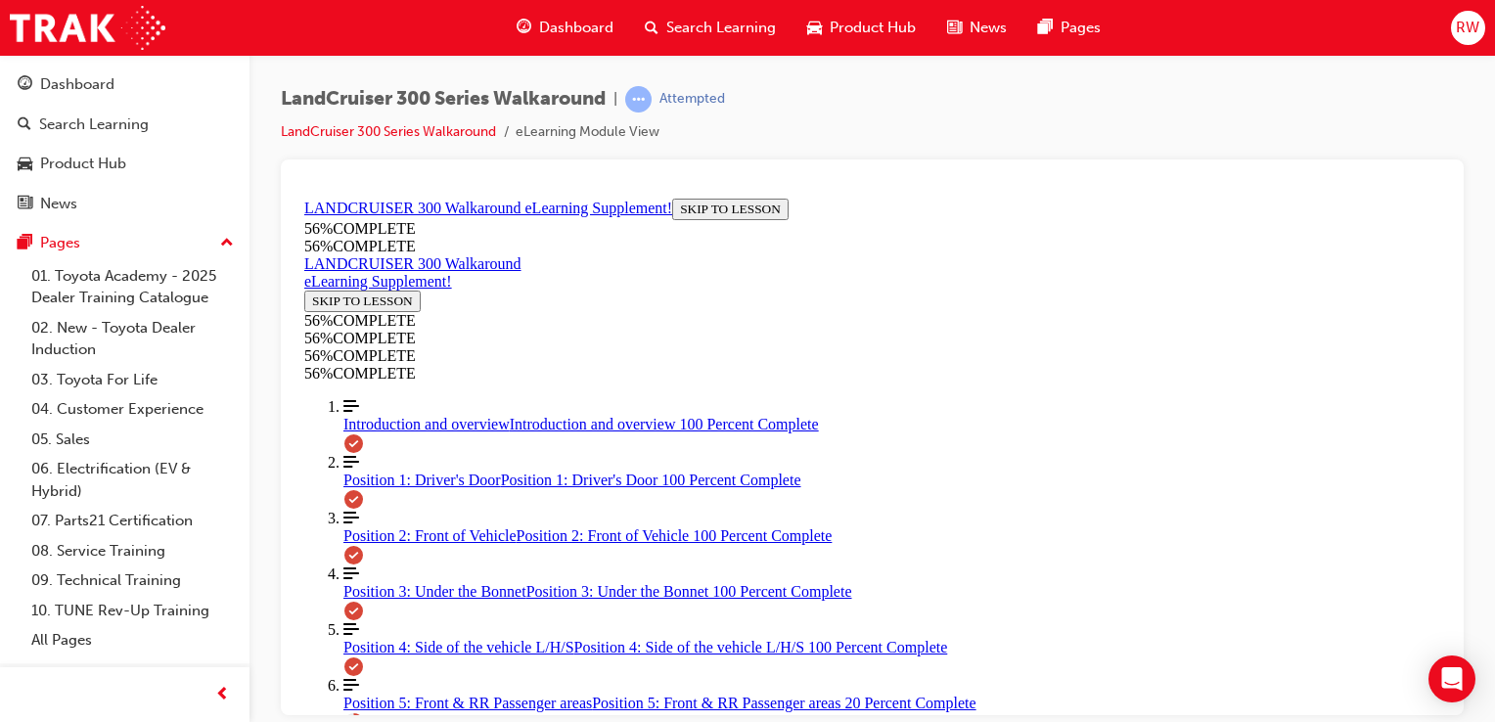
scroll to position [68, 0]
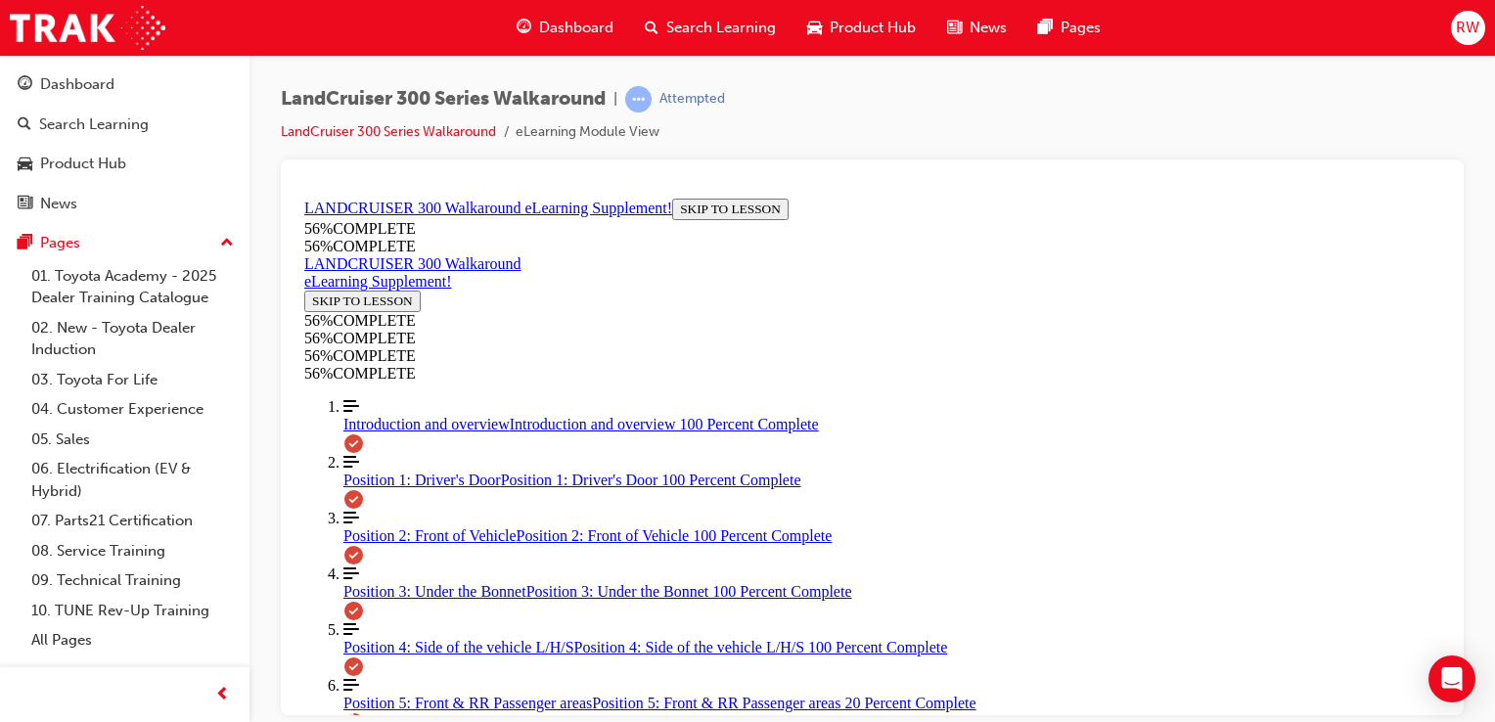
scroll to position [200, 0]
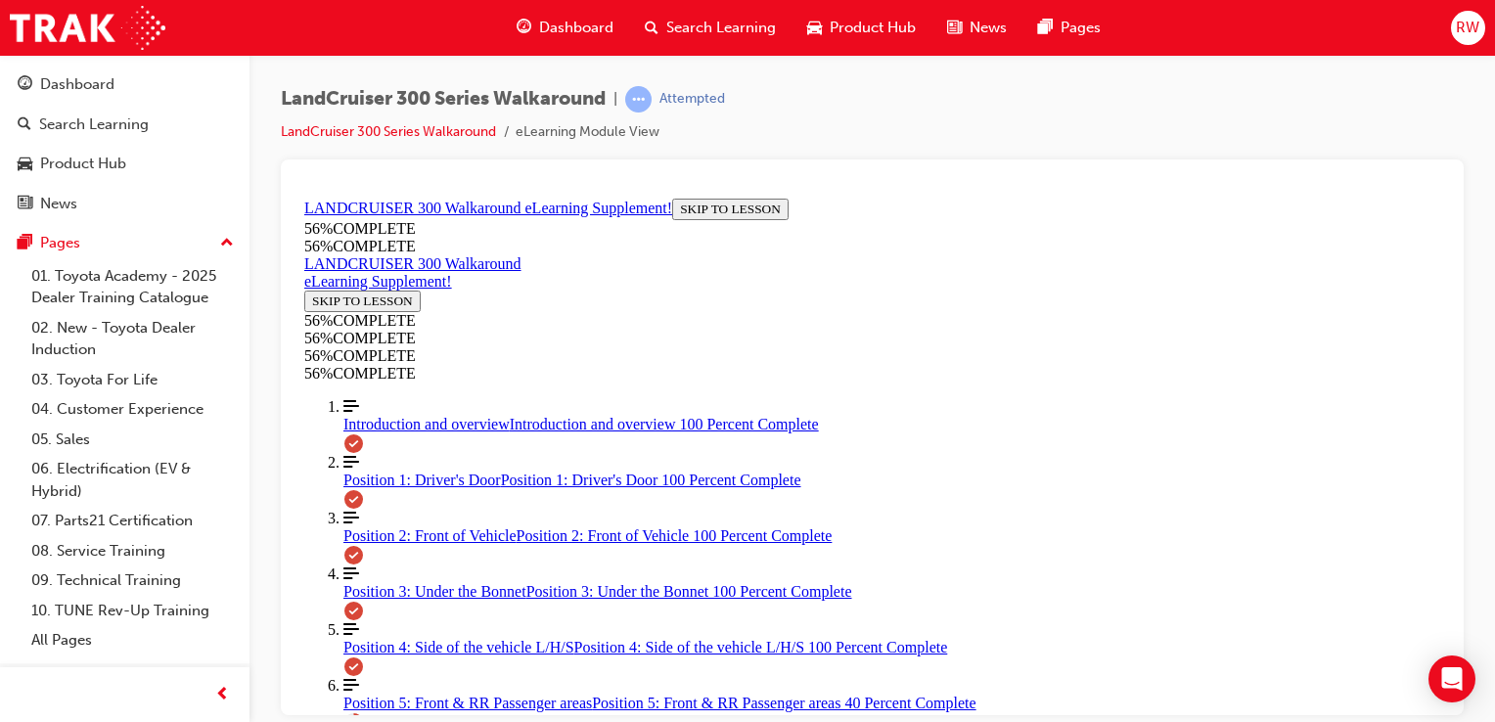
scroll to position [689, 0]
drag, startPoint x: 1026, startPoint y: 402, endPoint x: 698, endPoint y: 457, distance: 332.4
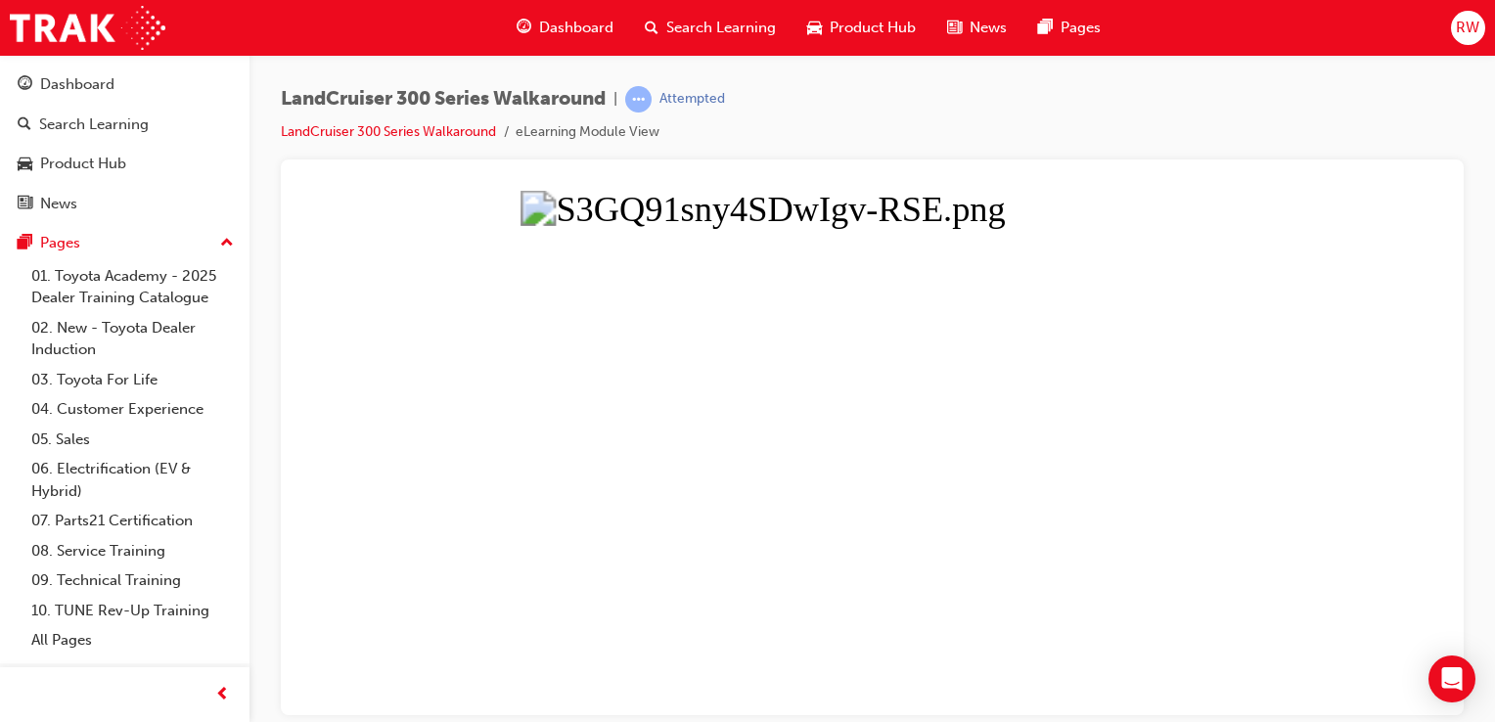
click at [733, 427] on button "Unzoom image" at bounding box center [873, 452] width 1152 height 525
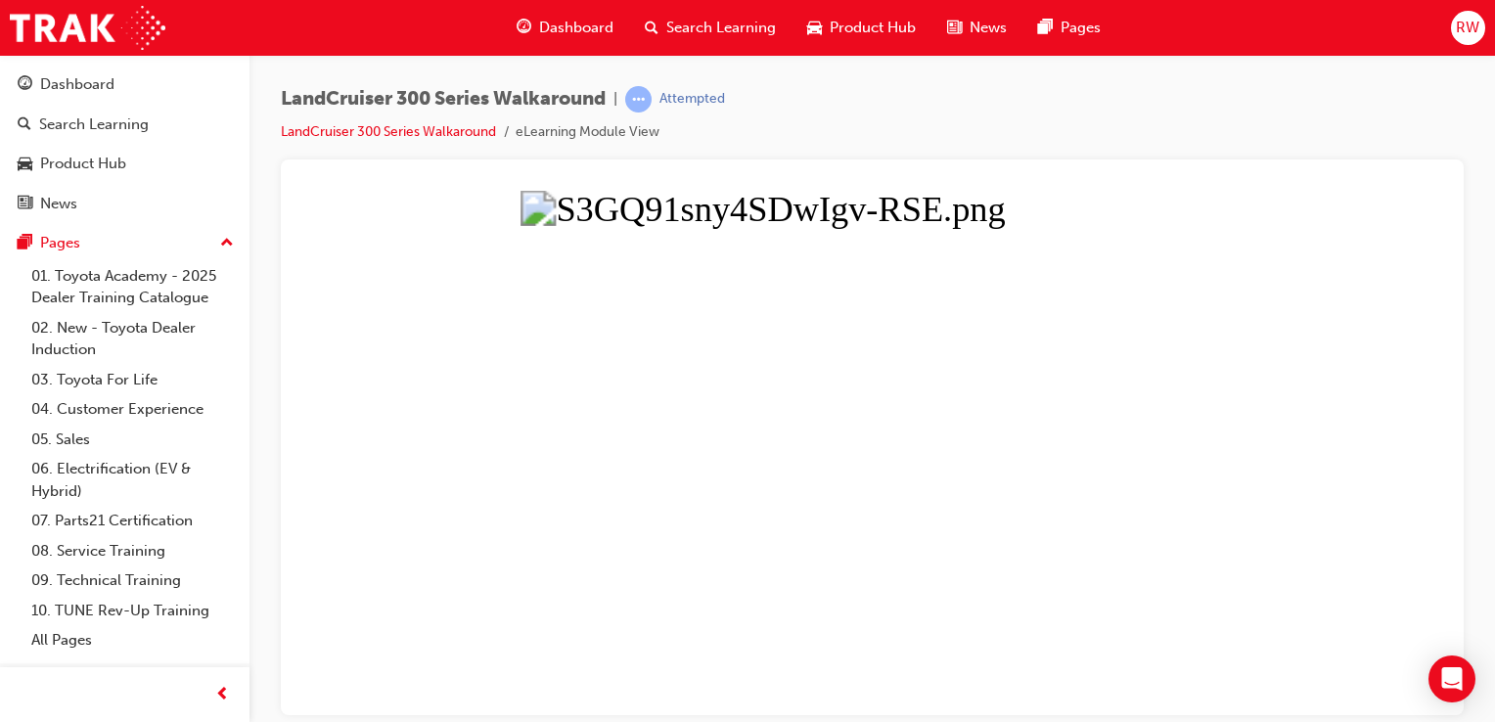
click at [528, 448] on button "Unzoom image" at bounding box center [873, 452] width 1152 height 525
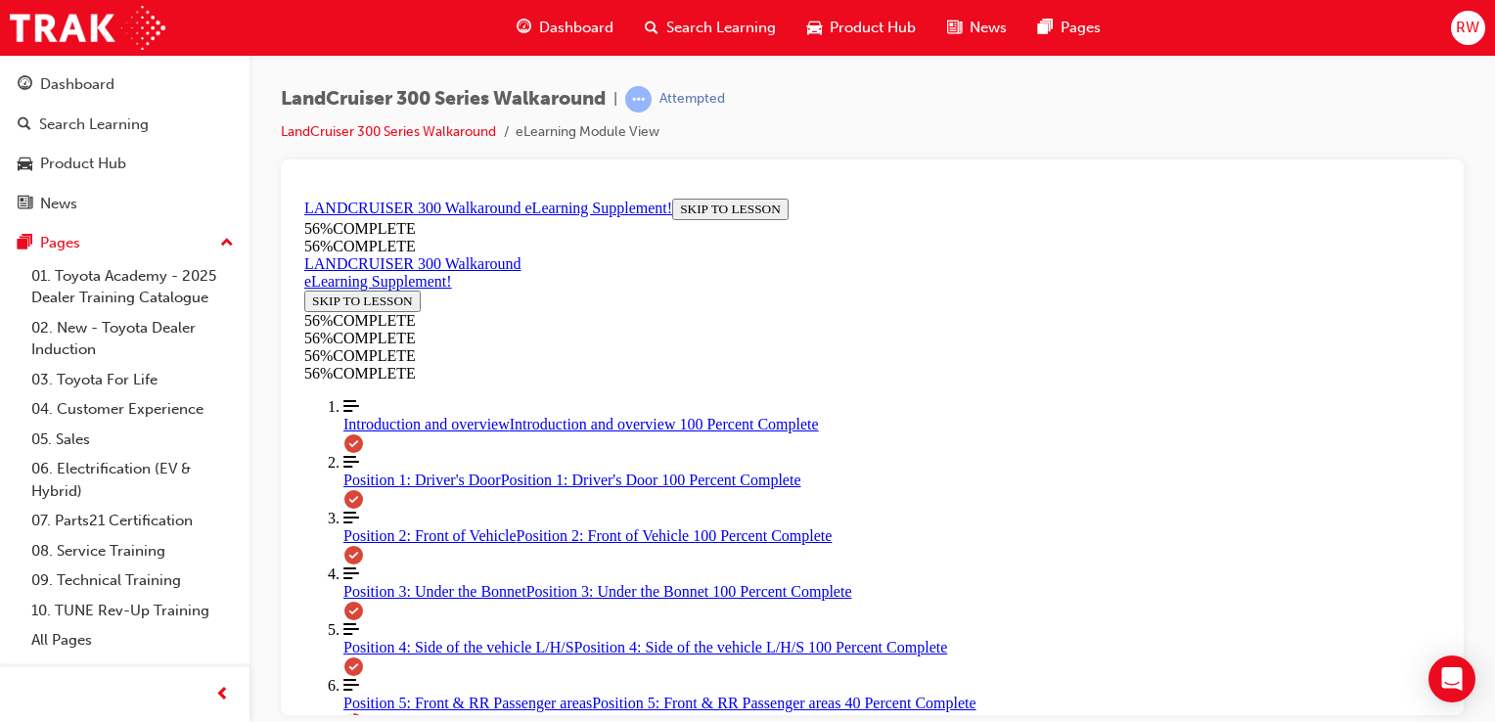
scroll to position [294, 0]
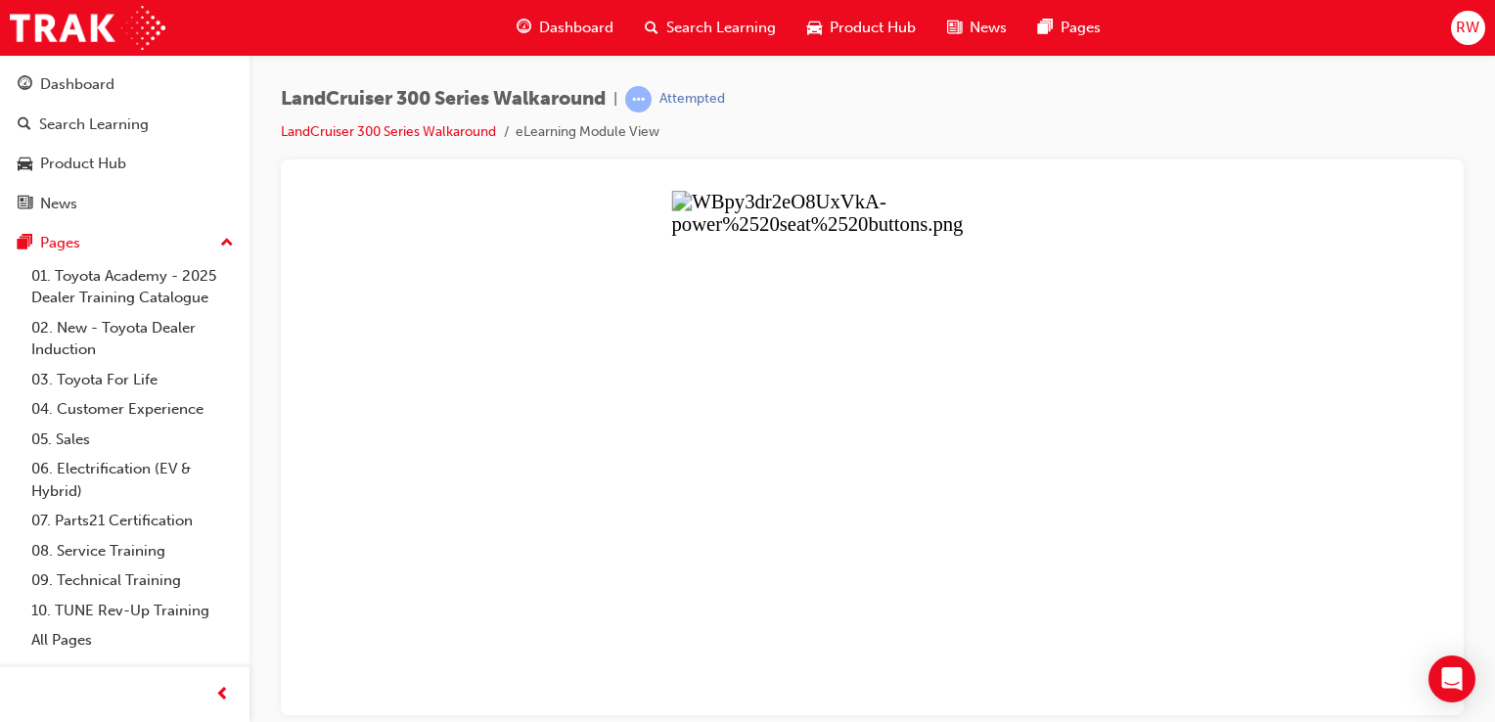
click at [861, 426] on button "Unzoom image" at bounding box center [873, 452] width 1152 height 525
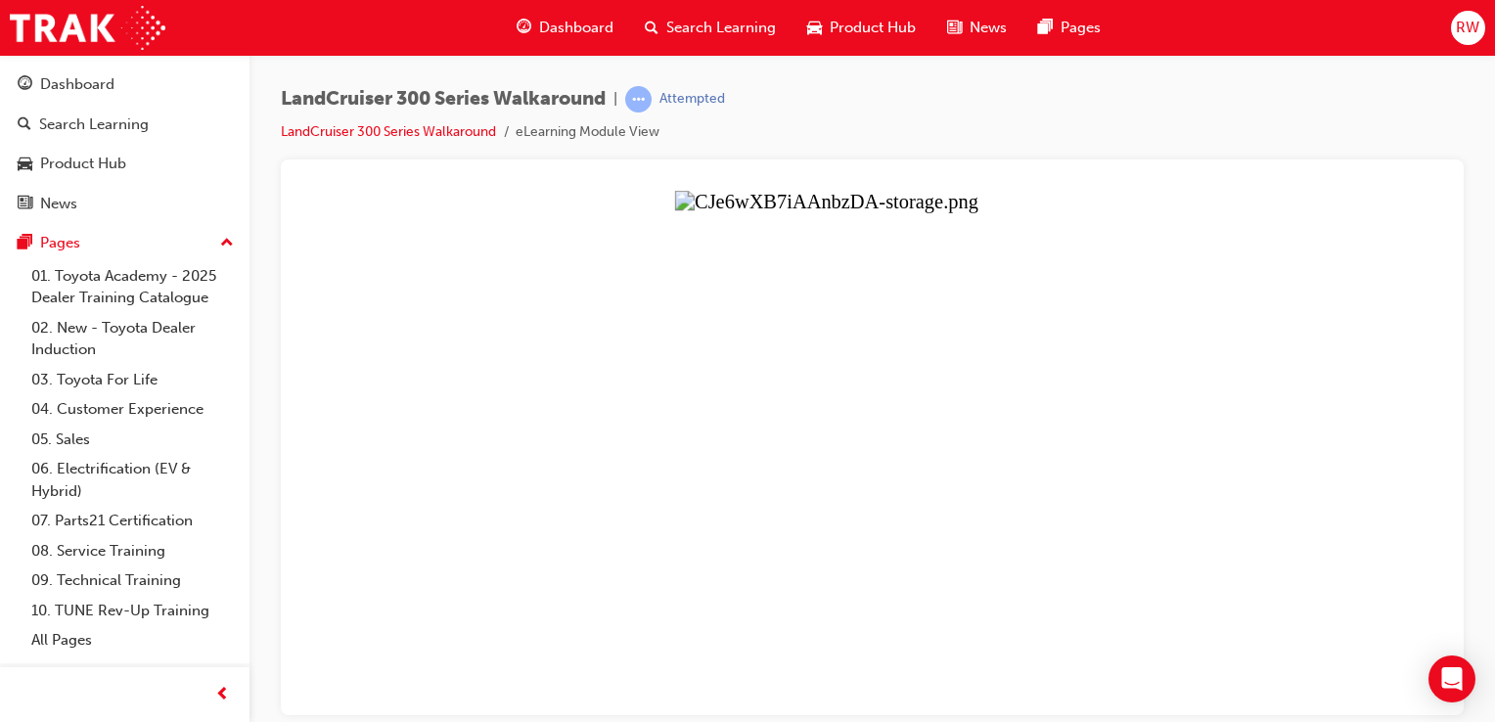
click at [920, 330] on button "Unzoom image" at bounding box center [873, 452] width 1152 height 525
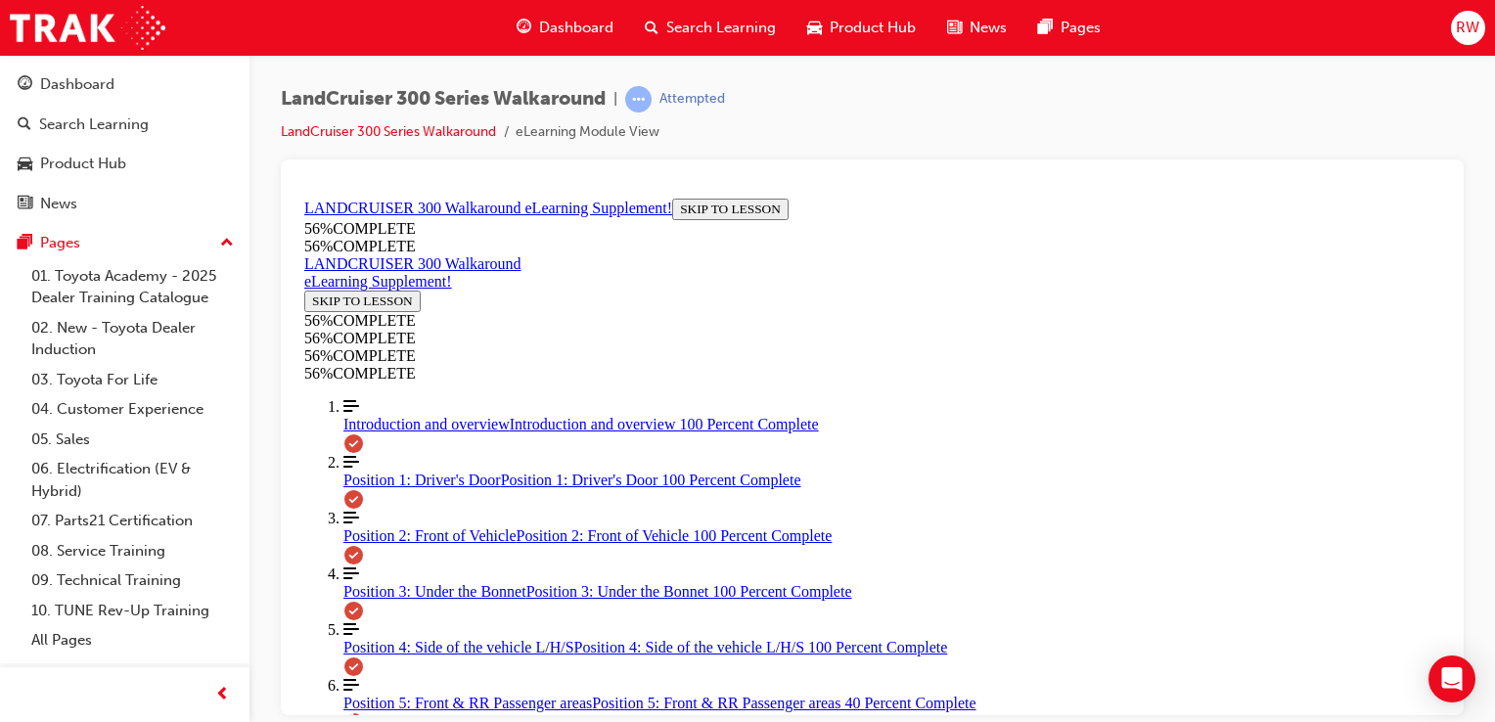
scroll to position [298, 0]
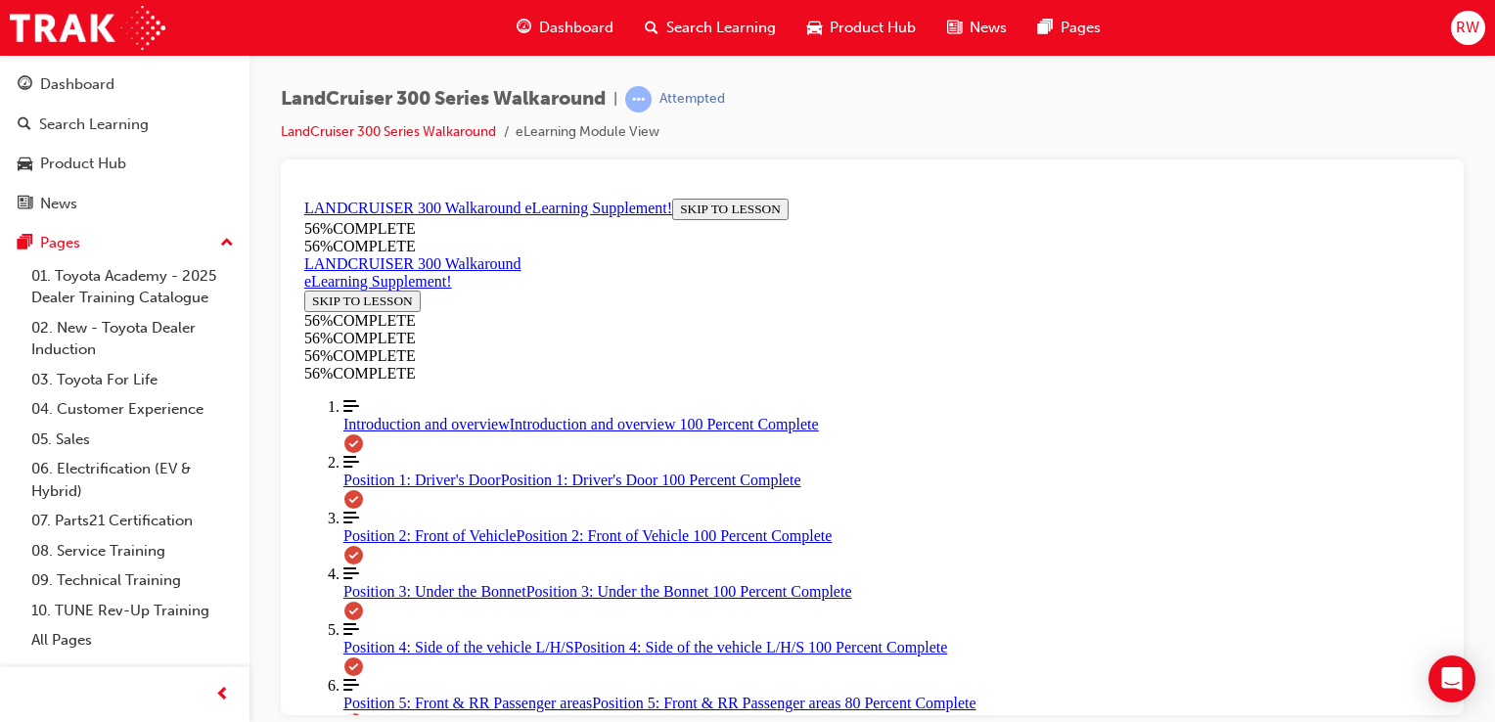
drag, startPoint x: 1009, startPoint y: 670, endPoint x: 1001, endPoint y: 651, distance: 21.1
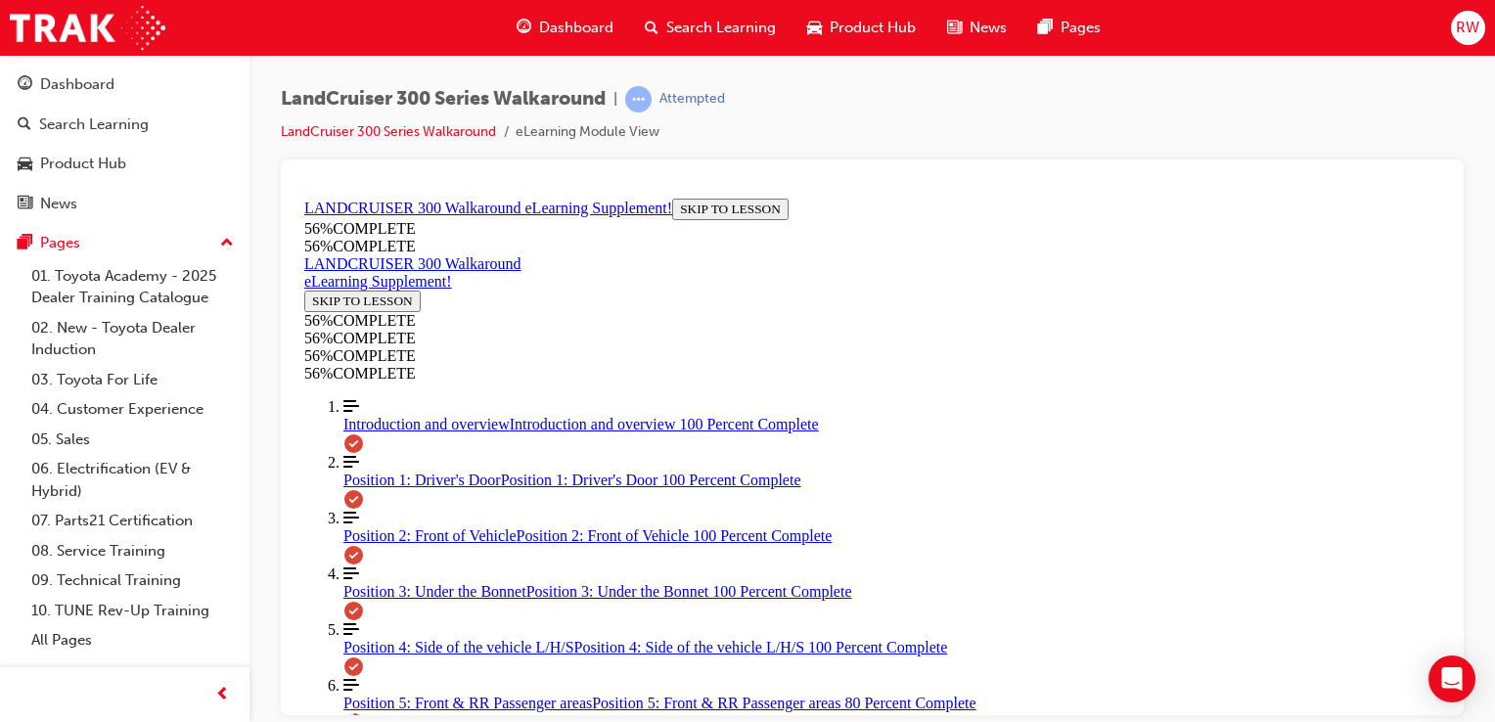
drag, startPoint x: 1002, startPoint y: 599, endPoint x: 992, endPoint y: 579, distance: 21.9
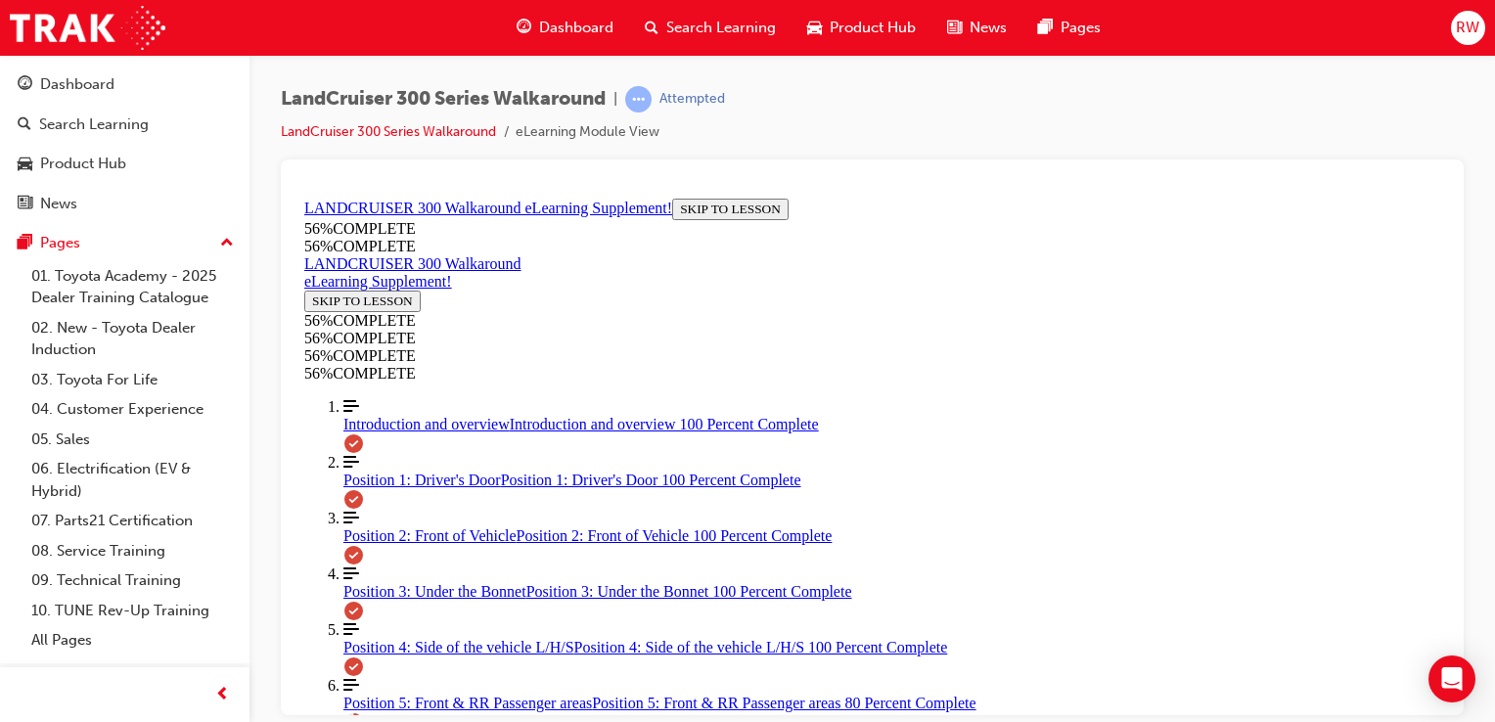
drag, startPoint x: 893, startPoint y: 501, endPoint x: 879, endPoint y: 485, distance: 20.8
drag, startPoint x: 893, startPoint y: 314, endPoint x: 900, endPoint y: 605, distance: 290.7
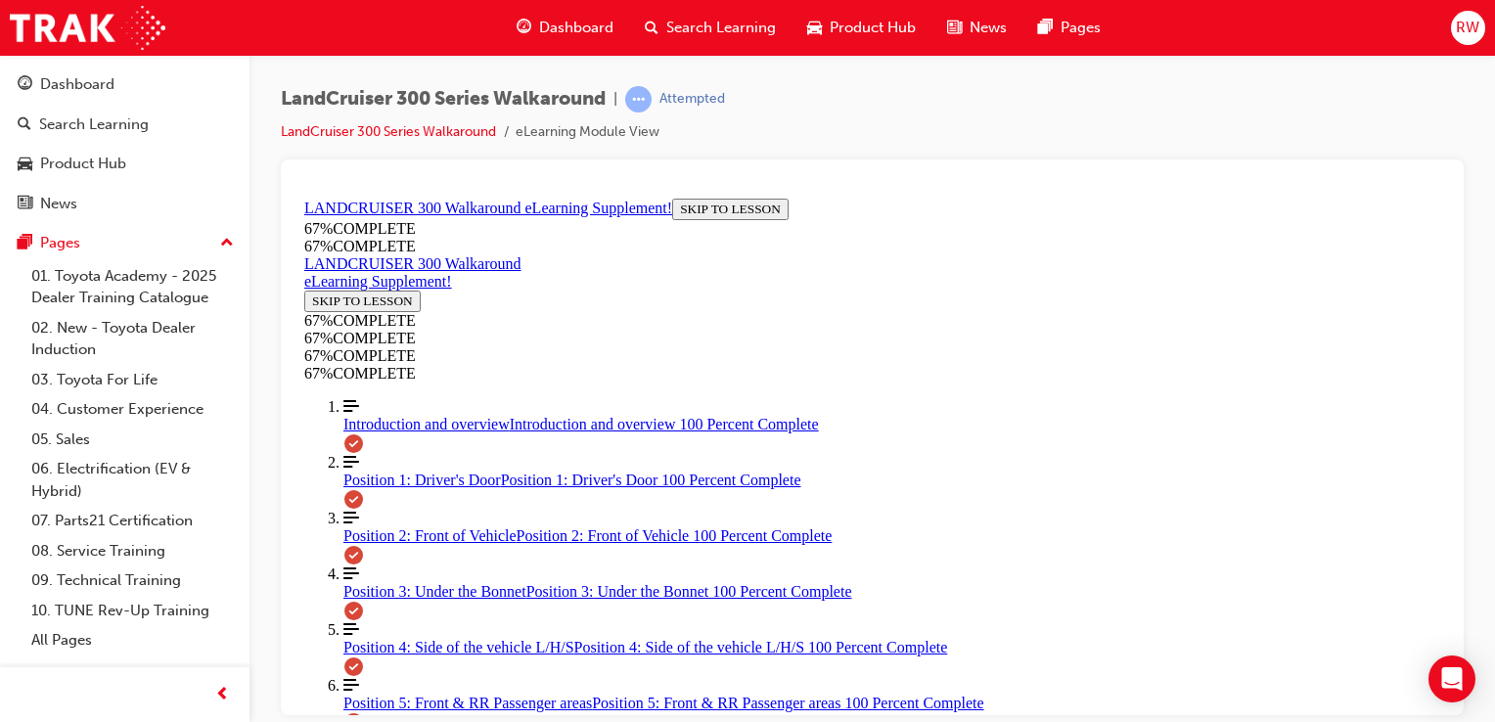
drag, startPoint x: 875, startPoint y: 306, endPoint x: 924, endPoint y: 594, distance: 291.8
drag, startPoint x: 859, startPoint y: 498, endPoint x: 910, endPoint y: 494, distance: 51.0
drag, startPoint x: 861, startPoint y: 400, endPoint x: 916, endPoint y: 400, distance: 54.8
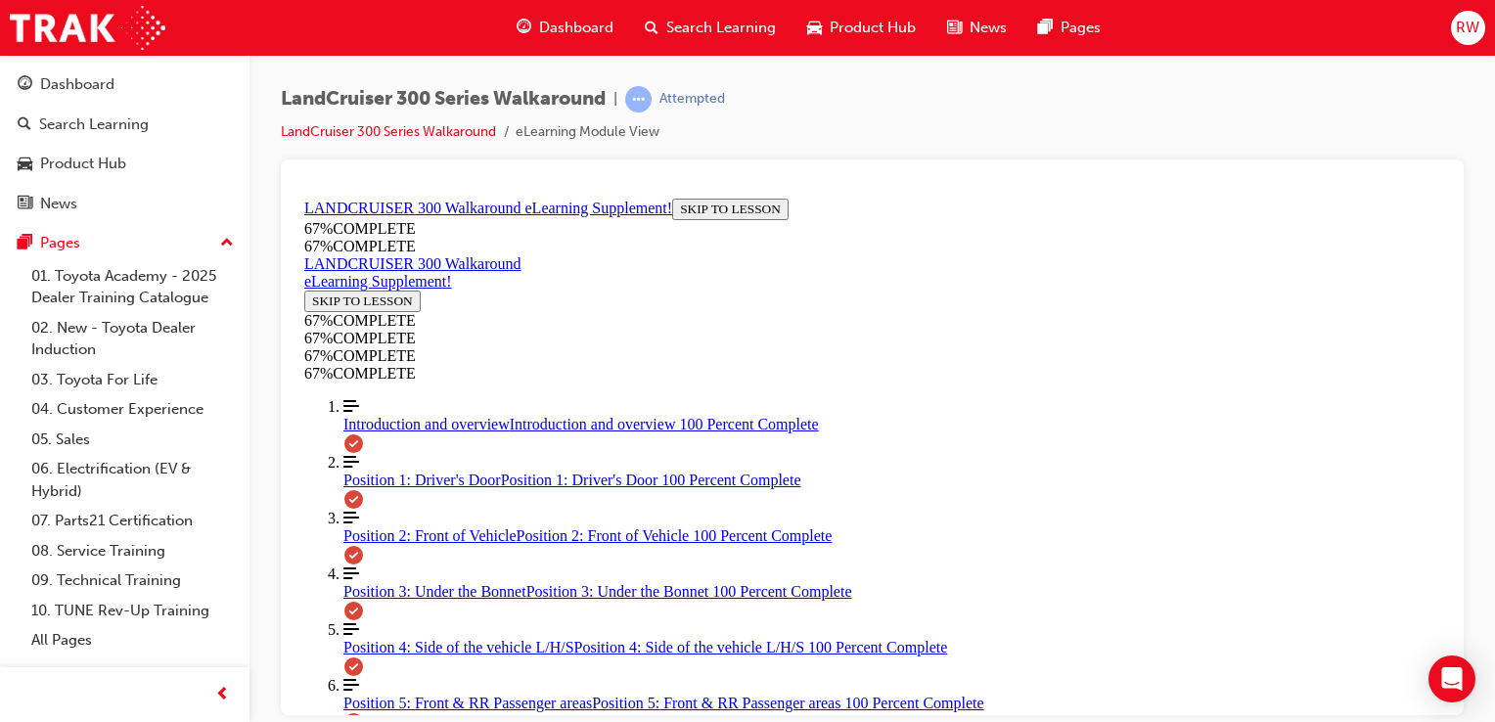
drag, startPoint x: 853, startPoint y: 297, endPoint x: 898, endPoint y: 296, distance: 45.0
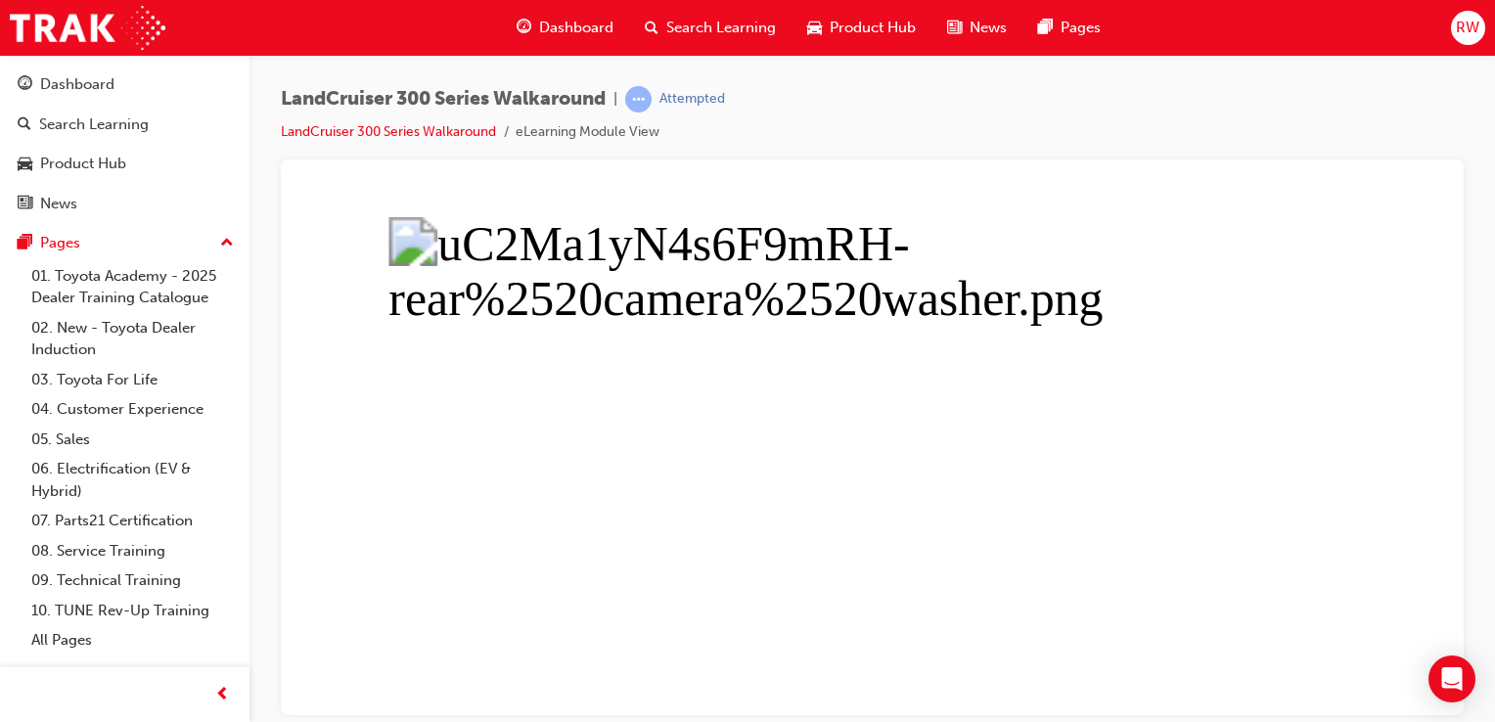
click at [1006, 506] on button "Unzoom image" at bounding box center [873, 452] width 1152 height 525
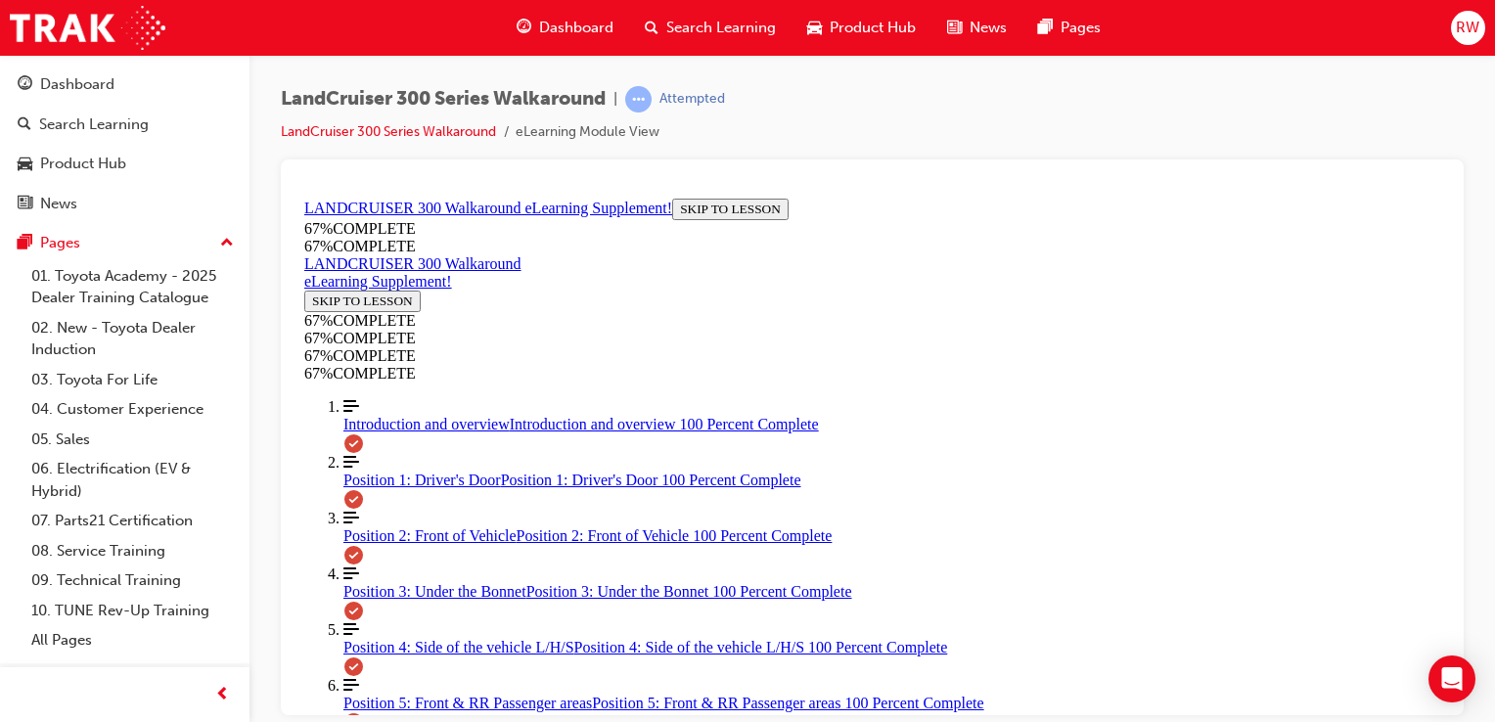
scroll to position [540, 0]
